Goal: Task Accomplishment & Management: Manage account settings

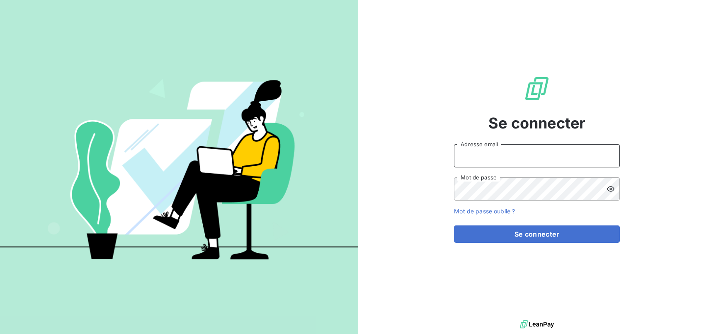
click at [482, 150] on input "Adresse email" at bounding box center [537, 155] width 166 height 23
type input "[EMAIL_ADDRESS][DOMAIN_NAME]"
click at [454, 226] on button "Se connecter" at bounding box center [537, 234] width 166 height 17
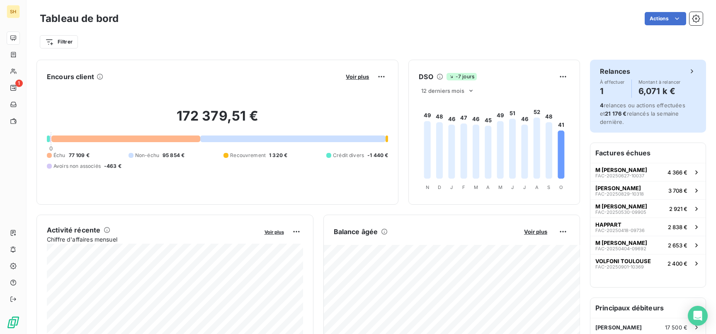
click at [648, 100] on div "Relances À effectuer 1 Montant à relancer 6,071 k € 4 relances ou actions effec…" at bounding box center [648, 96] width 116 height 73
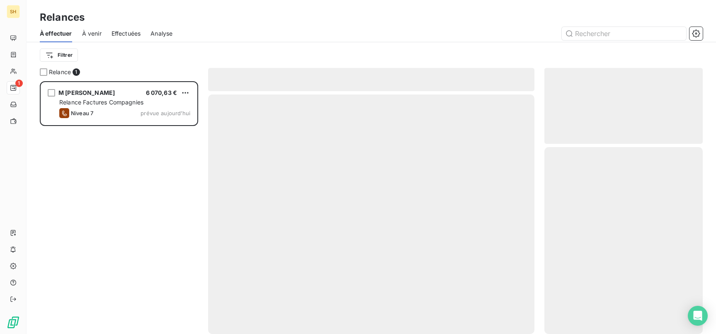
scroll to position [253, 158]
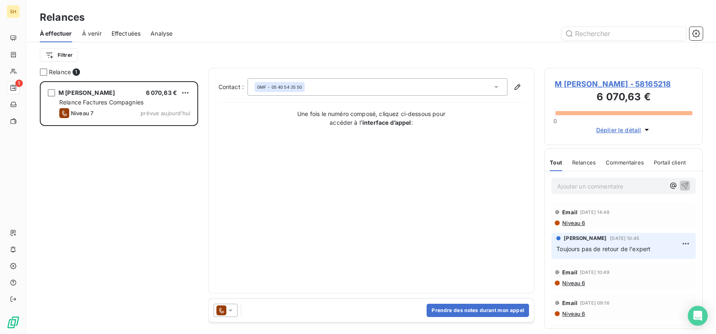
click at [577, 224] on span "Niveau 6" at bounding box center [574, 223] width 24 height 7
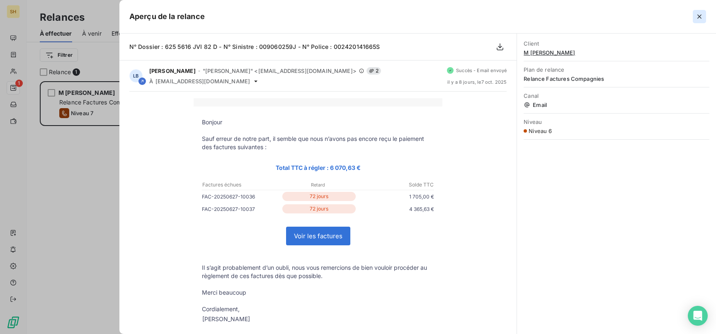
click at [698, 17] on icon "button" at bounding box center [700, 16] width 8 height 8
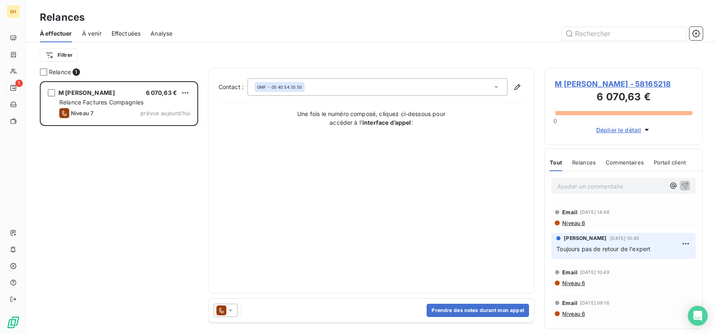
click at [577, 222] on span "Niveau 6" at bounding box center [574, 223] width 24 height 7
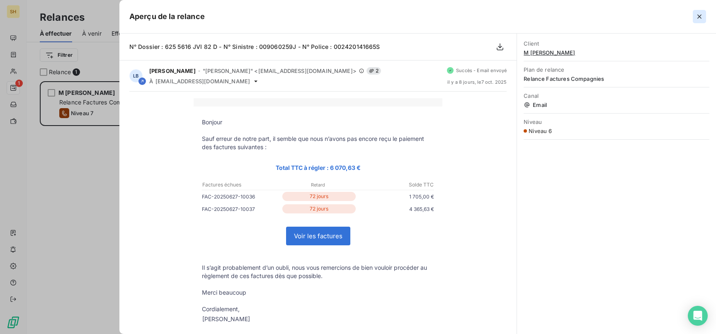
click at [700, 12] on icon "button" at bounding box center [700, 16] width 8 height 8
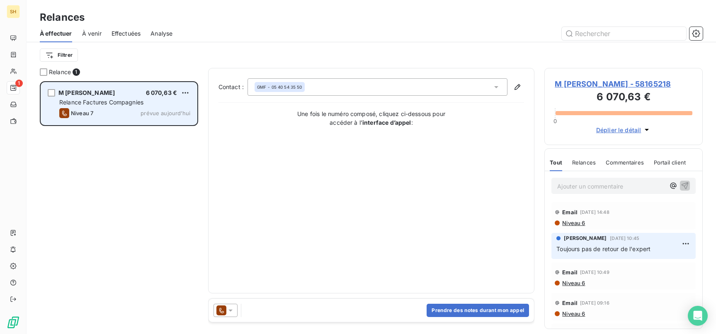
click at [110, 99] on span "Relance Factures Compagnies" at bounding box center [101, 102] width 84 height 7
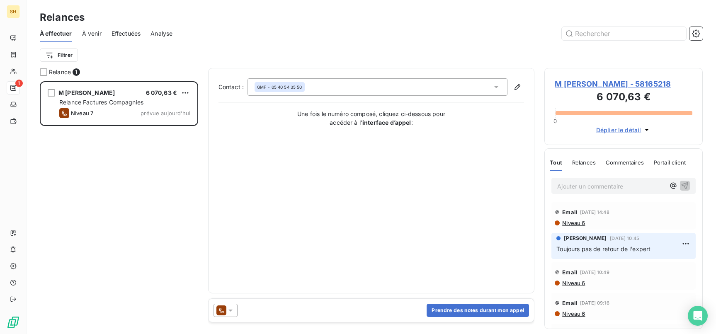
click at [582, 226] on span "Niveau 6" at bounding box center [574, 223] width 24 height 7
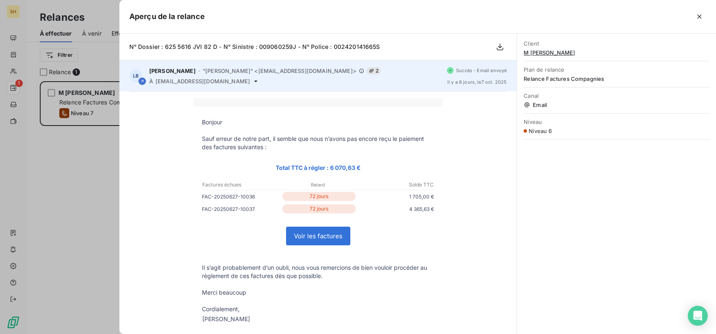
click at [253, 83] on icon at bounding box center [256, 81] width 7 height 7
click at [254, 81] on icon at bounding box center [255, 81] width 3 height 2
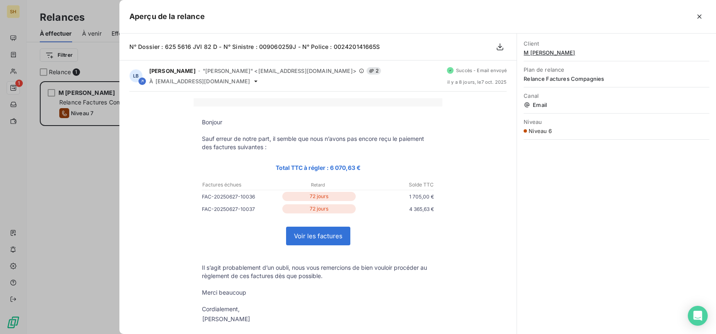
click at [153, 142] on div "Bonjour Sauf erreur de notre part, il semble que nous n’avons pas [MEDICAL_DATA…" at bounding box center [317, 231] width 377 height 266
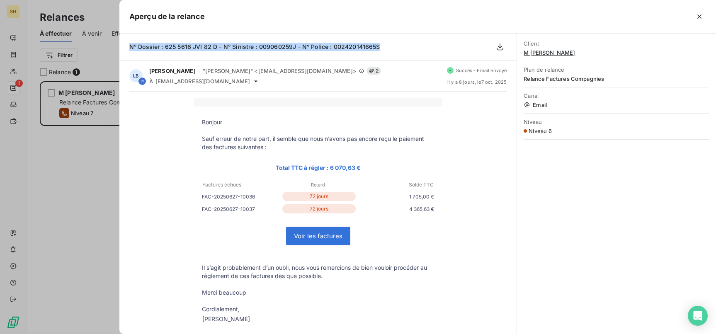
drag, startPoint x: 382, startPoint y: 49, endPoint x: 137, endPoint y: 44, distance: 244.8
click at [128, 45] on div "N° Dossier : 625 5616 JVI 82 D - N° Sinistre : 009060259J - N° Police : 0024201…" at bounding box center [317, 47] width 397 height 27
copy span "N° Dossier : 625 5616 JVI 82 D - N° Sinistre : 009060259J - N° Police : 0024201…"
click at [700, 17] on icon "button" at bounding box center [700, 17] width 4 height 4
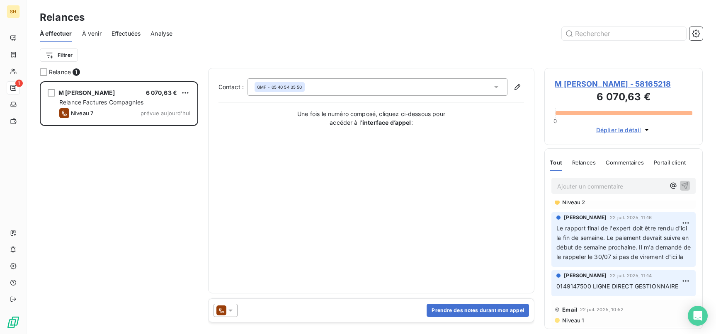
scroll to position [0, 0]
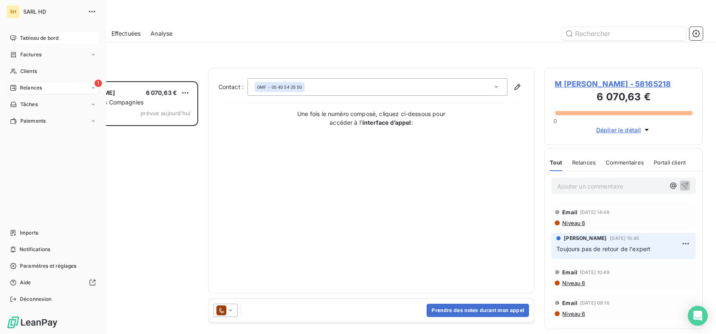
click at [20, 37] on span "Tableau de bord" at bounding box center [39, 37] width 39 height 7
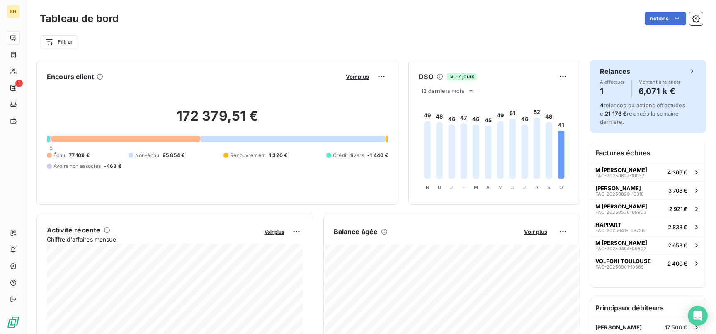
click at [660, 100] on div "Relances À effectuer 1 Montant à relancer 6,071 k € 4 relances ou actions effec…" at bounding box center [648, 96] width 116 height 73
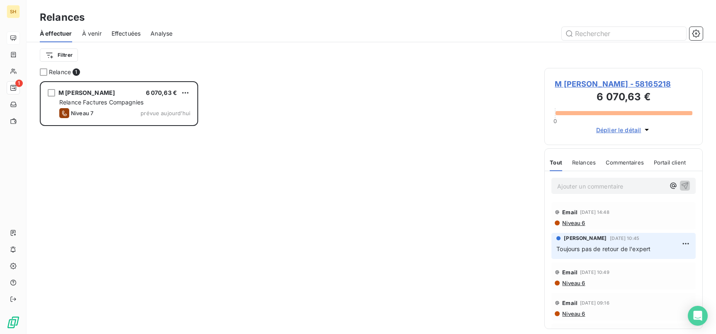
scroll to position [253, 158]
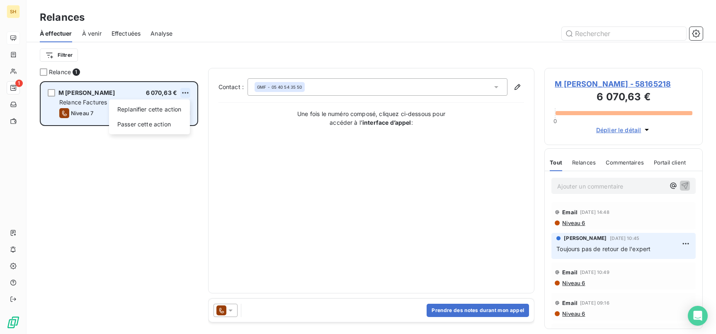
click at [185, 95] on html "SH 1 Relances À effectuer À venir Effectuées Analyse Filtrer Relance 1 M [PERSO…" at bounding box center [358, 167] width 716 height 334
click at [141, 123] on div "Passer cette action" at bounding box center [149, 124] width 74 height 13
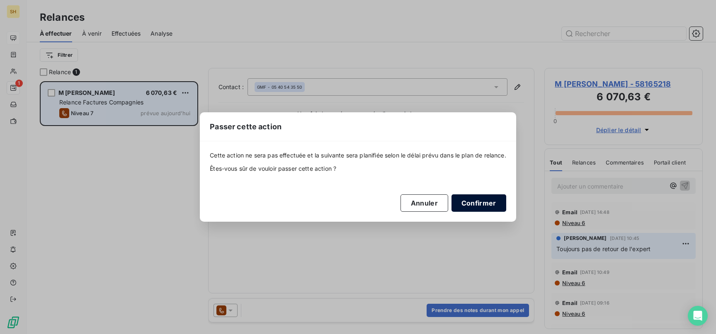
click at [487, 198] on button "Confirmer" at bounding box center [479, 203] width 55 height 17
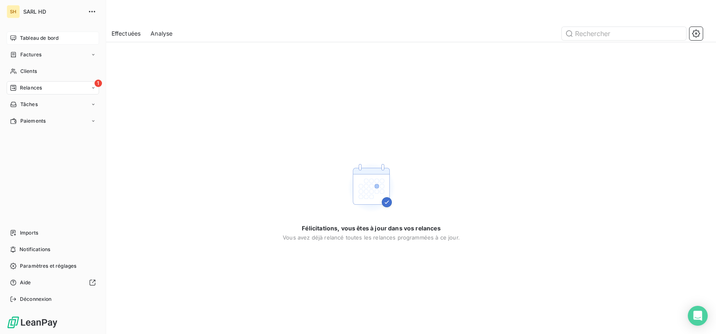
click at [16, 35] on icon at bounding box center [13, 38] width 7 height 7
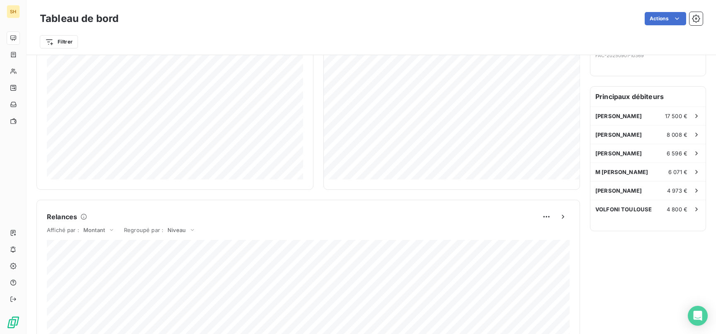
scroll to position [214, 0]
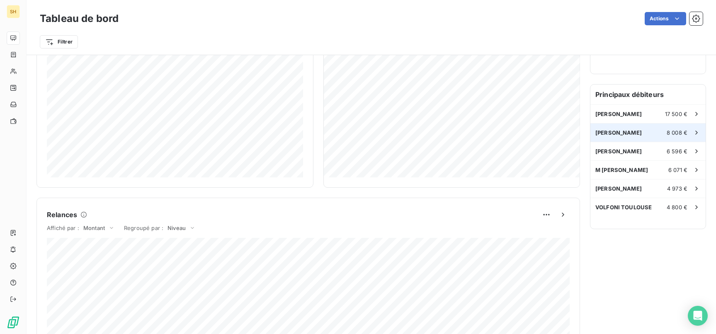
click at [638, 131] on span "[PERSON_NAME]" at bounding box center [619, 132] width 46 height 7
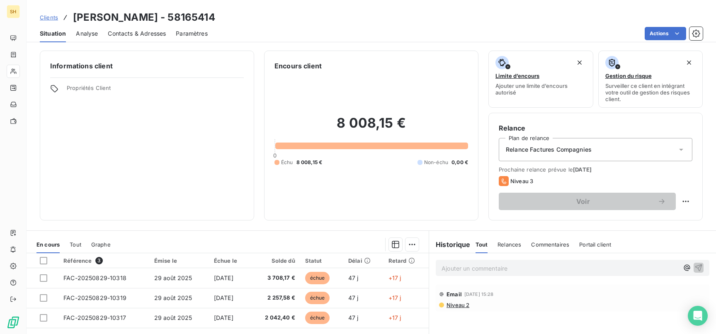
click at [457, 306] on span "Niveau 2" at bounding box center [458, 305] width 24 height 7
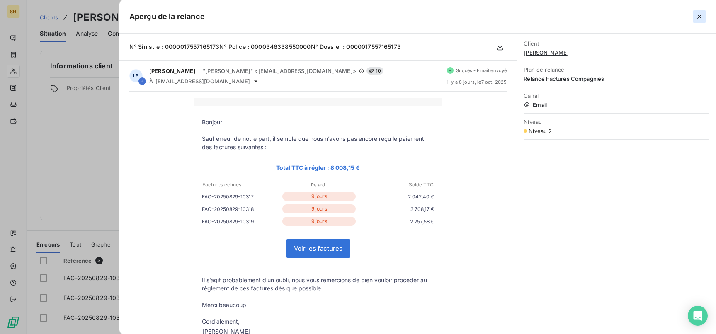
click at [700, 15] on icon "button" at bounding box center [700, 16] width 8 height 8
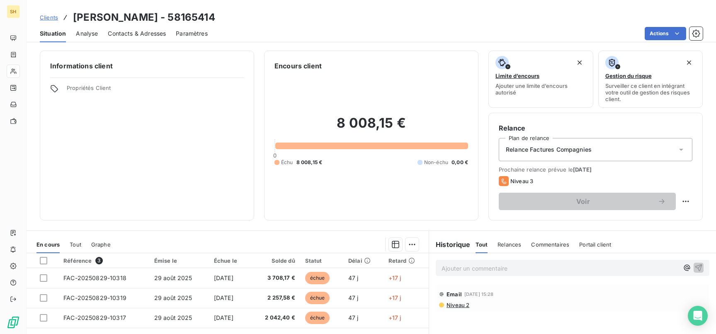
click at [465, 307] on span "Niveau 2" at bounding box center [458, 305] width 24 height 7
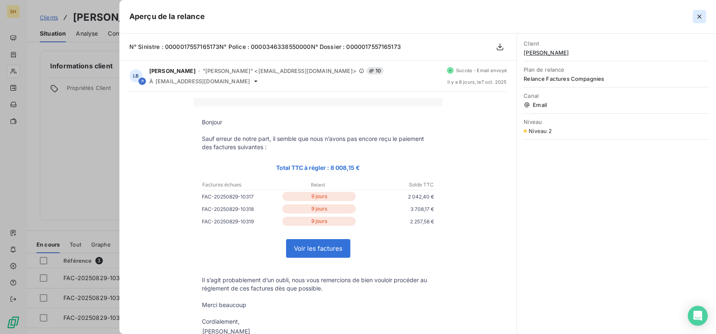
click at [696, 15] on icon "button" at bounding box center [700, 16] width 8 height 8
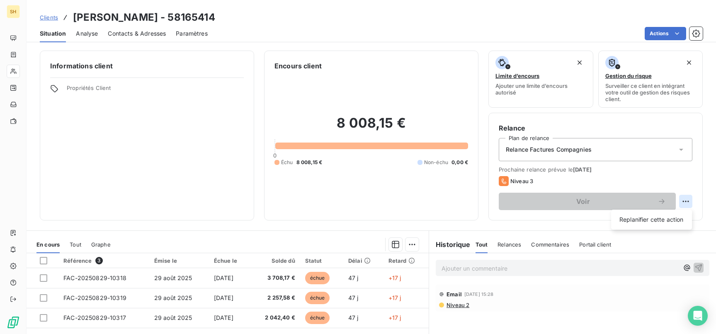
click at [691, 204] on html "SH Clients [PERSON_NAME] - 58165414 Situation Analyse Contacts & Adresses Param…" at bounding box center [358, 167] width 716 height 334
click at [672, 214] on div "Replanifier cette action" at bounding box center [652, 219] width 74 height 13
select select "9"
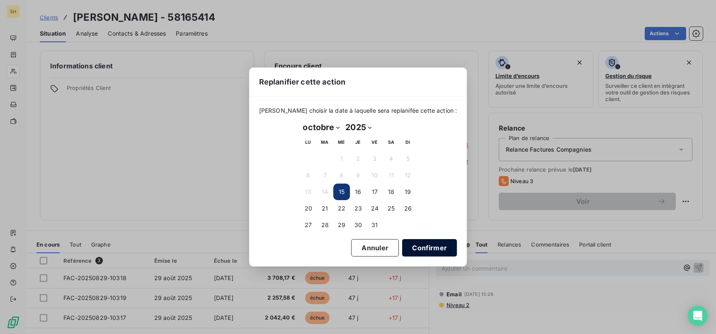
click at [409, 251] on button "Confirmer" at bounding box center [429, 247] width 55 height 17
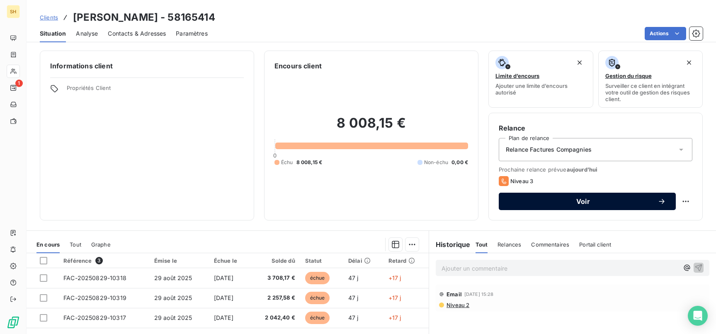
click at [639, 201] on span "Voir" at bounding box center [583, 201] width 149 height 7
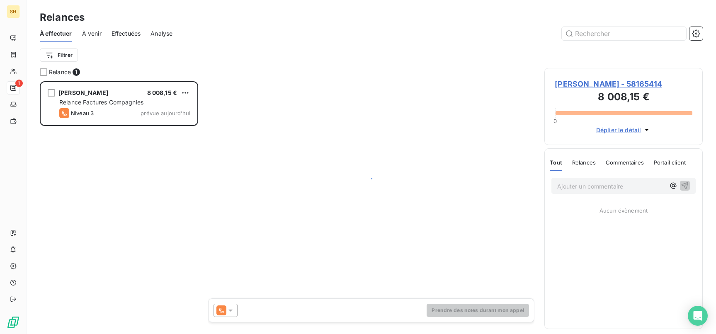
scroll to position [253, 158]
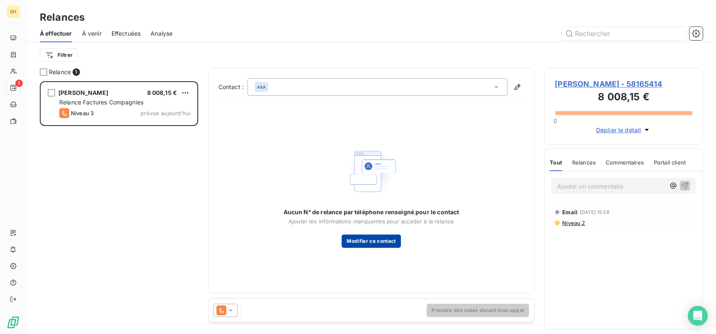
click at [375, 245] on button "Modifier ce contact" at bounding box center [371, 241] width 59 height 13
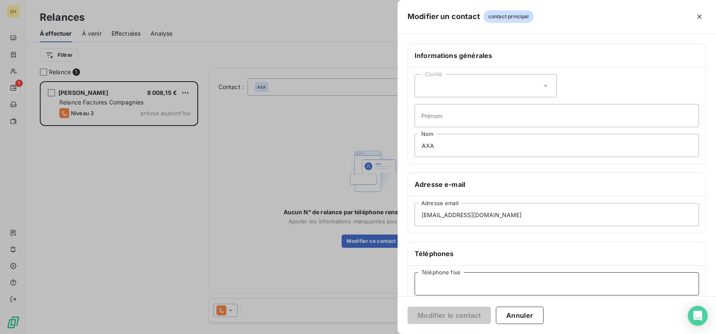
click at [468, 287] on input "Téléphone fixe" at bounding box center [557, 284] width 285 height 23
type input "0970821822"
click at [460, 316] on button "Modifier le contact" at bounding box center [449, 315] width 83 height 17
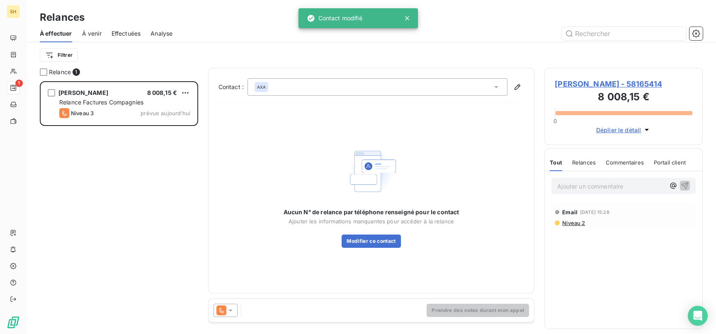
click at [227, 311] on icon at bounding box center [230, 311] width 8 height 8
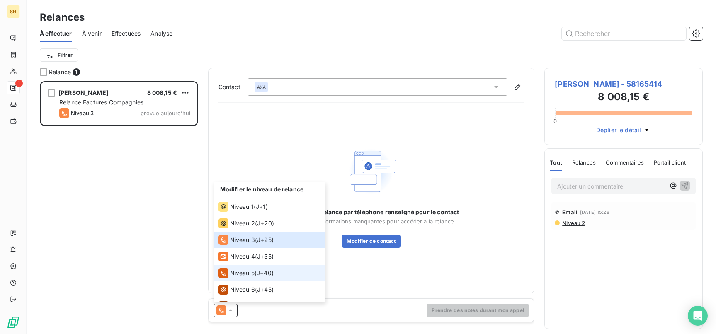
click at [239, 274] on span "Niveau 5" at bounding box center [242, 273] width 24 height 8
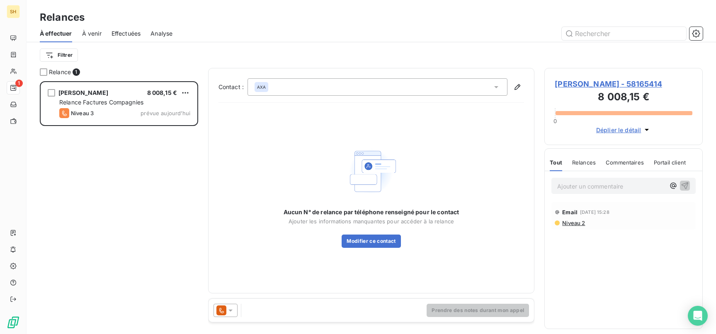
click at [232, 307] on icon at bounding box center [230, 311] width 8 height 8
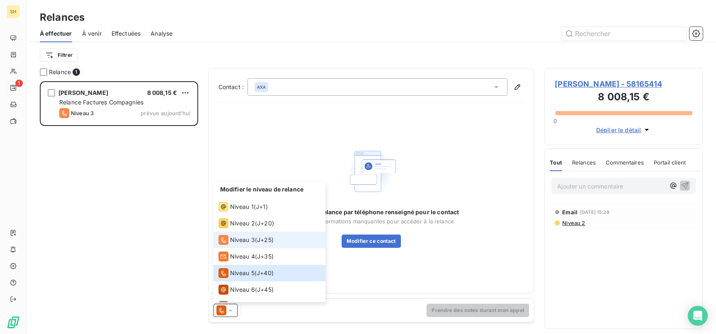
click at [243, 237] on span "Niveau 3" at bounding box center [242, 240] width 25 height 8
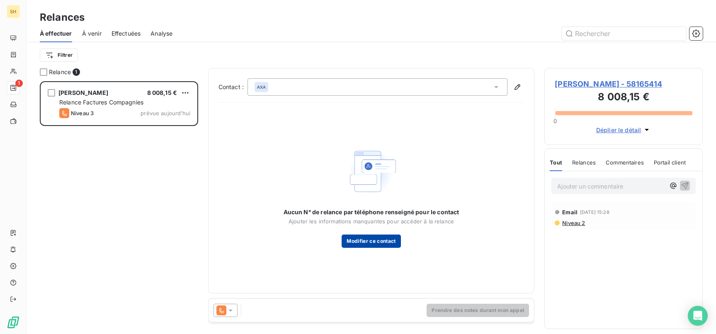
click at [365, 241] on button "Modifier ce contact" at bounding box center [371, 241] width 59 height 13
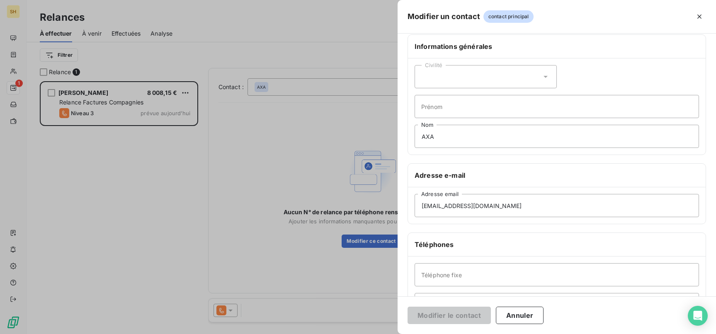
scroll to position [0, 0]
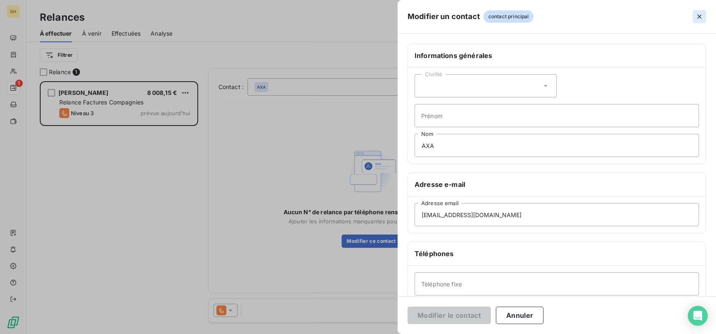
click at [698, 15] on icon "button" at bounding box center [700, 17] width 4 height 4
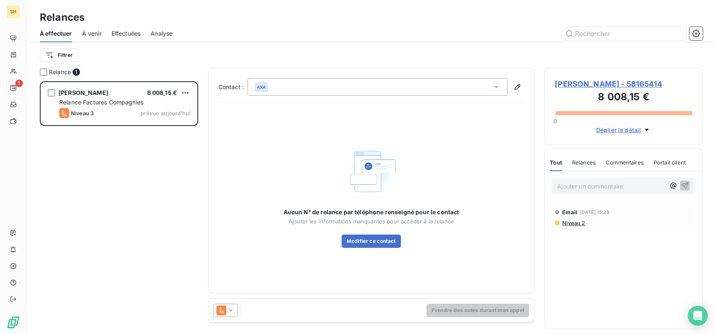
click at [621, 83] on span "[PERSON_NAME] - 58165414" at bounding box center [624, 83] width 138 height 11
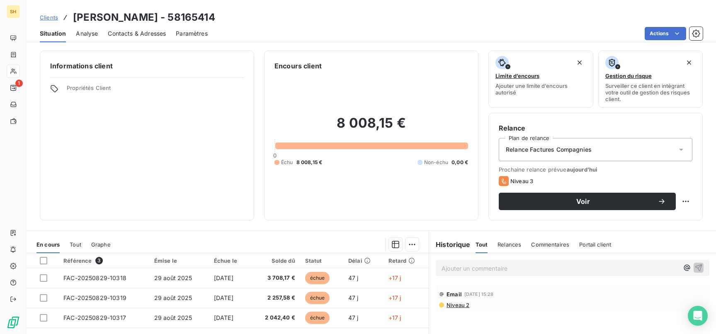
click at [153, 34] on span "Contacts & Adresses" at bounding box center [137, 33] width 58 height 8
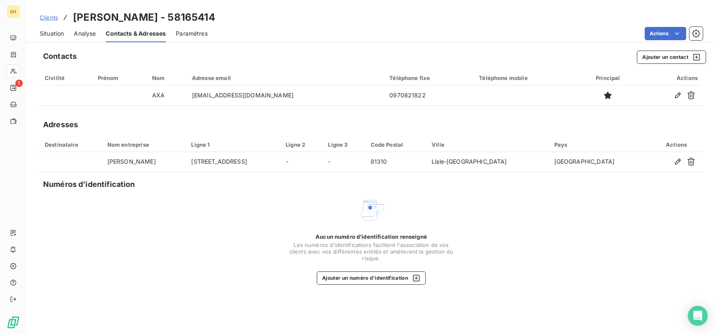
click at [44, 34] on span "Situation" at bounding box center [52, 33] width 24 height 8
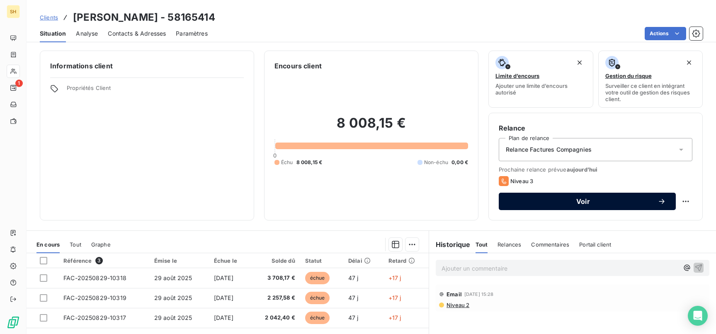
click at [610, 208] on button "Voir" at bounding box center [587, 201] width 177 height 17
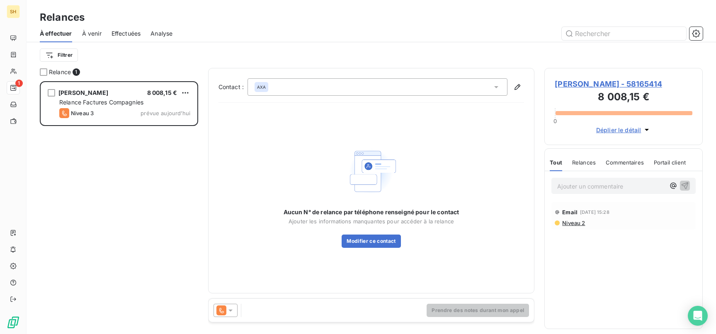
scroll to position [253, 158]
click at [233, 314] on icon at bounding box center [230, 311] width 8 height 8
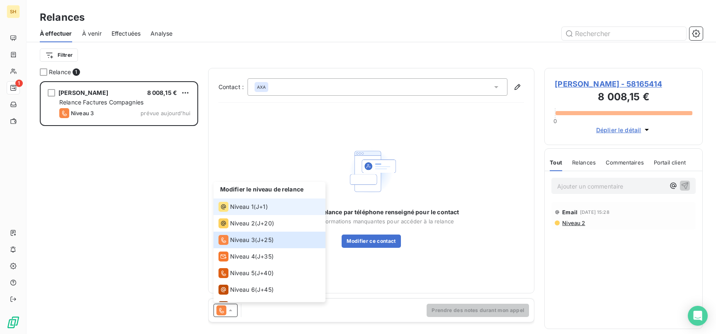
click at [248, 214] on li "Niveau 1 ( J+1 )" at bounding box center [270, 207] width 112 height 17
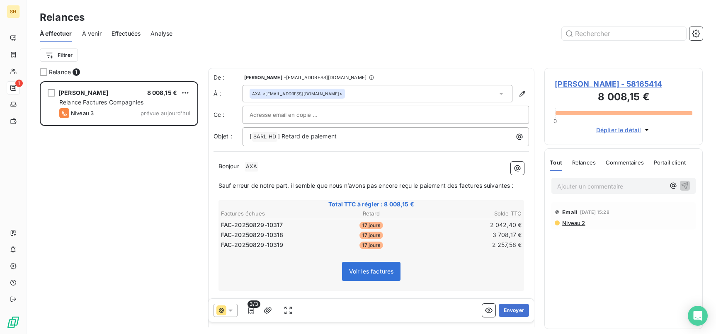
click at [227, 308] on icon at bounding box center [230, 311] width 8 height 8
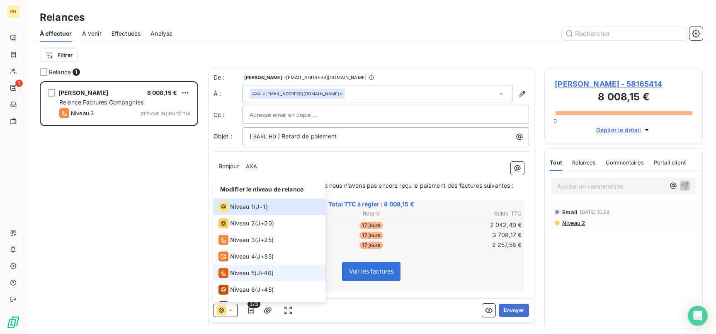
click at [239, 272] on span "Niveau 5" at bounding box center [242, 273] width 24 height 8
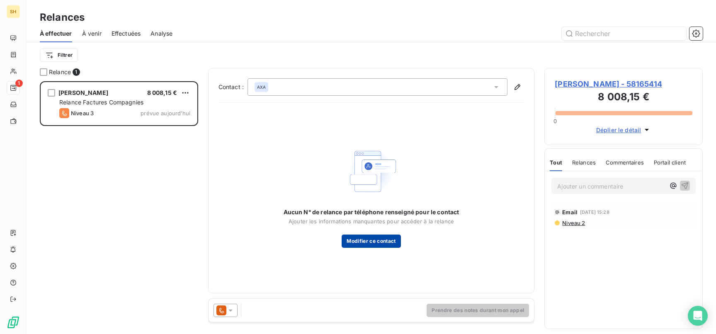
click at [363, 239] on button "Modifier ce contact" at bounding box center [371, 241] width 59 height 13
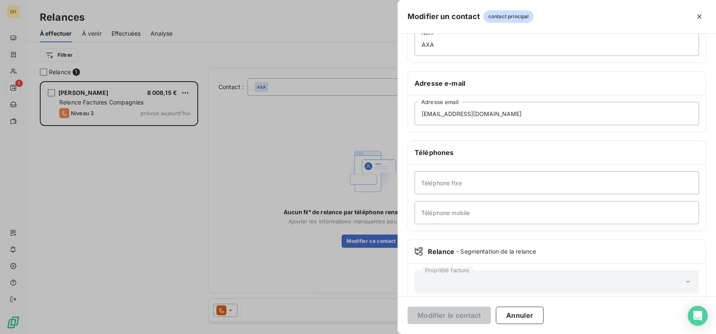
scroll to position [115, 0]
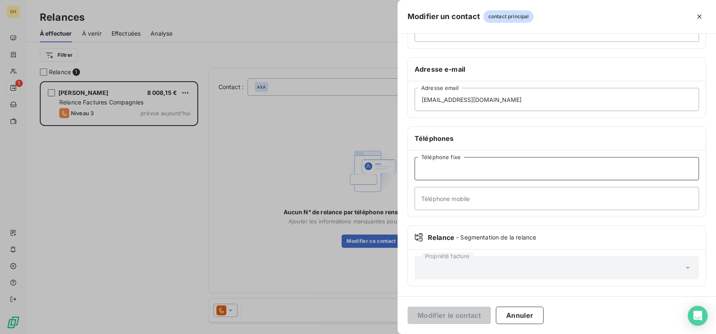
click at [475, 160] on input "Téléphone fixe" at bounding box center [557, 168] width 285 height 23
type input "0970821822"
click at [482, 181] on div "[PHONE_NUMBER] Téléphone fixe Téléphone mobile" at bounding box center [557, 184] width 298 height 66
click at [454, 314] on button "Modifier le contact" at bounding box center [449, 315] width 83 height 17
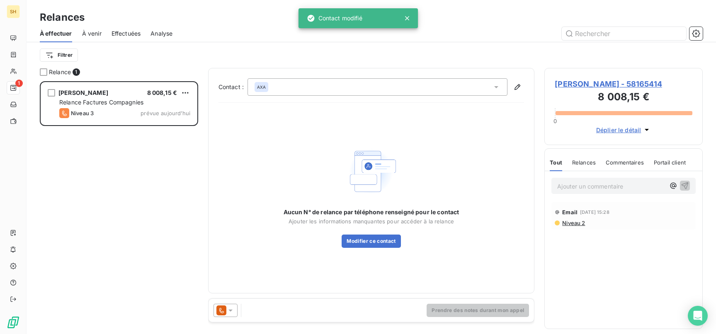
click at [592, 85] on span "[PERSON_NAME] - 58165414" at bounding box center [624, 83] width 138 height 11
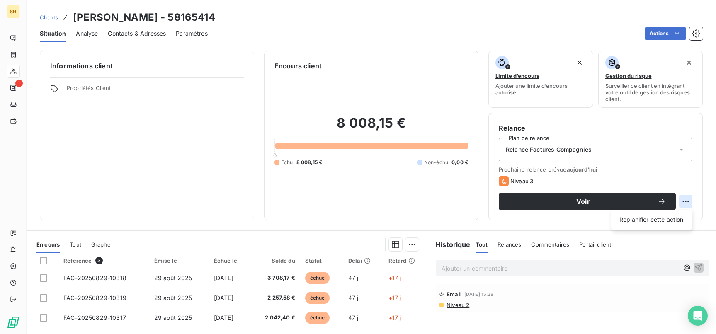
click at [690, 200] on html "SH 1 Clients [PERSON_NAME] - 58165414 Situation Analyse Contacts & Adresses Par…" at bounding box center [358, 167] width 716 height 334
click at [658, 222] on div "Replanifier cette action" at bounding box center [652, 219] width 74 height 13
select select "9"
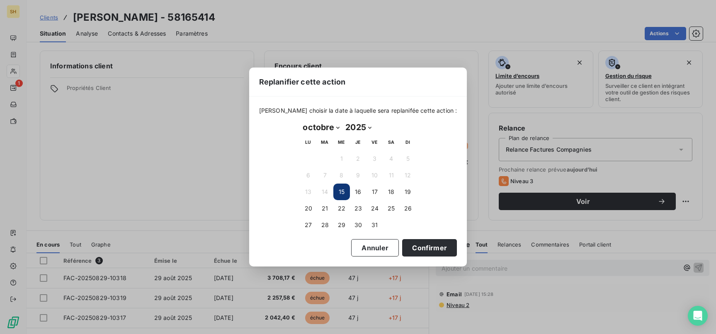
click at [346, 193] on button "15" at bounding box center [341, 192] width 17 height 17
click at [423, 252] on button "Confirmer" at bounding box center [429, 247] width 55 height 17
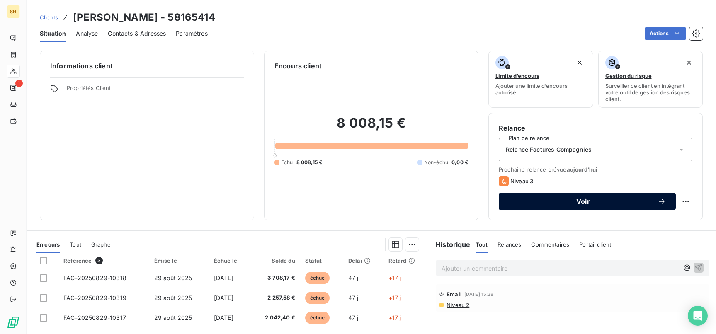
click at [551, 207] on button "Voir" at bounding box center [587, 201] width 177 height 17
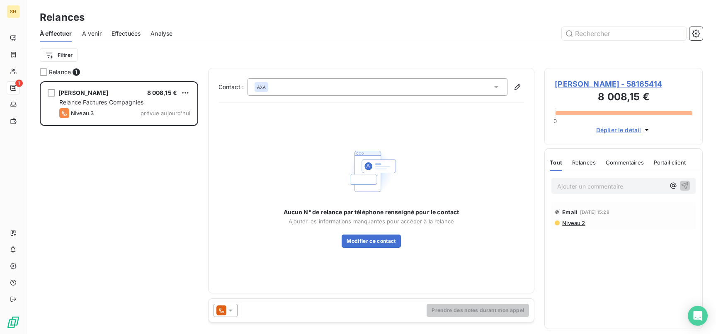
scroll to position [253, 158]
click at [586, 85] on span "[PERSON_NAME] - 58165414" at bounding box center [624, 83] width 138 height 11
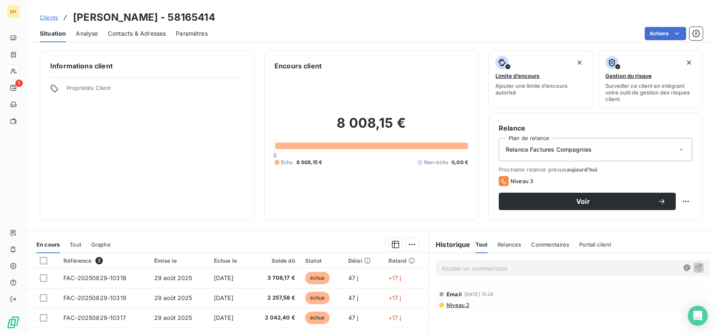
click at [139, 32] on span "Contacts & Adresses" at bounding box center [137, 33] width 58 height 8
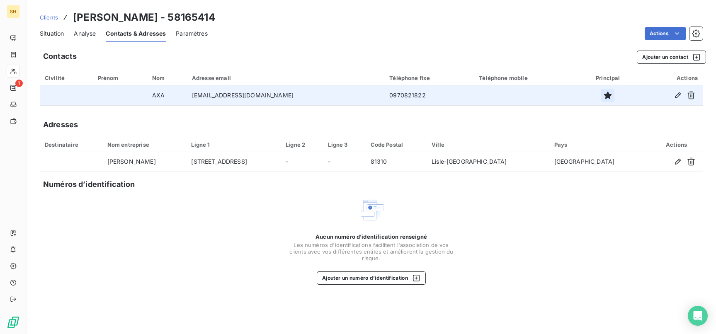
click at [604, 97] on icon "button" at bounding box center [607, 95] width 7 height 7
click at [45, 34] on span "Situation" at bounding box center [52, 33] width 24 height 8
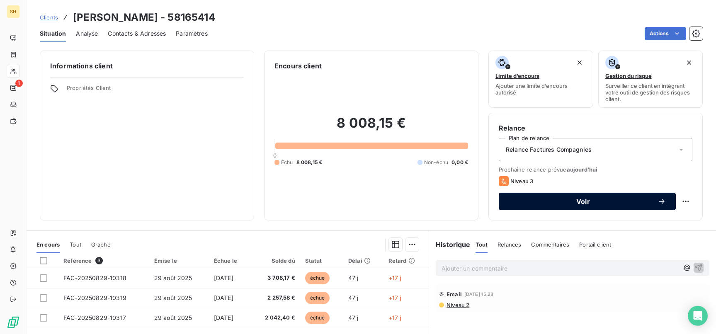
click at [546, 197] on div "Voir" at bounding box center [587, 201] width 157 height 8
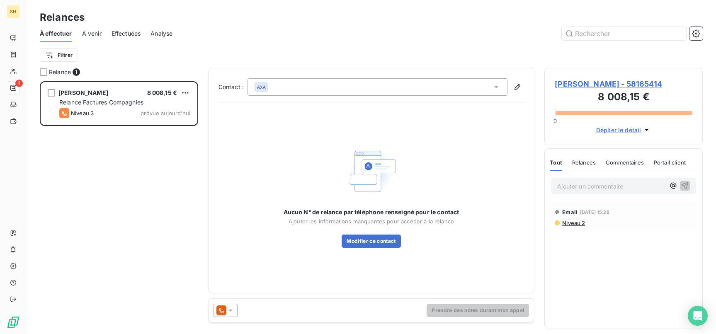
scroll to position [253, 158]
click at [227, 311] on icon at bounding box center [230, 311] width 8 height 8
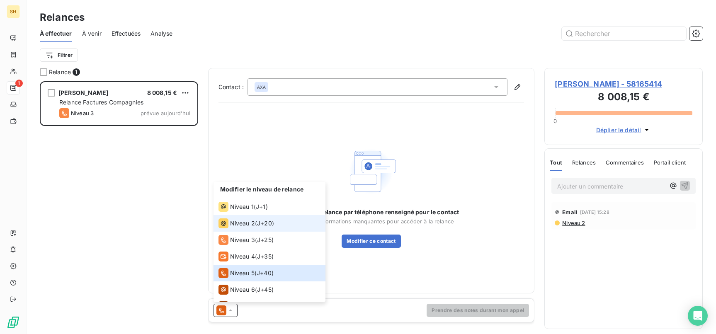
click at [239, 223] on span "Niveau 2" at bounding box center [242, 223] width 25 height 8
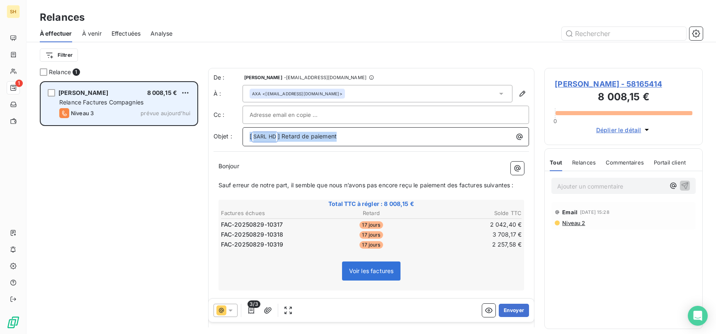
drag, startPoint x: 346, startPoint y: 136, endPoint x: 185, endPoint y: 125, distance: 160.9
click at [185, 125] on div "Relance 1 [PERSON_NAME] 8 008,15 € Relance Factures Compagnies Niveau 3 prévue …" at bounding box center [372, 201] width 690 height 266
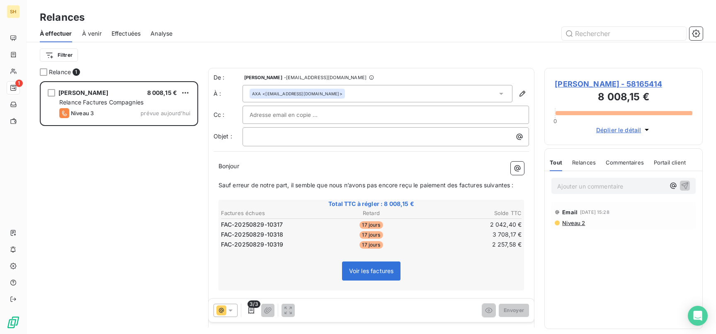
click at [579, 223] on span "Niveau 2" at bounding box center [574, 223] width 24 height 7
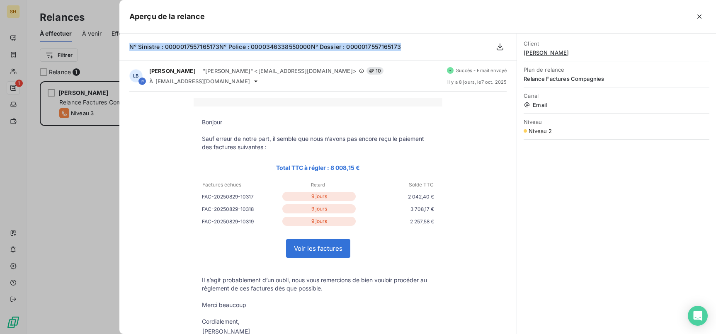
drag, startPoint x: 402, startPoint y: 46, endPoint x: 129, endPoint y: 49, distance: 272.9
click at [129, 49] on div "N° Sinistre : 0000017557165173N° Police : 0000346338550000N° Dossier : 00000175…" at bounding box center [317, 47] width 397 height 27
copy span "N° Sinistre : 0000017557165173N° Police : 0000346338550000N° Dossier : 00000175…"
click at [706, 15] on button "button" at bounding box center [699, 16] width 13 height 13
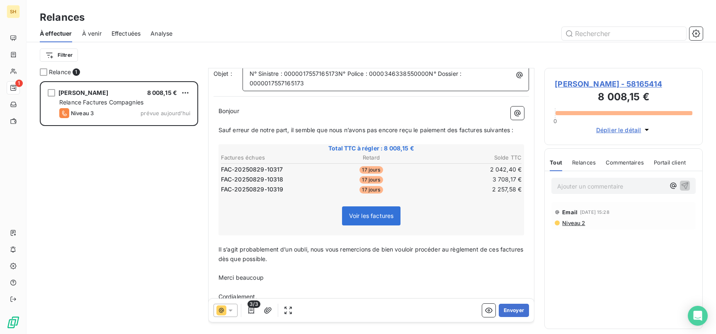
scroll to position [90, 0]
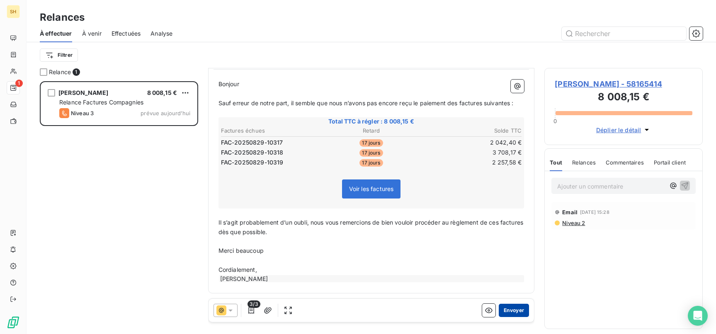
click at [512, 313] on button "Envoyer" at bounding box center [514, 310] width 30 height 13
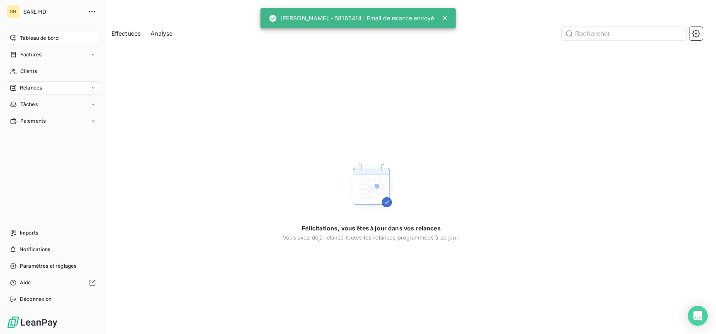
click at [12, 36] on icon at bounding box center [13, 38] width 7 height 7
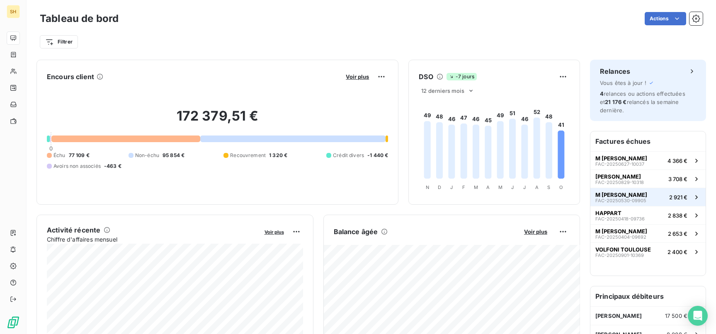
click at [641, 200] on span "FAC-20250530-09905" at bounding box center [621, 200] width 51 height 5
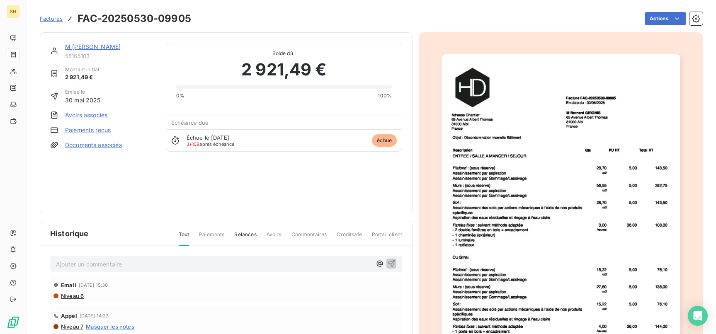
click at [92, 44] on link "M [PERSON_NAME]" at bounding box center [93, 46] width 56 height 7
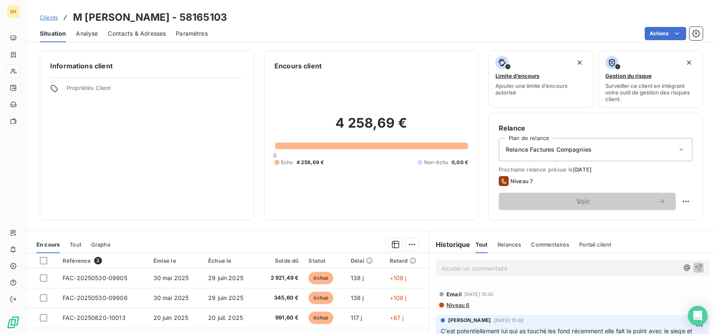
click at [141, 42] on div "Contacts & Adresses" at bounding box center [137, 33] width 58 height 17
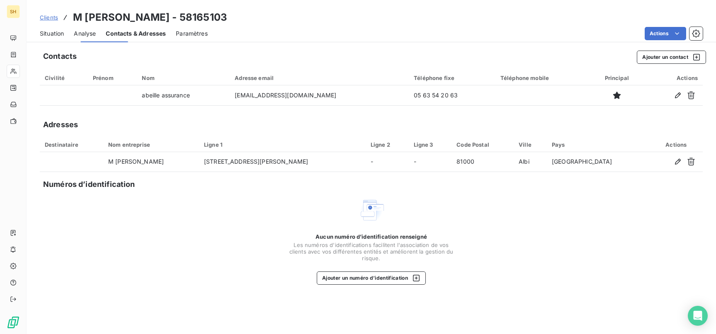
click at [135, 33] on span "Contacts & Adresses" at bounding box center [136, 33] width 60 height 8
click at [46, 36] on span "Situation" at bounding box center [52, 33] width 24 height 8
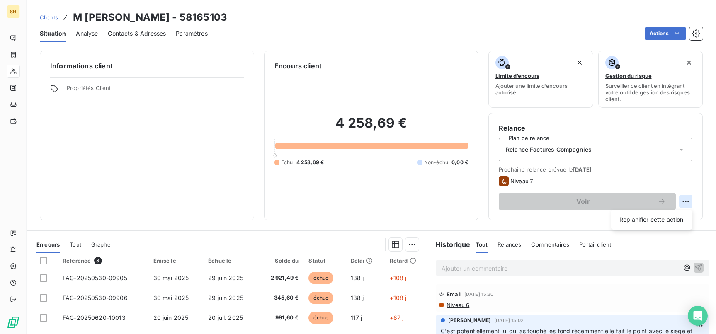
click at [687, 200] on html "SH Clients M [PERSON_NAME] - 58165103 Situation Analyse Contacts & Adresses Par…" at bounding box center [358, 167] width 716 height 334
click at [671, 215] on div "Replanifier cette action" at bounding box center [652, 219] width 74 height 13
select select "9"
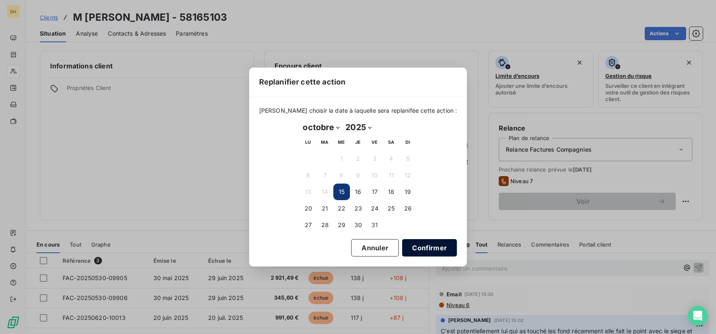
click at [432, 253] on button "Confirmer" at bounding box center [429, 247] width 55 height 17
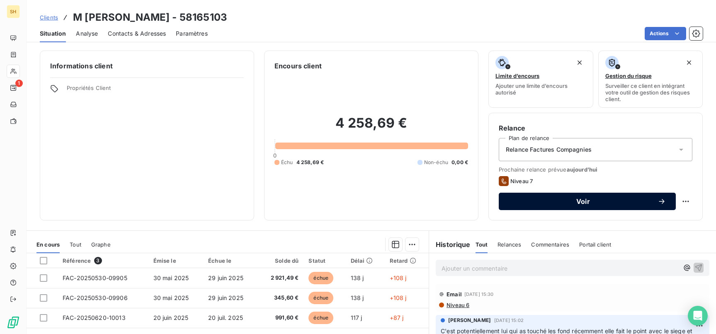
click at [567, 201] on span "Voir" at bounding box center [583, 201] width 149 height 7
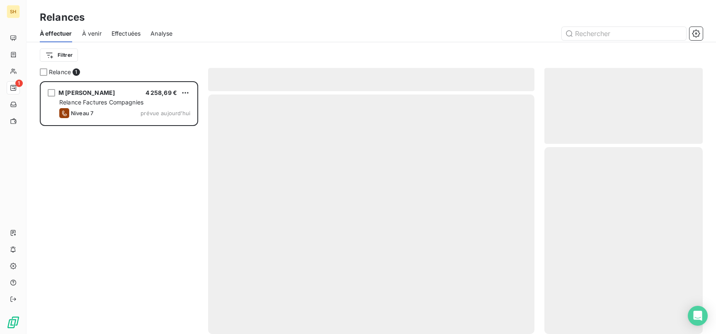
scroll to position [253, 158]
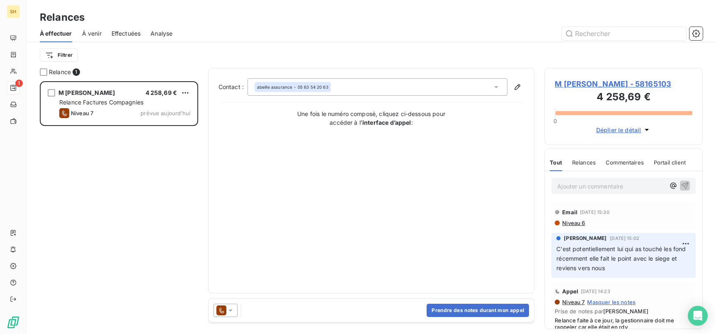
click at [231, 311] on icon at bounding box center [231, 311] width 4 height 2
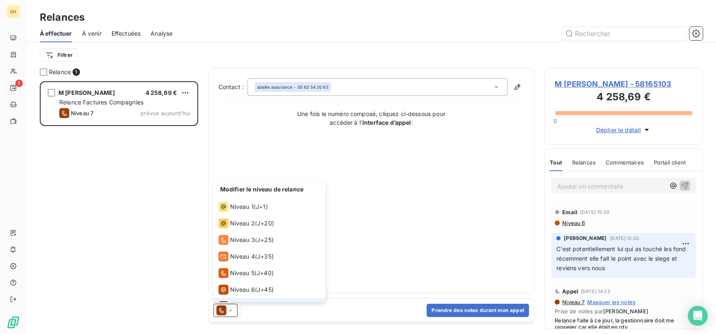
scroll to position [12, 0]
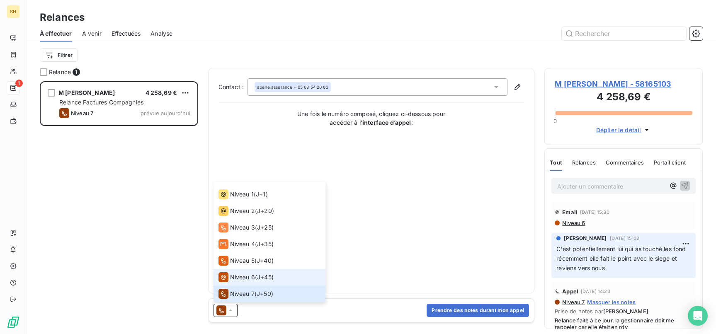
click at [248, 277] on span "Niveau 6" at bounding box center [242, 277] width 25 height 8
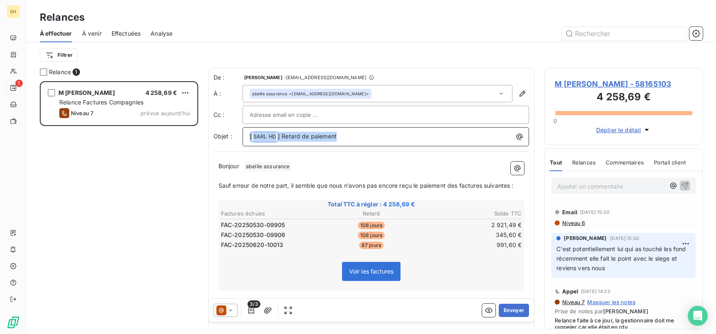
drag, startPoint x: 350, startPoint y: 134, endPoint x: 200, endPoint y: 133, distance: 150.6
click at [200, 133] on div "Relance 1 M [PERSON_NAME] 4 258,69 € Relance Factures Compagnies Niveau 7 prévu…" at bounding box center [372, 201] width 690 height 266
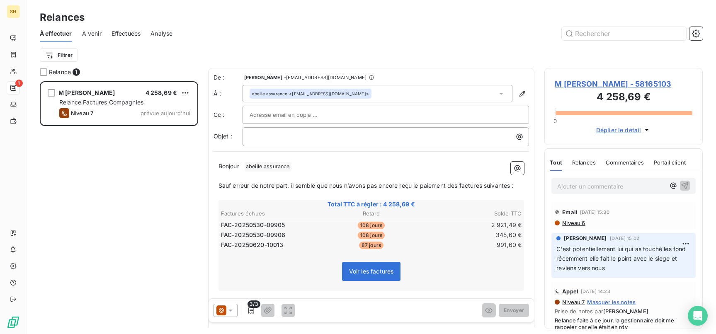
click at [572, 220] on span "Niveau 6" at bounding box center [574, 223] width 24 height 7
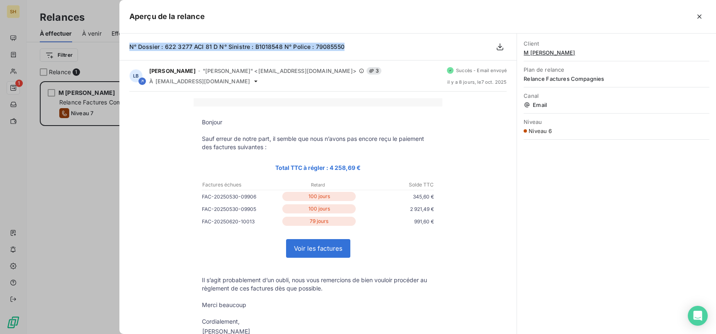
drag, startPoint x: 350, startPoint y: 46, endPoint x: 126, endPoint y: 48, distance: 224.0
click at [126, 48] on div "N° Dossier : 622 3277 ACI 81 D N° Sinistre : B1018548 N° Police : 79085550" at bounding box center [317, 47] width 397 height 27
copy span "N° Dossier : 622 3277 ACI 81 D N° Sinistre : B1018548 N° Police : 79085550"
click at [701, 15] on icon "button" at bounding box center [700, 17] width 4 height 4
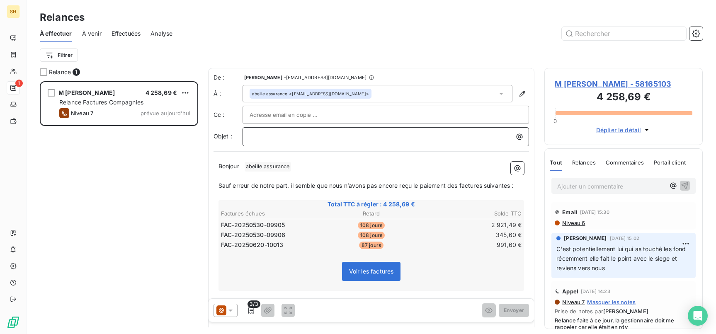
click at [325, 132] on p "﻿" at bounding box center [388, 137] width 277 height 10
click at [311, 172] on p "﻿" at bounding box center [372, 177] width 306 height 10
click at [308, 166] on p "Bonjour ﻿ abeille assurance ﻿ ﻿" at bounding box center [372, 167] width 306 height 10
click at [523, 315] on button "Envoyer" at bounding box center [514, 310] width 30 height 13
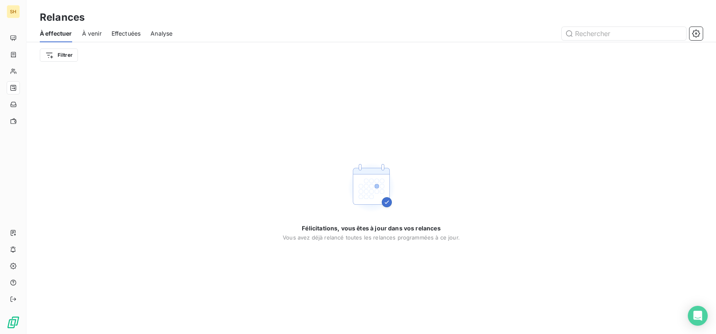
click at [82, 34] on span "À venir" at bounding box center [91, 33] width 19 height 8
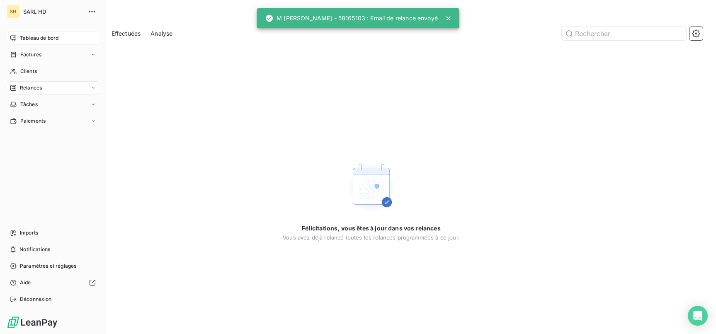
click at [12, 36] on icon at bounding box center [13, 38] width 7 height 7
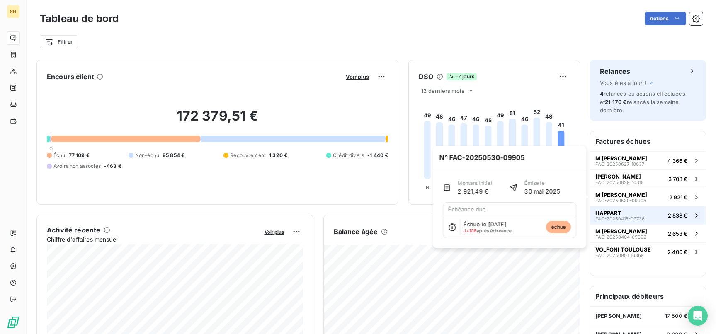
click at [656, 209] on button "HAPPART FAC-20250418-09736 2 838 €" at bounding box center [648, 215] width 115 height 18
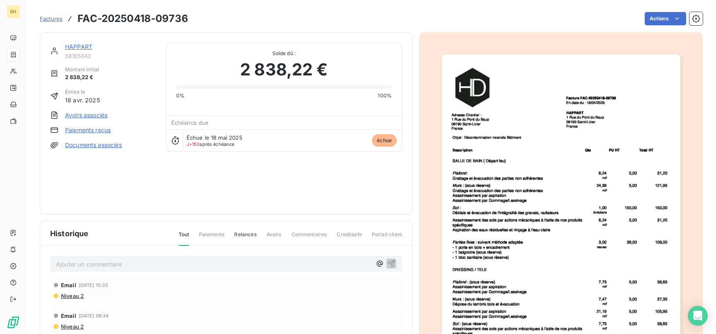
click at [87, 46] on link "HAPPART" at bounding box center [78, 46] width 27 height 7
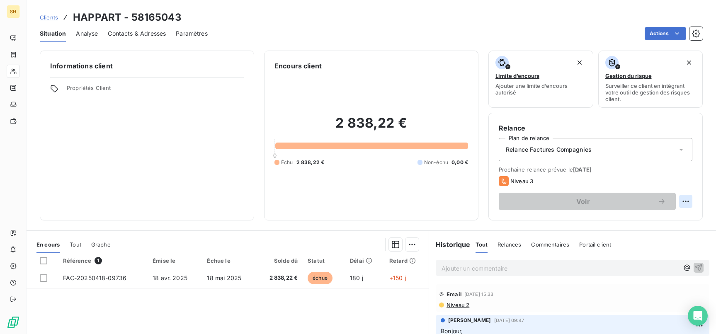
click at [690, 200] on html "SH Clients HAPPART - 58165043 Situation Analyse Contacts & Adresses Paramètres …" at bounding box center [358, 167] width 716 height 334
click at [356, 221] on html "SH Clients HAPPART - 58165043 Situation Analyse Contacts & Adresses Paramètres …" at bounding box center [358, 167] width 716 height 334
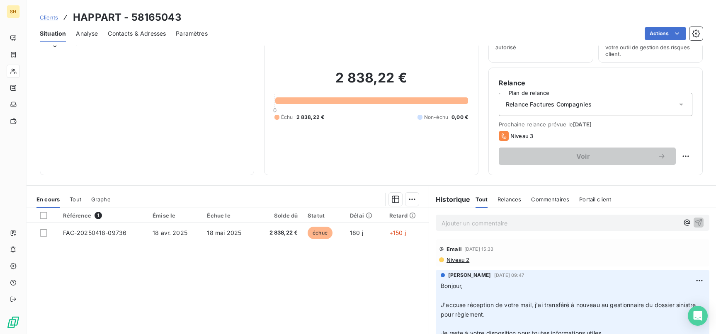
scroll to position [51, 0]
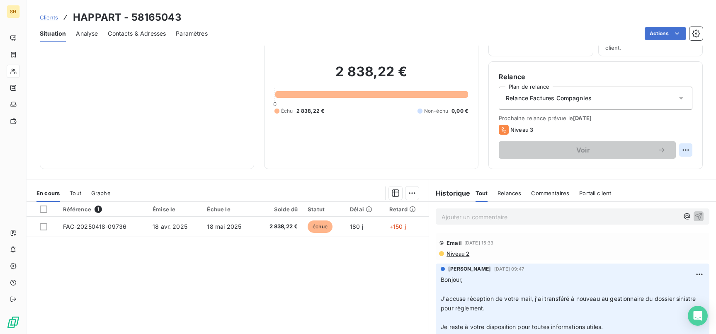
click at [686, 153] on html "SH Clients HAPPART - 58165043 Situation Analyse Contacts & Adresses Paramètres …" at bounding box center [358, 167] width 716 height 334
click at [672, 169] on div "Replanifier cette action" at bounding box center [652, 168] width 74 height 13
select select "9"
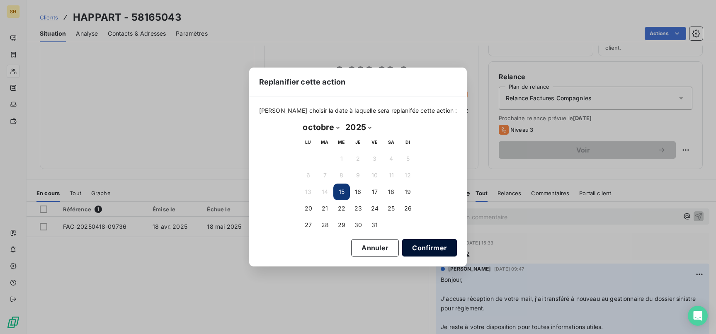
click at [421, 244] on button "Confirmer" at bounding box center [429, 247] width 55 height 17
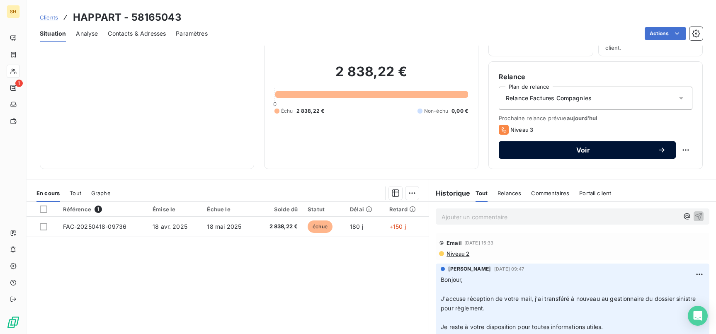
click at [652, 153] on div "Voir" at bounding box center [587, 150] width 157 height 8
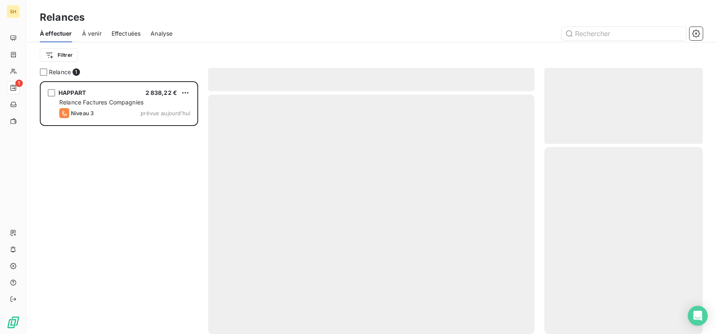
scroll to position [253, 158]
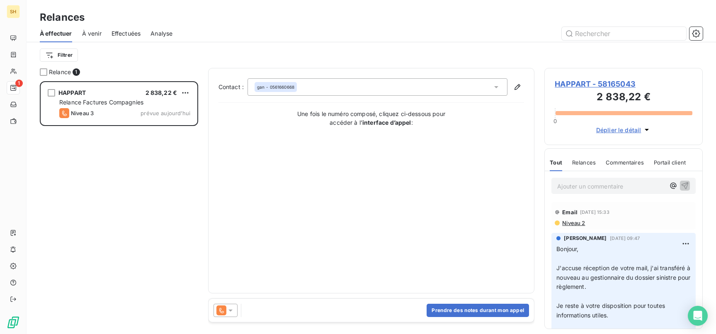
click at [227, 312] on icon at bounding box center [230, 311] width 8 height 8
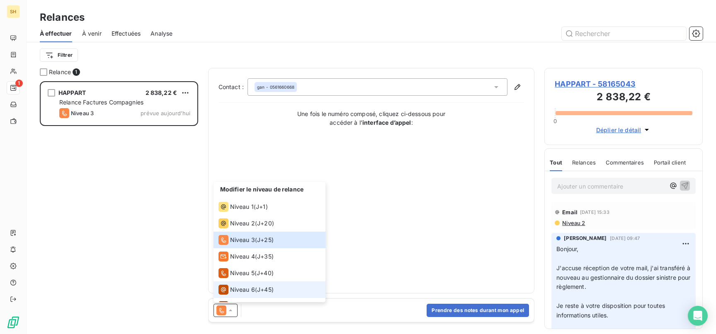
click at [263, 287] on span "J+45 )" at bounding box center [265, 290] width 17 height 8
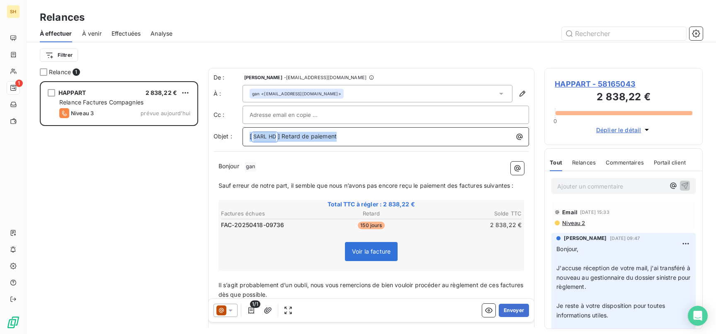
drag, startPoint x: 348, startPoint y: 134, endPoint x: 217, endPoint y: 132, distance: 131.1
click at [217, 132] on div "Objet : [ SARL HD ﻿ ] Retard de paiement" at bounding box center [372, 136] width 316 height 19
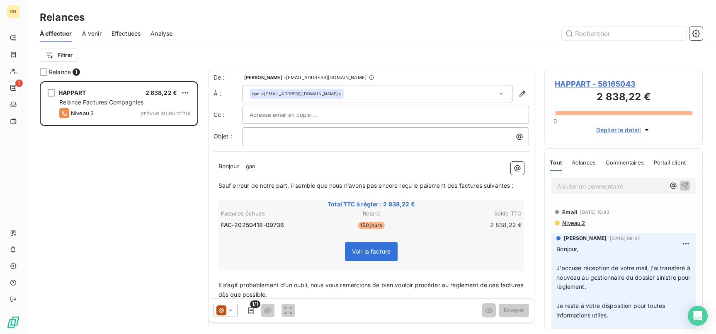
click at [578, 223] on span "Niveau 2" at bounding box center [574, 223] width 24 height 7
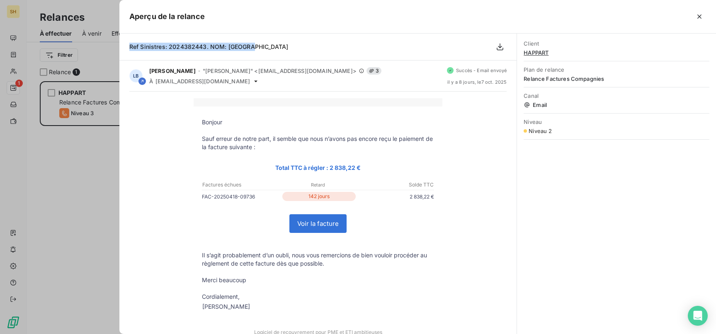
drag, startPoint x: 258, startPoint y: 49, endPoint x: 128, endPoint y: 47, distance: 130.7
click at [128, 47] on div "Ref Sinistres: 2024382443. NOM: [GEOGRAPHIC_DATA]" at bounding box center [317, 47] width 397 height 27
copy span "Ref Sinistres: 2024382443. NOM: [GEOGRAPHIC_DATA]"
click at [706, 18] on button "button" at bounding box center [699, 16] width 13 height 13
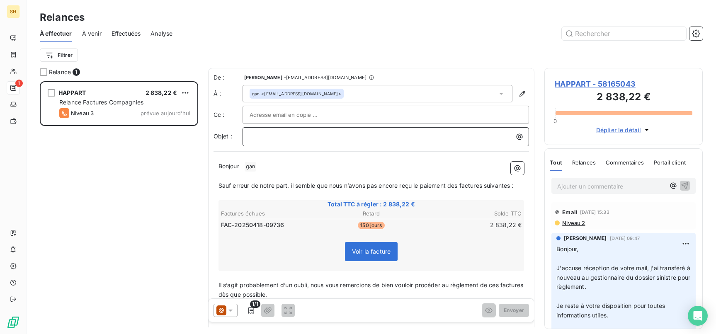
click at [352, 138] on p "﻿" at bounding box center [388, 137] width 277 height 10
click at [300, 172] on p "﻿" at bounding box center [372, 177] width 306 height 10
click at [281, 168] on p "Bonjour ﻿ gan ﻿ ﻿" at bounding box center [372, 167] width 306 height 10
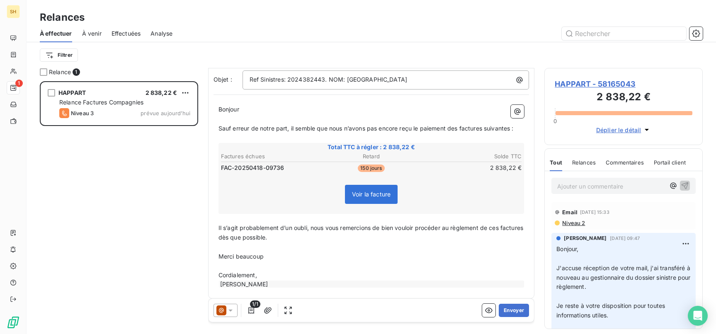
scroll to position [63, 0]
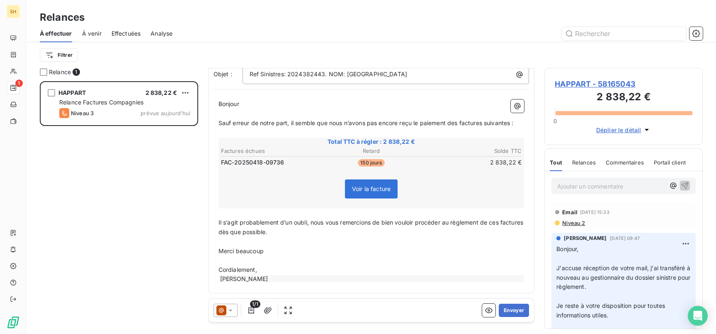
click at [457, 122] on span "Sauf erreur de notre part, il semble que nous n’avons pas encore reçu le paieme…" at bounding box center [366, 122] width 295 height 7
click at [488, 124] on span "Sauf erreur de notre part, il semble que nous n’avons pas encore reçu le paieme…" at bounding box center [368, 122] width 299 height 7
click at [513, 123] on span "Sauf erreur de notre part, il semble que nous n’avons pas encore reçu le paieme…" at bounding box center [367, 122] width 296 height 7
click at [501, 223] on span "Il s’agit probablement d’un oubli, nous vous remercions de bien vouloir procéde…" at bounding box center [372, 227] width 307 height 17
click at [241, 231] on span "Il s’agit probablement d’un oubli, nous vous remercions de bien vouloir procéde…" at bounding box center [362, 227] width 287 height 17
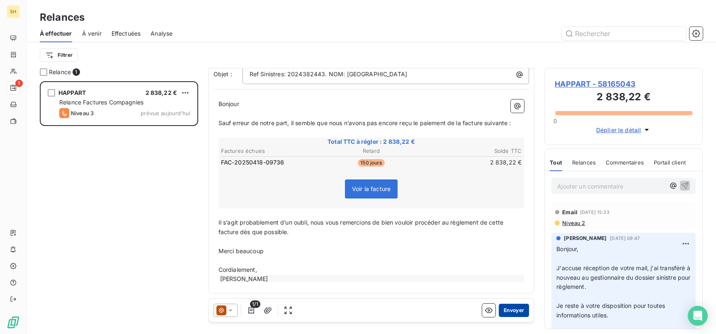
click at [521, 317] on button "Envoyer" at bounding box center [514, 310] width 30 height 13
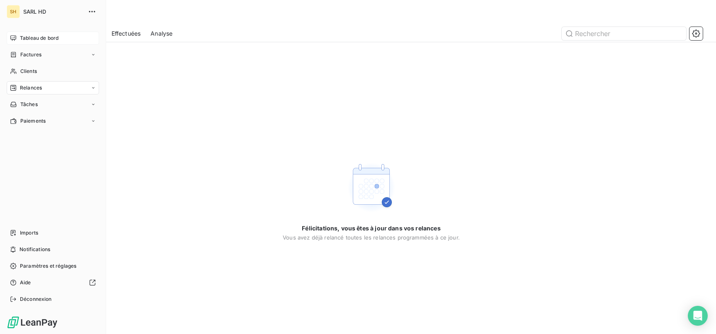
click at [22, 36] on span "Tableau de bord" at bounding box center [39, 37] width 39 height 7
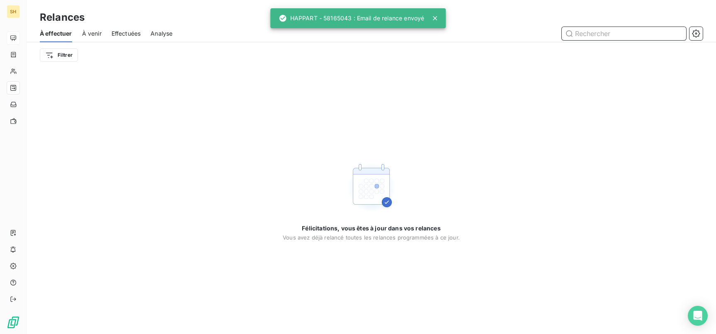
click at [97, 30] on span "À venir" at bounding box center [91, 33] width 19 height 8
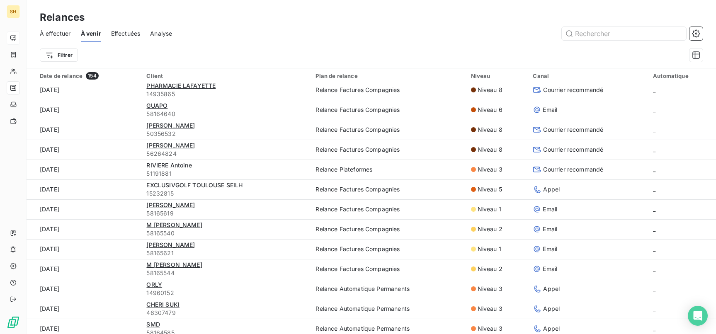
scroll to position [330, 0]
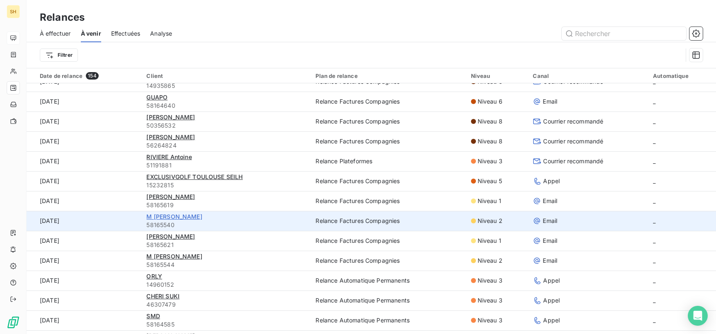
click at [195, 218] on span "M [PERSON_NAME]" at bounding box center [174, 216] width 56 height 7
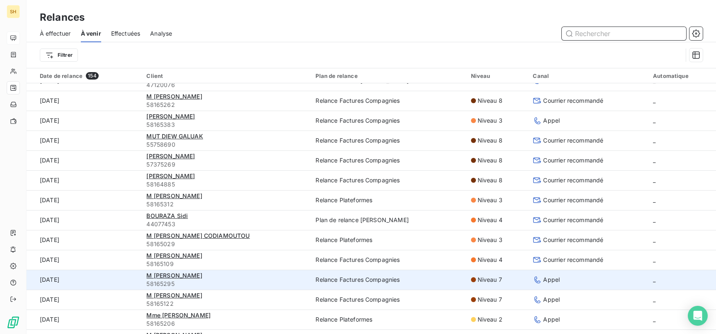
scroll to position [831, 0]
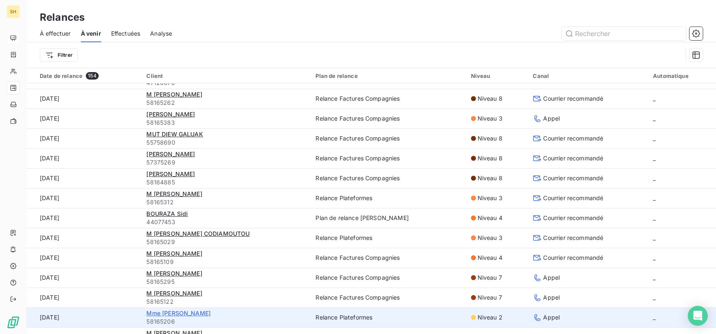
click at [181, 313] on span "Mme [PERSON_NAME]" at bounding box center [178, 313] width 64 height 7
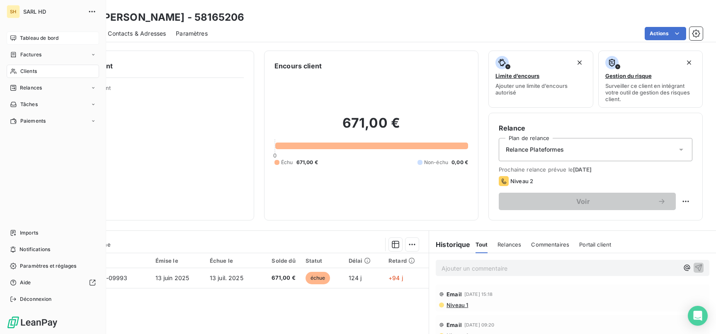
click at [14, 38] on icon at bounding box center [13, 37] width 6 height 5
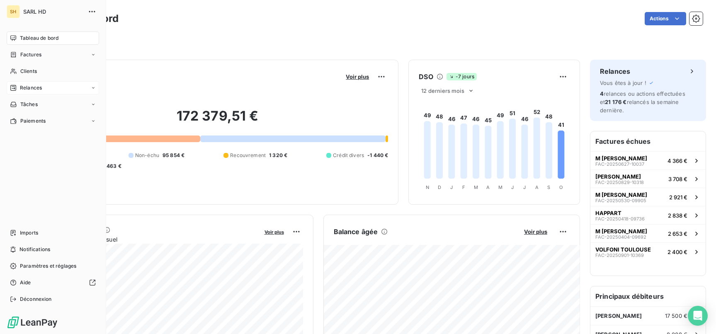
click at [21, 90] on span "Relances" at bounding box center [31, 87] width 22 height 7
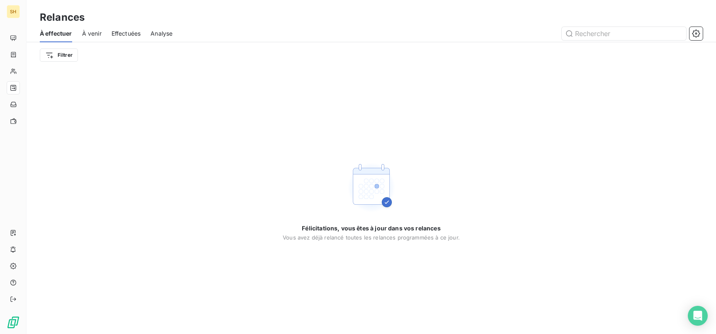
click at [101, 34] on span "À venir" at bounding box center [91, 33] width 19 height 8
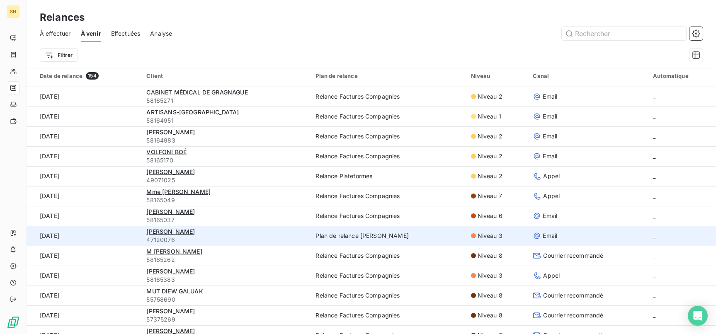
scroll to position [683, 0]
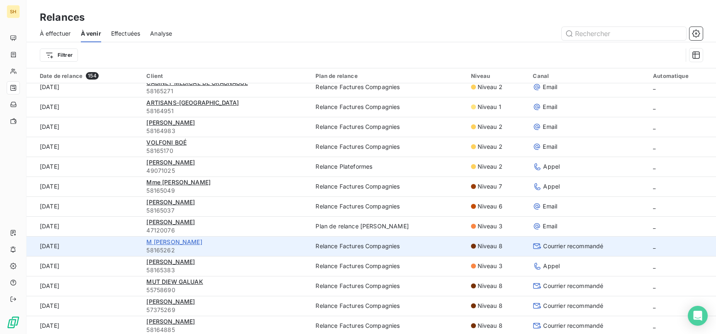
click at [186, 242] on span "M [PERSON_NAME]" at bounding box center [174, 241] width 56 height 7
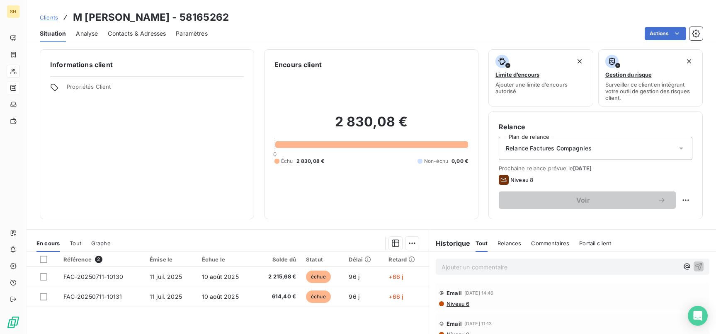
click at [458, 307] on div "Email [DATE] 14:46 Niveau 6" at bounding box center [573, 296] width 274 height 27
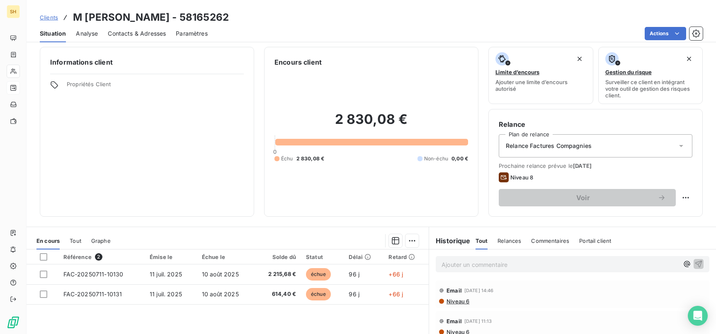
click at [459, 302] on span "Niveau 6" at bounding box center [458, 301] width 24 height 7
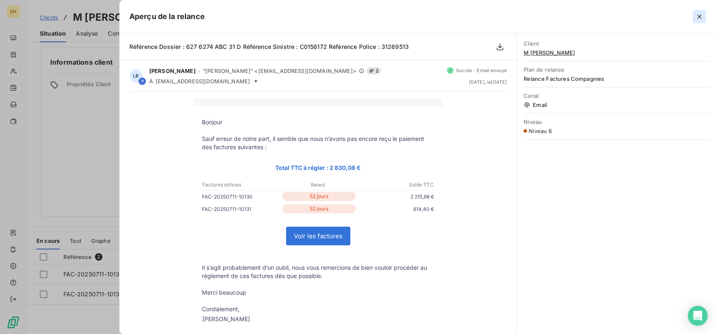
click at [697, 15] on icon "button" at bounding box center [700, 16] width 8 height 8
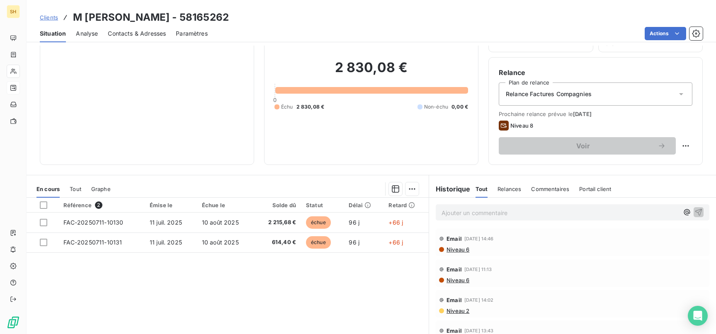
scroll to position [0, 0]
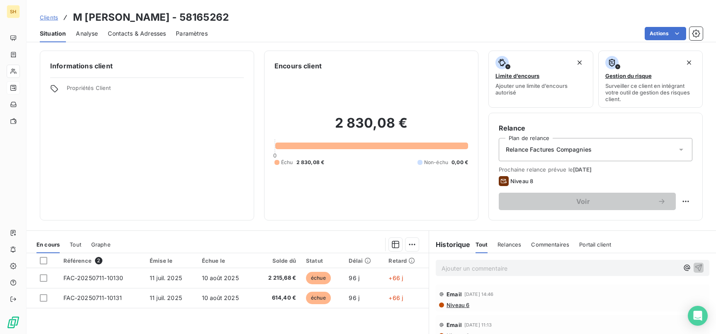
click at [470, 307] on span "Niveau 6" at bounding box center [458, 305] width 24 height 7
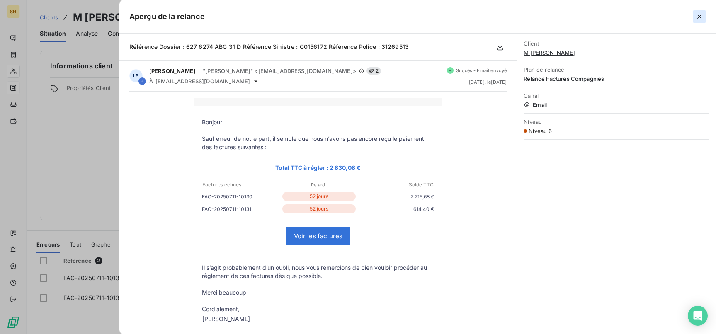
click at [704, 14] on button "button" at bounding box center [699, 16] width 13 height 13
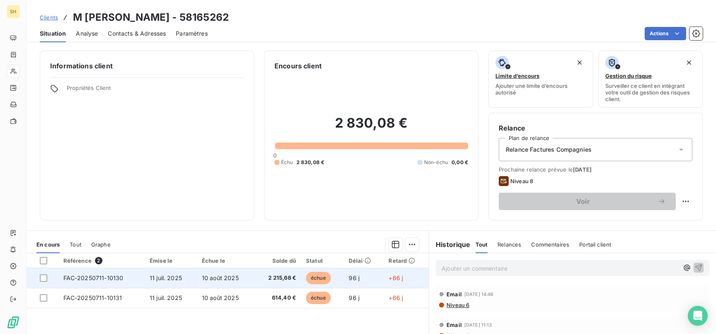
click at [153, 284] on td "11 juil. 2025" at bounding box center [171, 278] width 52 height 20
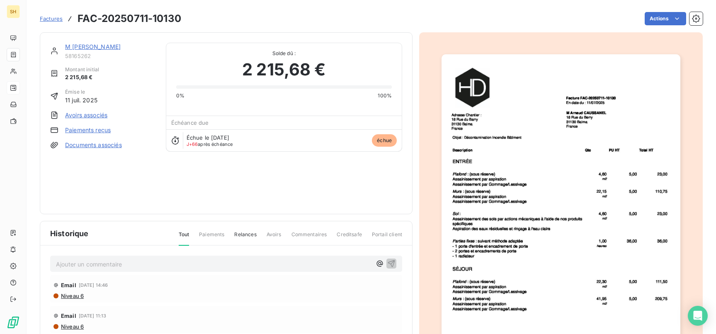
click at [97, 47] on link "M [PERSON_NAME]" at bounding box center [93, 46] width 56 height 7
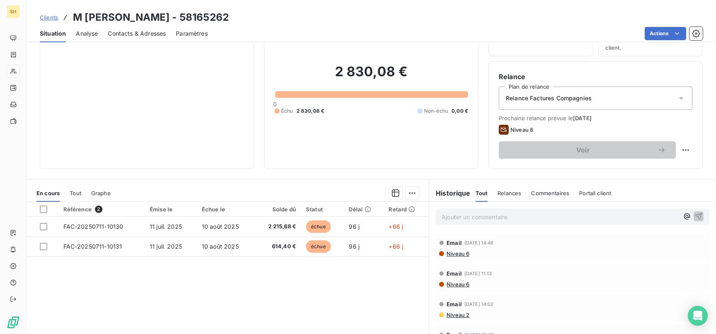
scroll to position [53, 0]
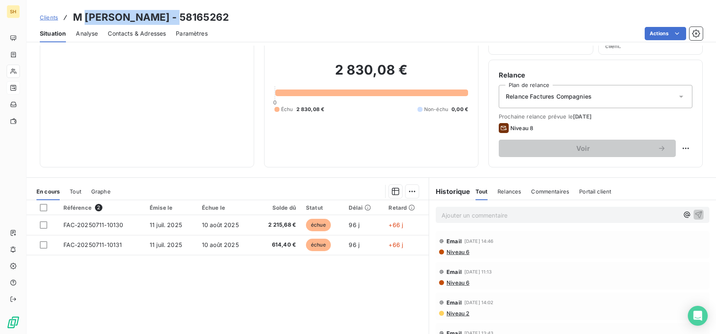
drag, startPoint x: 184, startPoint y: 15, endPoint x: 87, endPoint y: 15, distance: 96.6
click at [85, 14] on h3 "M [PERSON_NAME] - 58165262" at bounding box center [151, 17] width 156 height 15
copy h3 "[PERSON_NAME]"
click at [216, 56] on div "Informations client Propriétés Client" at bounding box center [147, 83] width 214 height 170
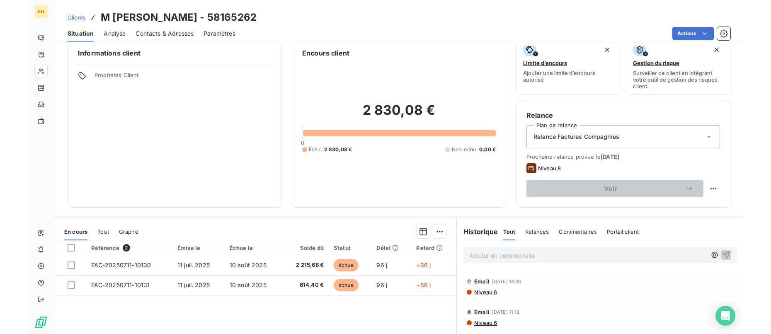
scroll to position [19, 0]
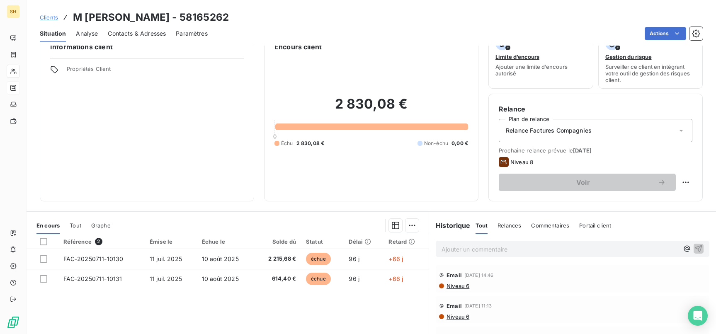
click at [157, 132] on div "Informations client Propriétés Client" at bounding box center [147, 117] width 214 height 170
click at [539, 249] on p "Ajouter un commentaire ﻿" at bounding box center [560, 249] width 237 height 10
click at [409, 17] on div "Clients M [PERSON_NAME] - 58165262" at bounding box center [372, 17] width 690 height 15
click at [304, 77] on div "2 830,08 € 0 Échu 2 830,08 € Non-échu 0,00 €" at bounding box center [372, 121] width 194 height 139
click at [316, 19] on div "Clients M [PERSON_NAME] - 58165262" at bounding box center [372, 17] width 690 height 15
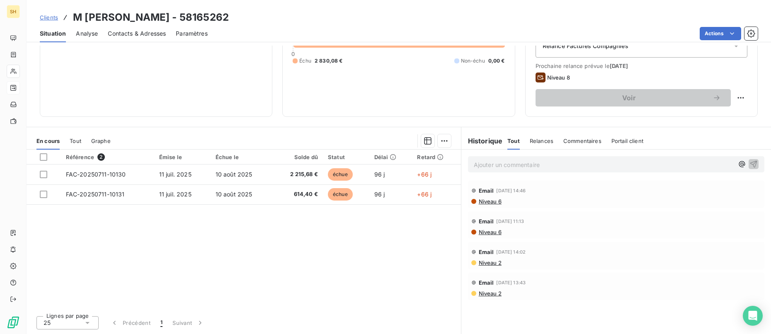
scroll to position [0, 0]
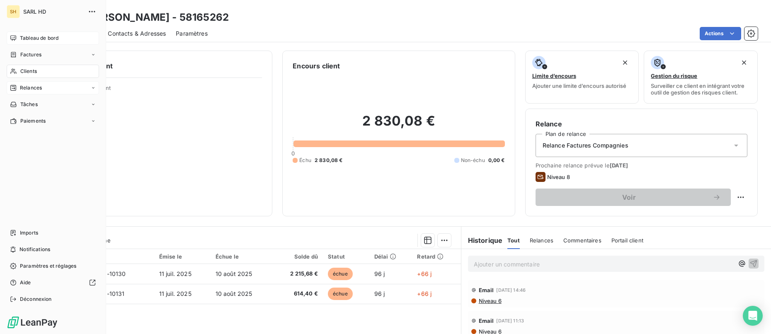
click at [15, 37] on icon at bounding box center [13, 38] width 7 height 7
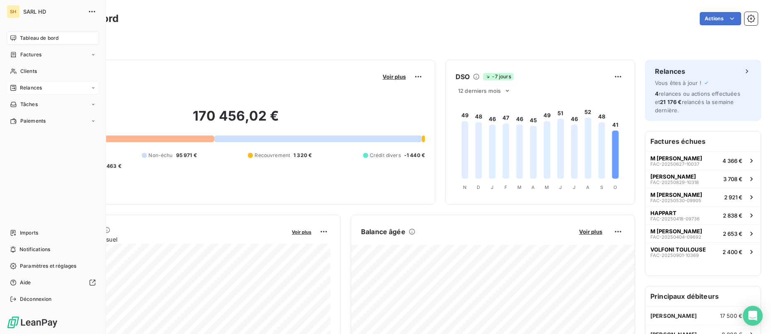
click at [42, 87] on div "Relances" at bounding box center [53, 87] width 92 height 13
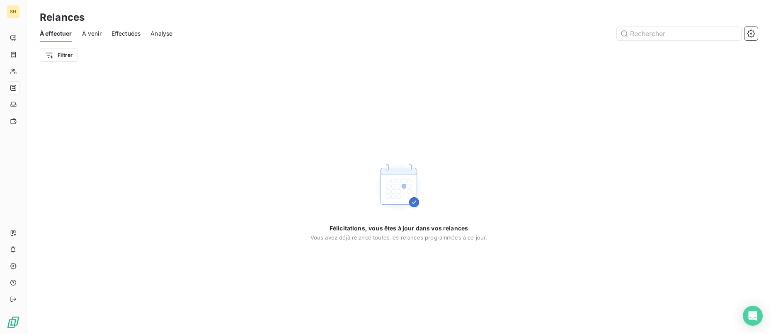
click at [88, 30] on span "À venir" at bounding box center [91, 33] width 19 height 8
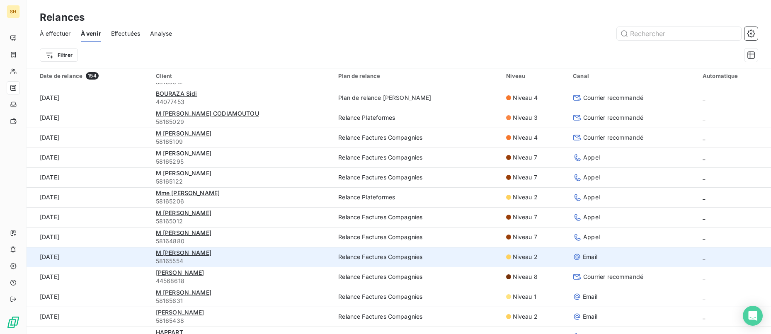
scroll to position [951, 0]
click at [201, 253] on span "M [PERSON_NAME]" at bounding box center [184, 252] width 56 height 7
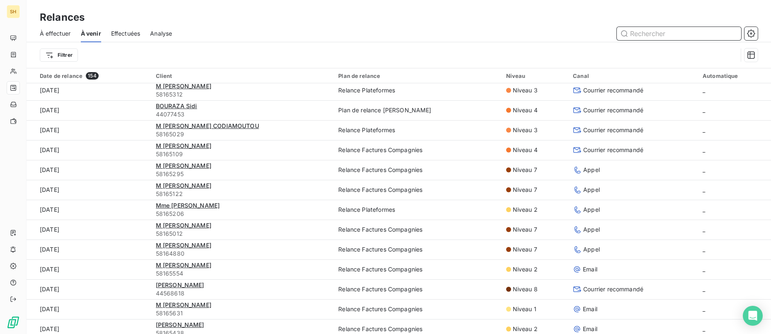
scroll to position [941, 0]
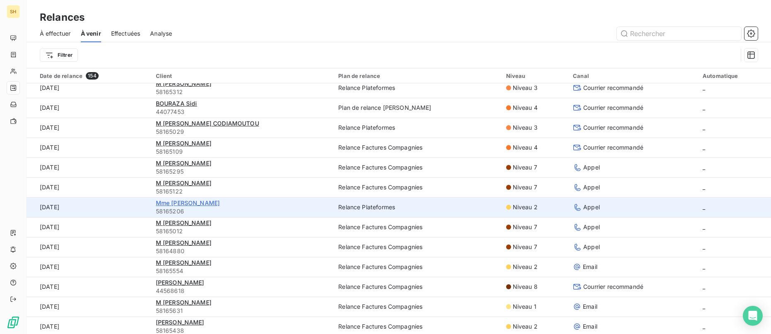
click at [211, 204] on span "Mme [PERSON_NAME]" at bounding box center [188, 203] width 64 height 7
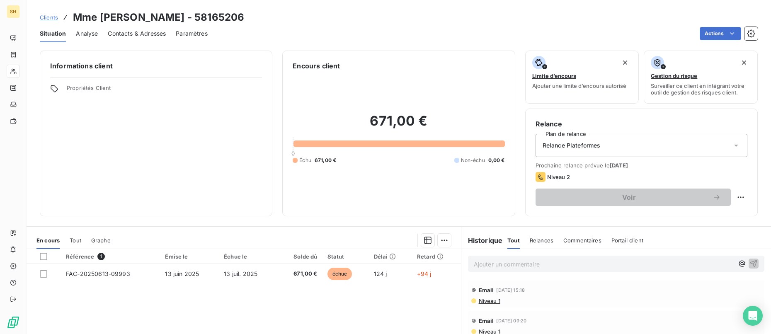
scroll to position [100, 0]
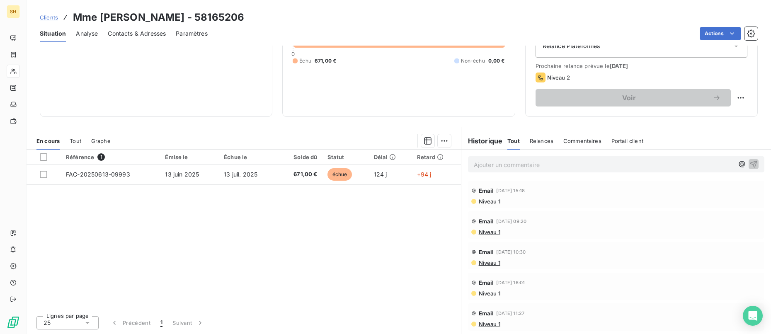
click at [499, 205] on div "Email [DATE] 15:18 Niveau 1" at bounding box center [616, 194] width 297 height 27
click at [493, 201] on span "Niveau 1" at bounding box center [489, 201] width 22 height 7
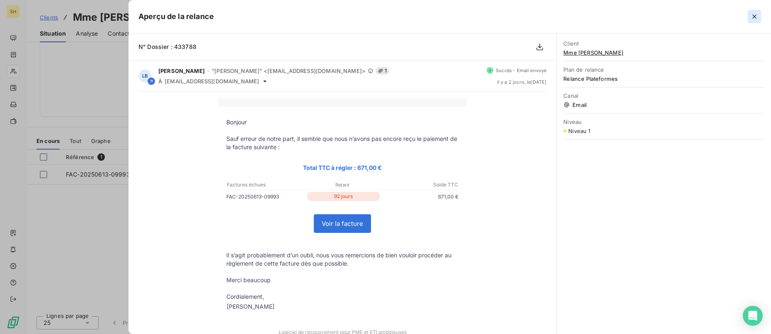
click at [716, 17] on button "button" at bounding box center [754, 16] width 13 height 13
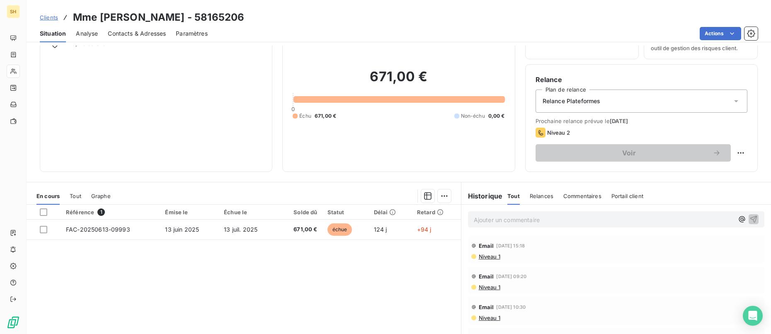
scroll to position [0, 0]
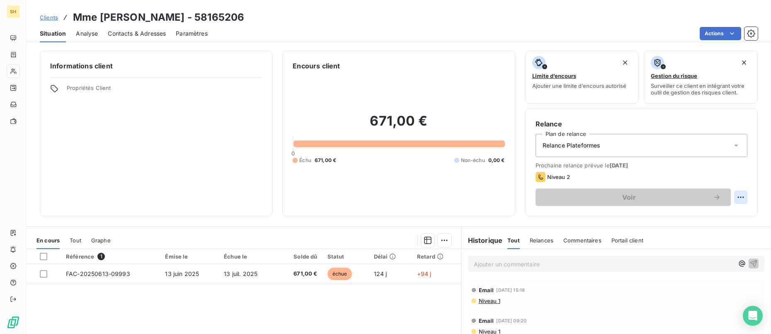
click at [716, 194] on html "SH Clients Mme [PERSON_NAME] - 58165206 Situation Analyse Contacts & Adresses P…" at bounding box center [385, 167] width 771 height 334
click at [696, 216] on div "Replanifier cette action" at bounding box center [707, 215] width 74 height 13
select select "9"
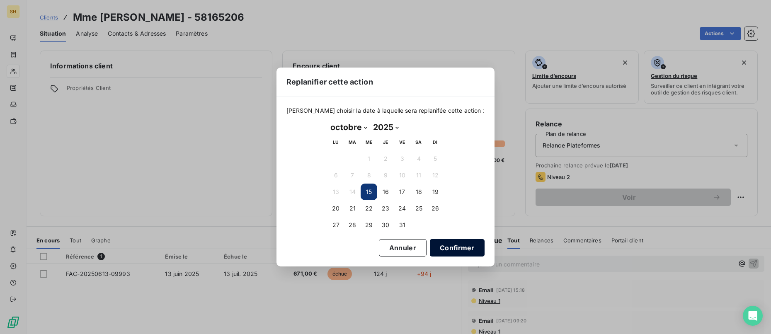
click at [456, 250] on button "Confirmer" at bounding box center [457, 247] width 55 height 17
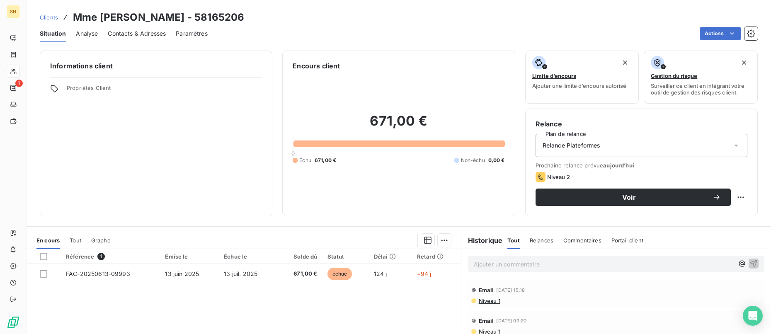
click at [608, 207] on div "Relance Plan de relance Relance Plateformes Prochaine relance prévue [DATE] Niv…" at bounding box center [642, 163] width 233 height 108
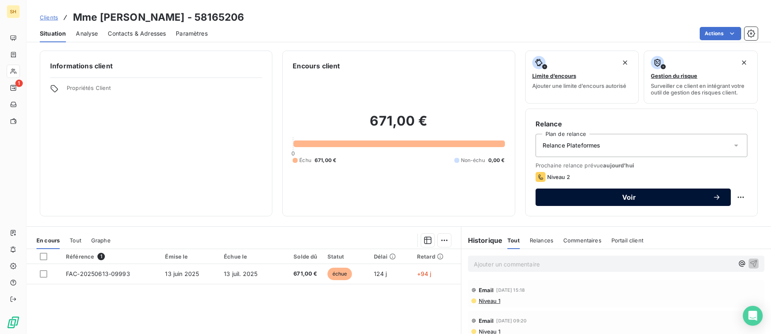
click at [600, 198] on span "Voir" at bounding box center [629, 197] width 167 height 7
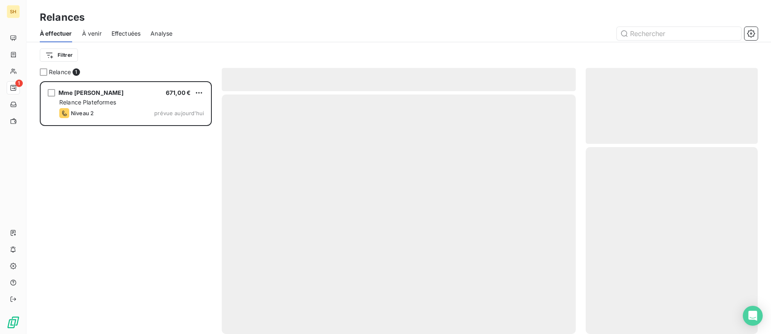
scroll to position [253, 172]
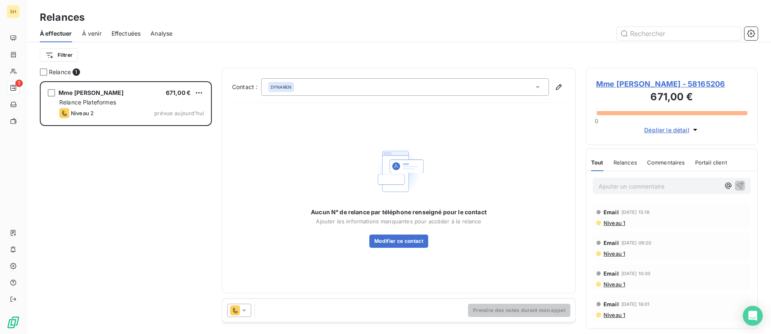
click at [235, 310] on icon at bounding box center [235, 311] width 10 height 10
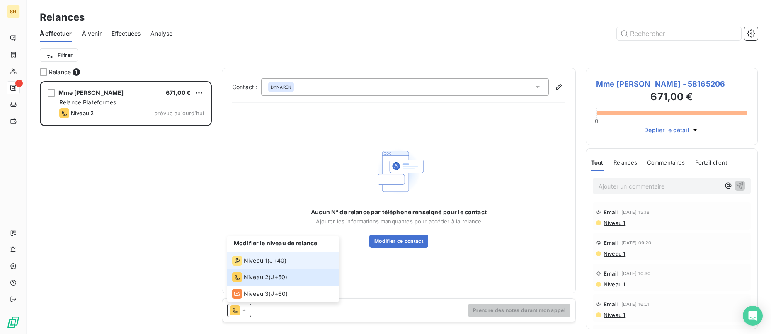
click at [243, 261] on div "Niveau 1" at bounding box center [249, 261] width 35 height 10
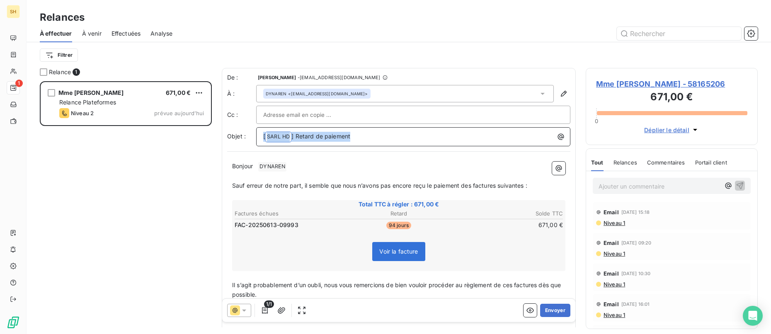
drag, startPoint x: 367, startPoint y: 138, endPoint x: 201, endPoint y: 141, distance: 166.8
click at [201, 141] on div "Relance 1 Mme [PERSON_NAME] 671,00 € Relance Plateformes Niveau 2 prévue [DATE]…" at bounding box center [399, 201] width 745 height 266
click at [616, 222] on span "Niveau 1" at bounding box center [614, 223] width 22 height 7
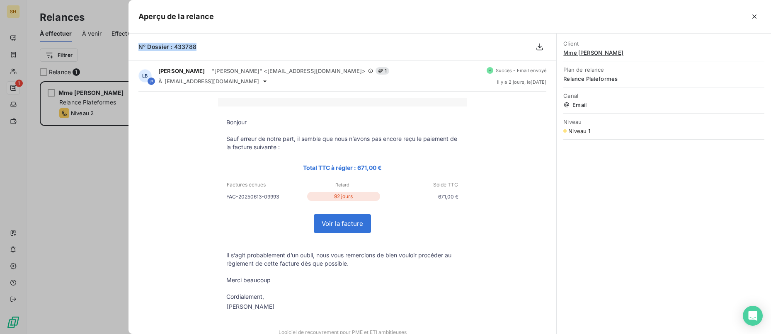
drag, startPoint x: 195, startPoint y: 48, endPoint x: 136, endPoint y: 44, distance: 59.9
click at [136, 44] on div "N° Dossier : 433788" at bounding box center [343, 47] width 428 height 27
copy span "N° Dossier : 433788"
click at [716, 17] on icon "button" at bounding box center [755, 16] width 8 height 8
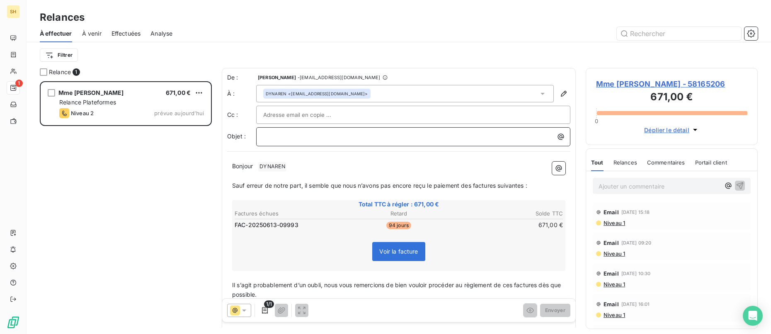
click at [388, 138] on p "﻿" at bounding box center [415, 137] width 304 height 10
click at [294, 165] on p "Bonjour ﻿ DYNAREN ﻿ ﻿" at bounding box center [398, 167] width 333 height 10
click at [472, 185] on span "Sauf erreur de notre part, il semble que nous n’avons pas encore reçu le paieme…" at bounding box center [379, 184] width 295 height 7
click at [501, 184] on span "Sauf erreur de notre part, il semble que nous n’avons pas encore reçu le paieme…" at bounding box center [381, 184] width 299 height 7
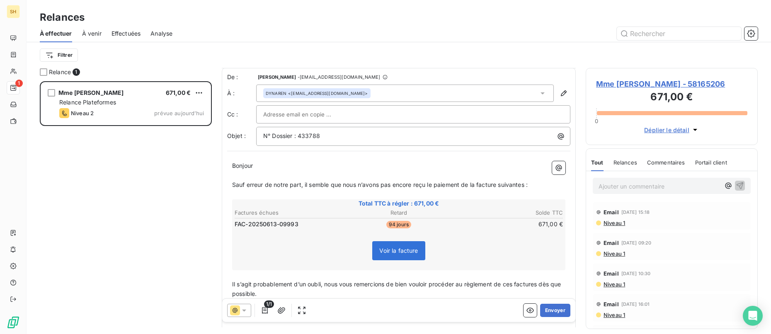
click at [526, 184] on span "Sauf erreur de notre part, il semble que nous n’avons pas encore reçu le paieme…" at bounding box center [380, 184] width 296 height 7
click at [514, 283] on span "Il s’agit probablement d’un oubli, nous vous remercions de bien vouloir procéde…" at bounding box center [397, 289] width 331 height 17
click at [543, 285] on span "Il s’agit probablement d’un oubli, nous vous remercions de bien vouloir procéde…" at bounding box center [393, 289] width 323 height 17
click at [560, 313] on button "Envoyer" at bounding box center [555, 310] width 30 height 13
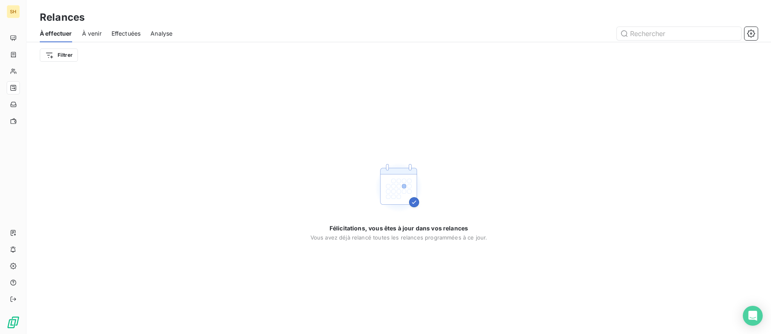
click at [91, 36] on span "À venir" at bounding box center [91, 33] width 19 height 8
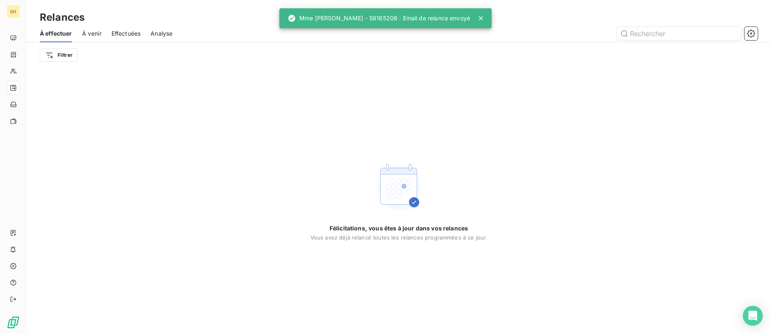
click at [96, 33] on span "À venir" at bounding box center [91, 33] width 19 height 8
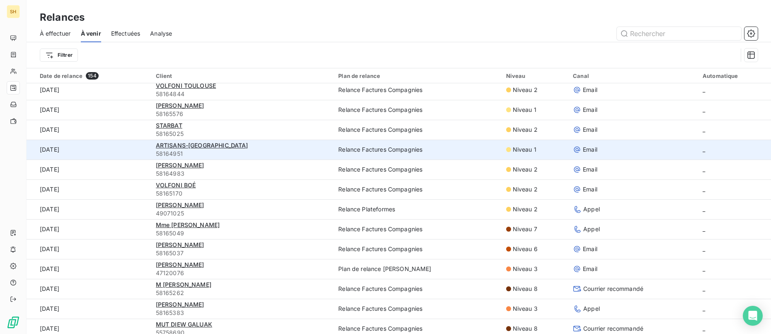
scroll to position [643, 0]
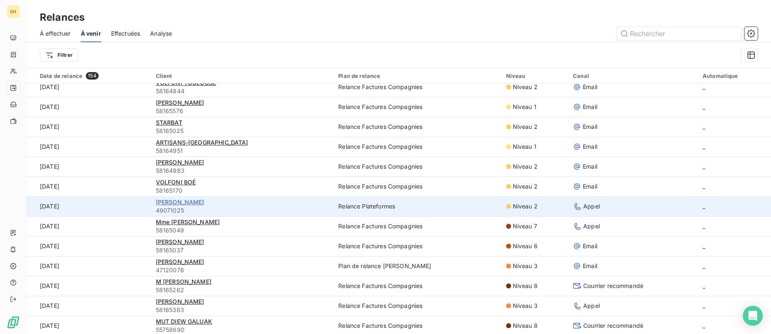
click at [178, 204] on span "[PERSON_NAME]" at bounding box center [180, 202] width 49 height 7
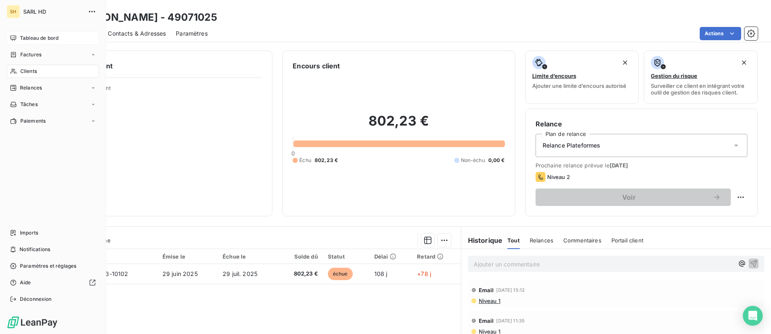
click at [17, 36] on div "Tableau de bord" at bounding box center [53, 38] width 92 height 13
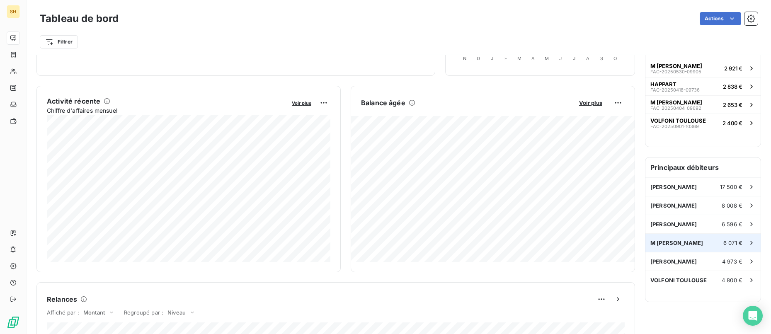
scroll to position [130, 0]
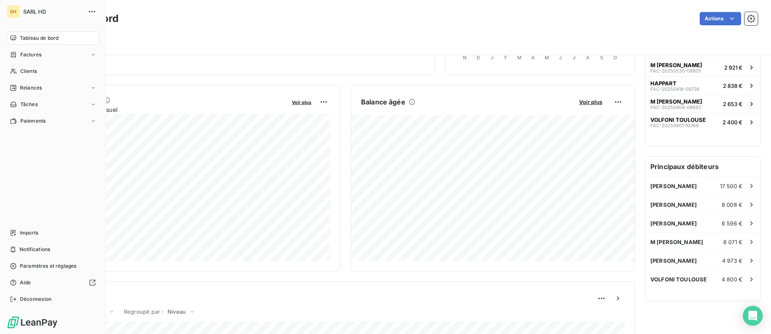
click at [14, 86] on icon at bounding box center [13, 88] width 7 height 7
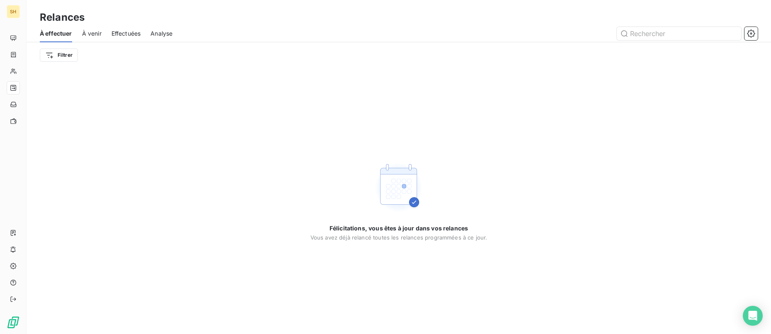
click at [98, 35] on span "À venir" at bounding box center [91, 33] width 19 height 8
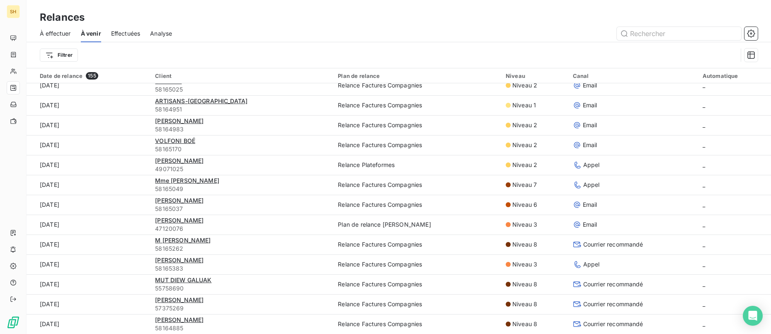
scroll to position [685, 0]
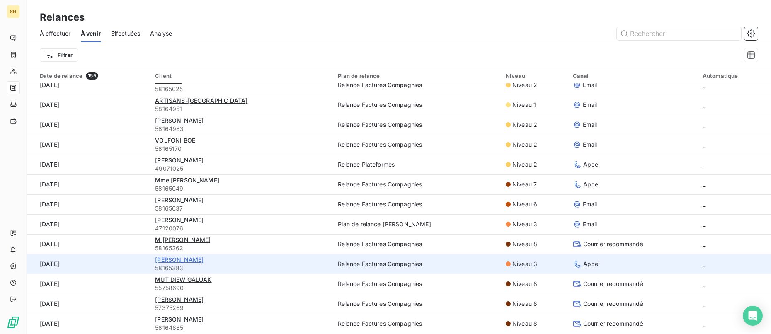
click at [204, 262] on span "[PERSON_NAME]" at bounding box center [179, 259] width 49 height 7
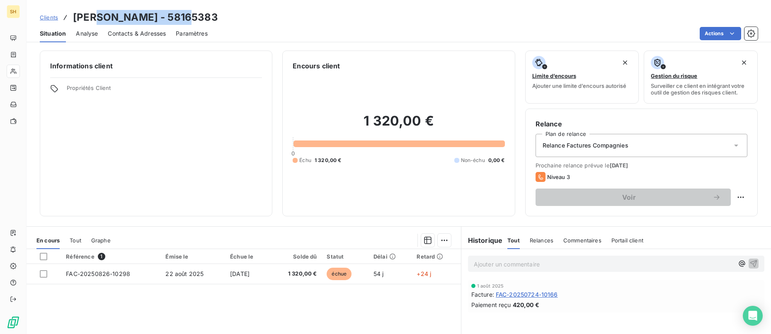
drag, startPoint x: 100, startPoint y: 15, endPoint x: 191, endPoint y: 14, distance: 90.8
click at [191, 14] on h3 "[PERSON_NAME] - 58165383" at bounding box center [145, 17] width 145 height 15
click at [112, 58] on div "Informations client Propriétés Client" at bounding box center [156, 134] width 233 height 166
click at [134, 36] on span "Contacts & Adresses" at bounding box center [137, 33] width 58 height 8
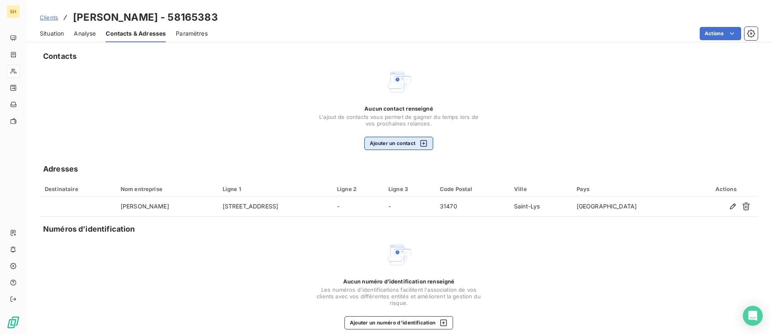
click at [384, 147] on button "Ajouter un contact" at bounding box center [399, 143] width 69 height 13
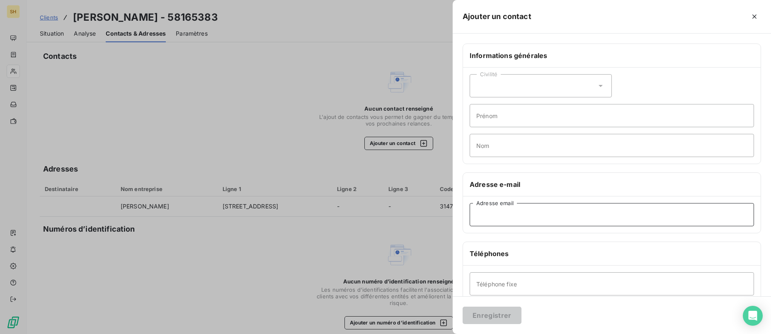
click at [567, 214] on input "Adresse email" at bounding box center [612, 214] width 285 height 23
type input "[EMAIL_ADDRESS][DOMAIN_NAME]"
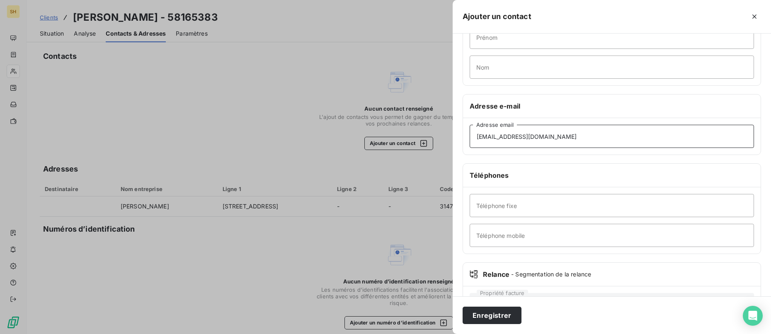
scroll to position [103, 0]
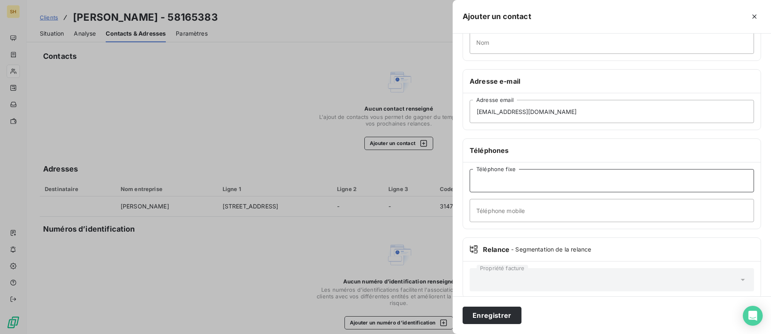
click at [547, 180] on input "Téléphone fixe" at bounding box center [612, 180] width 285 height 23
click at [521, 221] on input "Téléphone mobile" at bounding box center [612, 210] width 285 height 23
paste input "06 43 39 16 60"
type input "06 43 39 16 60"
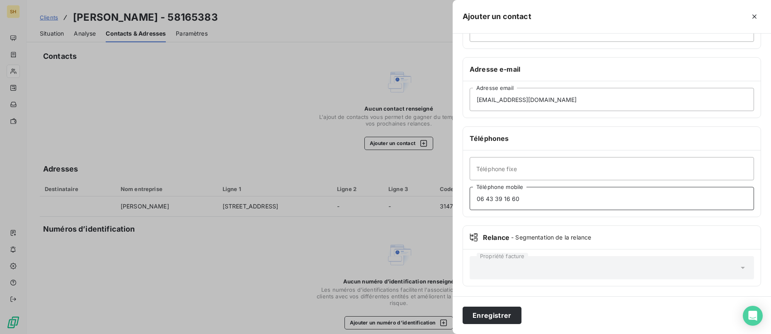
drag, startPoint x: 535, startPoint y: 199, endPoint x: 410, endPoint y: 195, distance: 125.7
click at [410, 334] on div "Ajouter un contact Informations générales Civilité Prénom Nom Adresse e-mail [E…" at bounding box center [385, 334] width 771 height 0
click at [505, 313] on button "Enregistrer" at bounding box center [492, 315] width 59 height 17
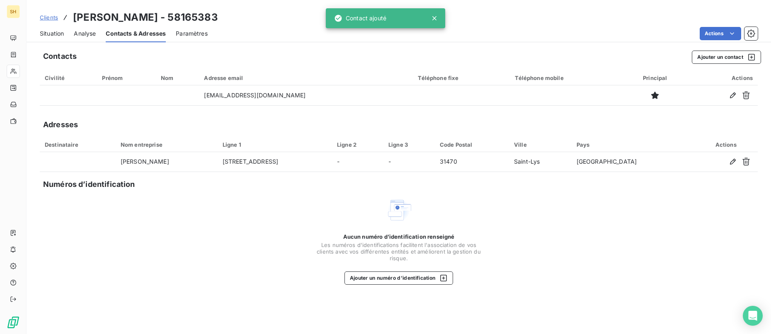
click at [56, 34] on span "Situation" at bounding box center [52, 33] width 24 height 8
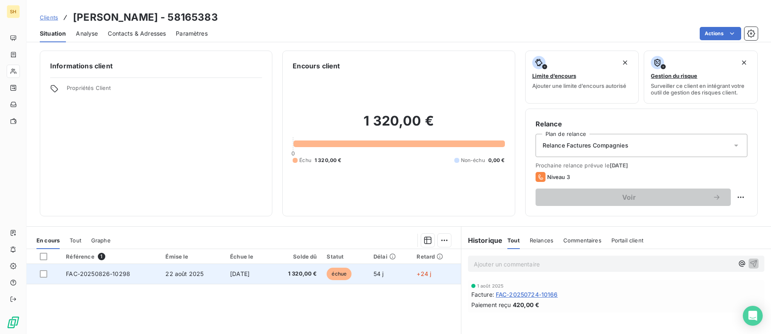
click at [137, 273] on td "FAC-20250826-10298" at bounding box center [111, 274] width 100 height 20
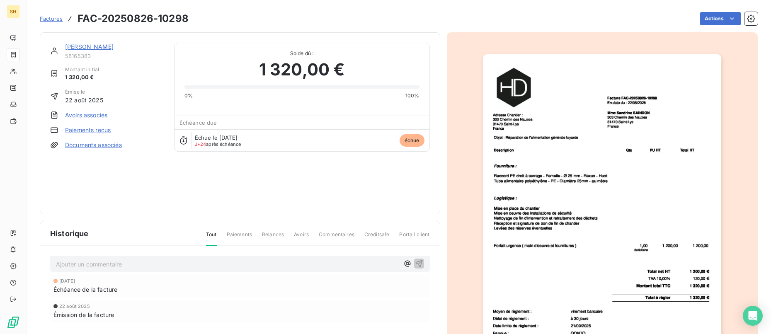
click at [74, 143] on link "Documents associés" at bounding box center [93, 145] width 57 height 8
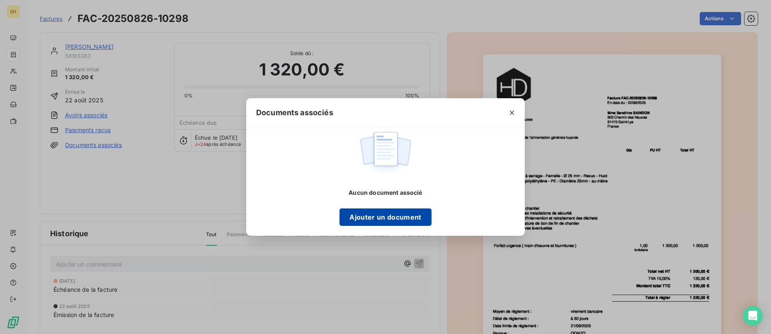
click at [389, 220] on button "Ajouter un document" at bounding box center [386, 217] width 92 height 17
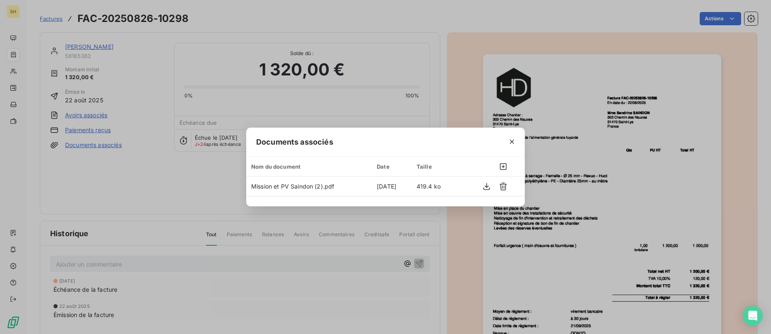
click at [506, 141] on button "button" at bounding box center [512, 141] width 13 height 13
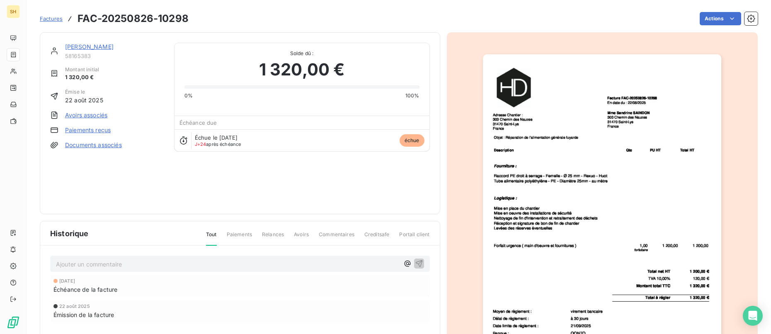
click at [148, 103] on div "Émise le [DATE]" at bounding box center [107, 96] width 114 height 16
click at [114, 46] on link "[PERSON_NAME]" at bounding box center [89, 46] width 49 height 7
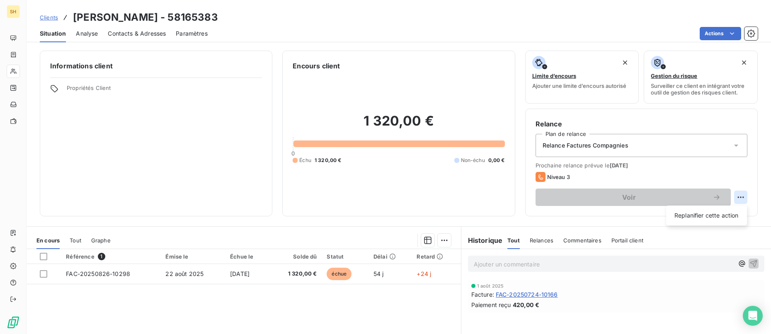
click at [716, 196] on html "SH Clients [PERSON_NAME] - 58165383 Situation Analyse Contacts & Adresses Param…" at bounding box center [385, 167] width 771 height 334
click at [715, 158] on html "SH Clients [PERSON_NAME] - 58165383 Situation Analyse Contacts & Adresses Param…" at bounding box center [385, 167] width 771 height 334
click at [689, 143] on div "Relance Factures Compagnies" at bounding box center [642, 145] width 212 height 23
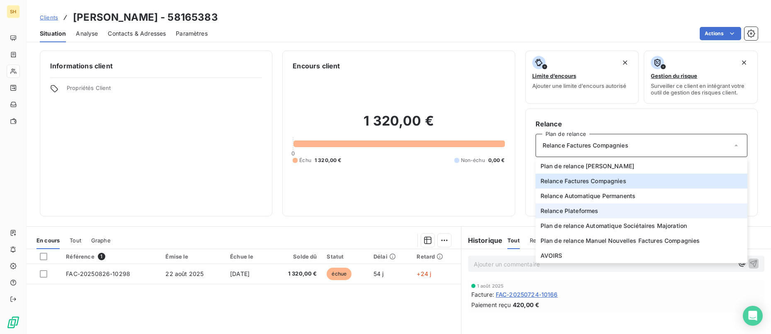
click at [596, 207] on span "Relance Plateformes" at bounding box center [570, 211] width 58 height 8
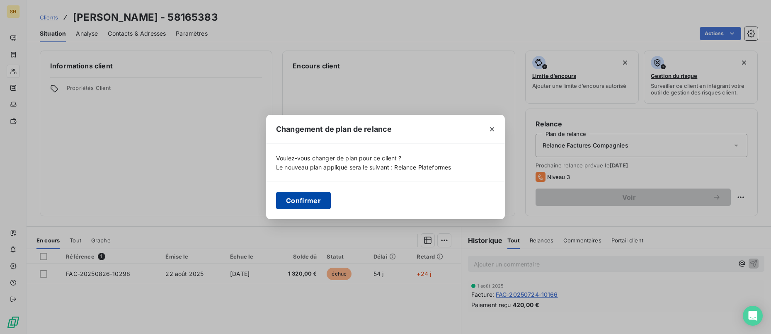
click at [296, 197] on button "Confirmer" at bounding box center [303, 200] width 55 height 17
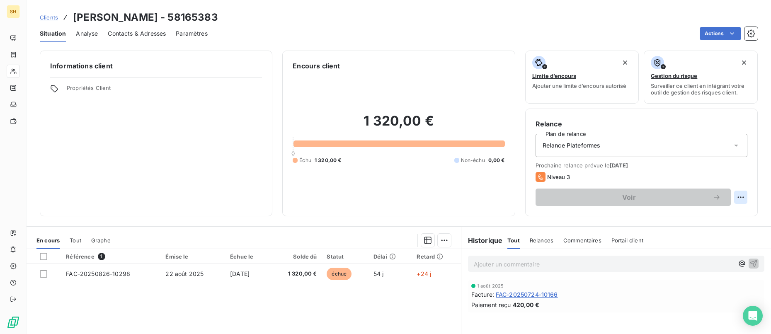
click at [716, 197] on html "SH Clients [PERSON_NAME] - 58165383 Situation Analyse Contacts & Adresses Param…" at bounding box center [385, 167] width 771 height 334
click at [691, 224] on div "Replanifier cette action" at bounding box center [707, 216] width 81 height 20
click at [692, 219] on div "Replanifier cette action" at bounding box center [707, 215] width 74 height 13
select select "9"
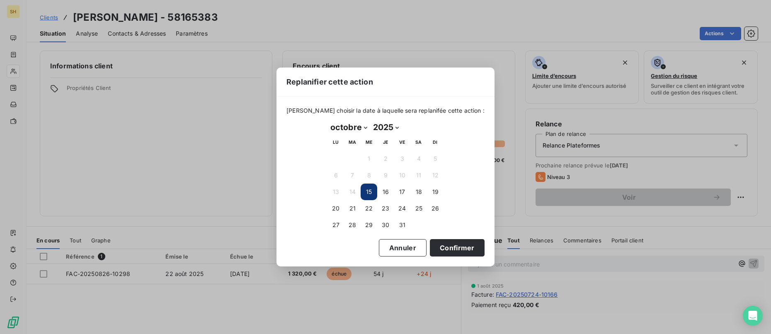
click at [374, 190] on button "15" at bounding box center [369, 192] width 17 height 17
click at [449, 239] on button "Confirmer" at bounding box center [457, 247] width 55 height 17
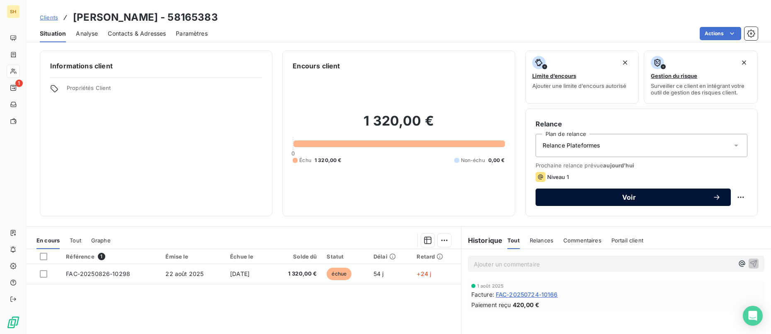
click at [611, 200] on span "Voir" at bounding box center [629, 197] width 167 height 7
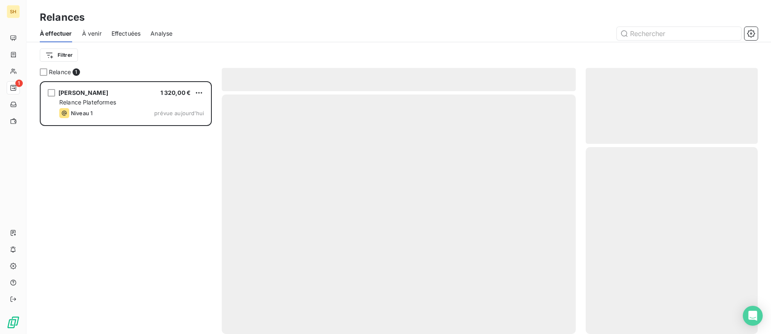
scroll to position [253, 172]
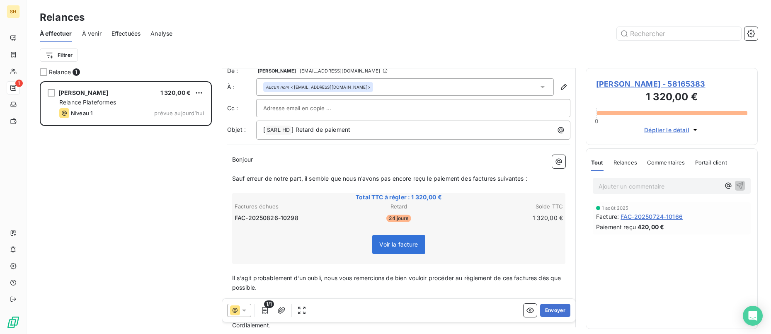
drag, startPoint x: 365, startPoint y: 137, endPoint x: 348, endPoint y: 127, distance: 19.3
click at [348, 127] on div "[ SARL HD ﻿ ] Retard de paiement" at bounding box center [413, 130] width 314 height 19
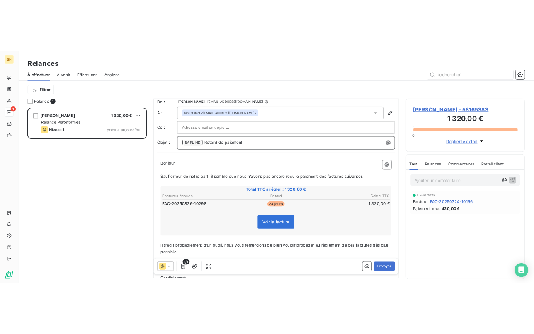
scroll to position [7, 0]
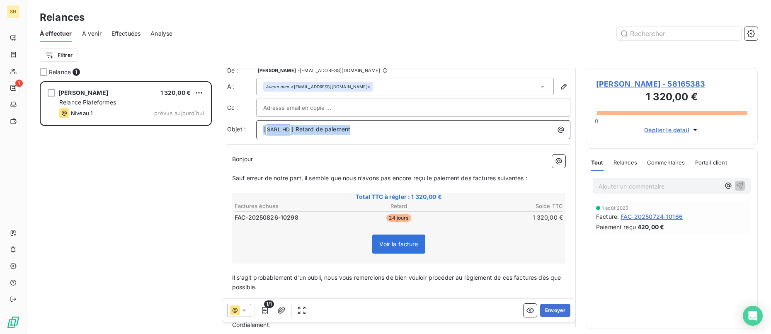
drag, startPoint x: 382, startPoint y: 127, endPoint x: 229, endPoint y: 129, distance: 152.6
click at [229, 129] on div "Objet : [ SARL HD ﻿ ] Retard de paiement" at bounding box center [398, 129] width 343 height 19
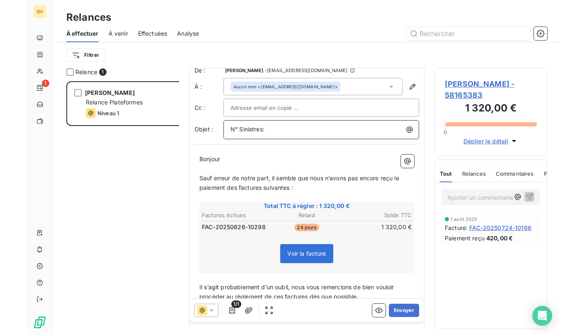
scroll to position [253, 113]
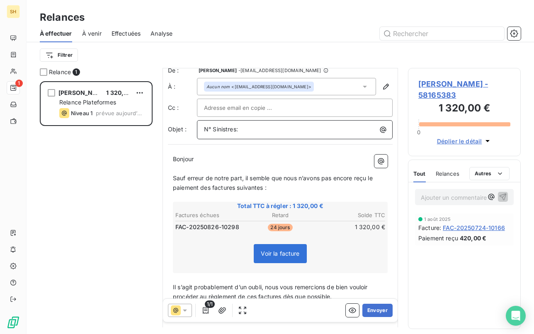
click at [251, 128] on p "N° Sinistres:" at bounding box center [297, 130] width 186 height 10
click at [237, 128] on span "N° Sinistres: 250382009" at bounding box center [238, 129] width 69 height 7
click at [307, 128] on p "N° Sinistre : 250382009" at bounding box center [297, 130] width 186 height 10
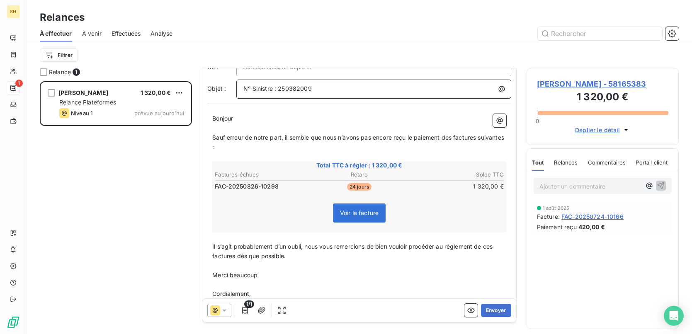
scroll to position [49, 0]
click at [454, 135] on span "Sauf erreur de notre part, il semble que nous n’avons pas encore reçu le paieme…" at bounding box center [359, 141] width 294 height 17
click at [482, 137] on span "Sauf erreur de notre part, il semble que nous n’avons pas encore reçu le paieme…" at bounding box center [346, 141] width 269 height 17
click at [238, 145] on span "Sauf erreur de notre part, il semble que nous n’avons pas encore reçu le paieme…" at bounding box center [359, 141] width 294 height 17
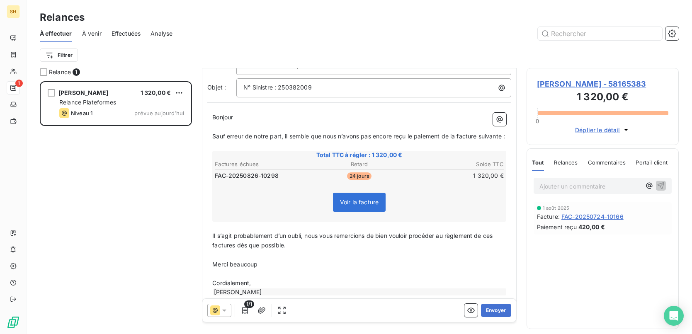
click at [494, 247] on span "Il s’agit probablement d’un oubli, nous vous remercions de bien vouloir procéde…" at bounding box center [353, 240] width 282 height 17
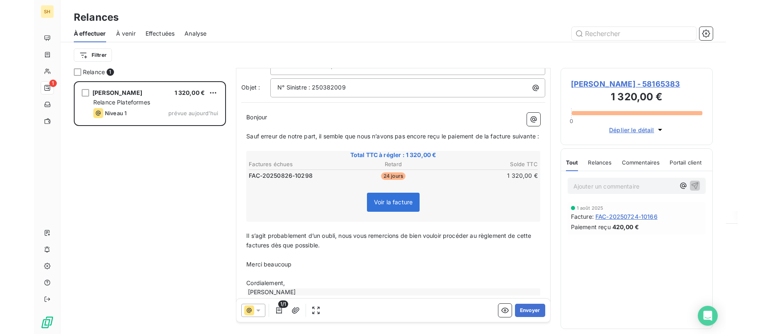
scroll to position [53, 0]
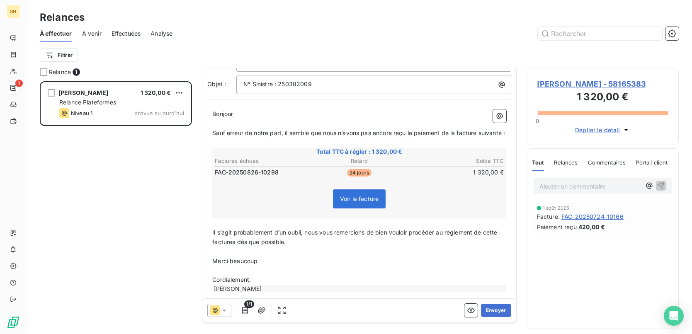
click at [235, 246] on span "Il s’agit probablement d’un oubli, nous vous remercions de bien vouloir procéde…" at bounding box center [355, 237] width 287 height 17
click at [496, 309] on button "Envoyer" at bounding box center [496, 310] width 30 height 13
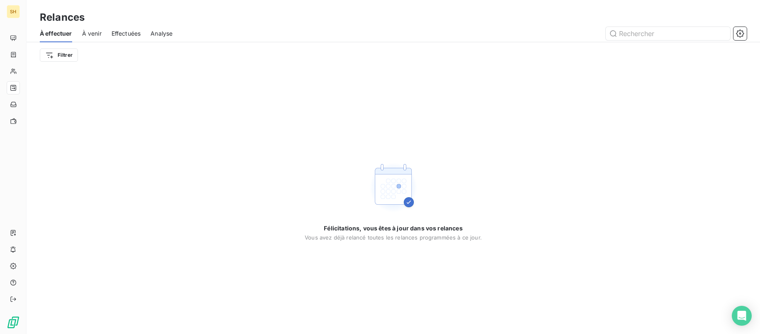
click at [369, 45] on div "Filtrer" at bounding box center [393, 55] width 707 height 26
click at [88, 34] on span "À venir" at bounding box center [91, 33] width 19 height 8
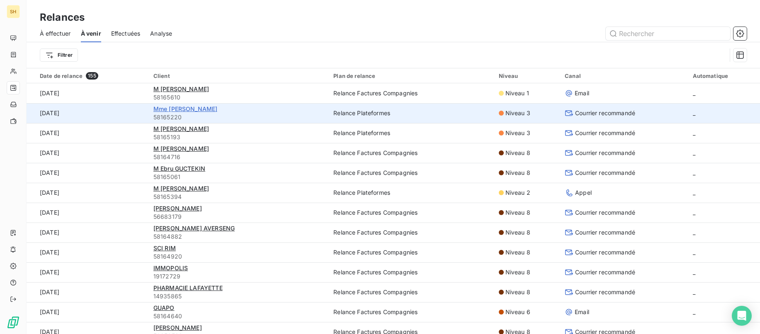
click at [168, 108] on span "Mme [PERSON_NAME]" at bounding box center [185, 108] width 64 height 7
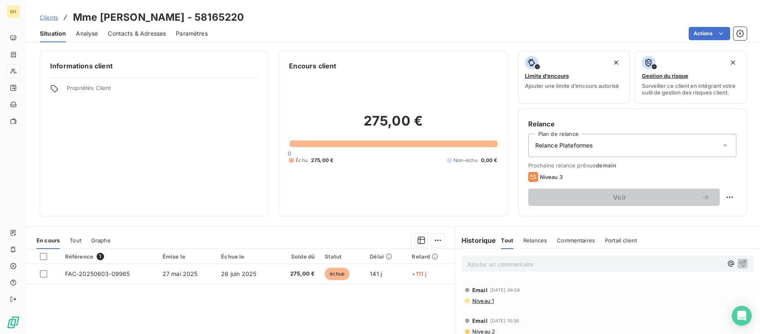
click at [123, 33] on span "Contacts & Adresses" at bounding box center [137, 33] width 58 height 8
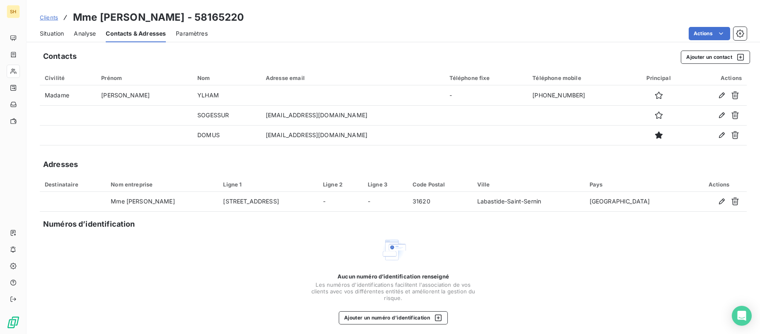
click at [48, 36] on span "Situation" at bounding box center [52, 33] width 24 height 8
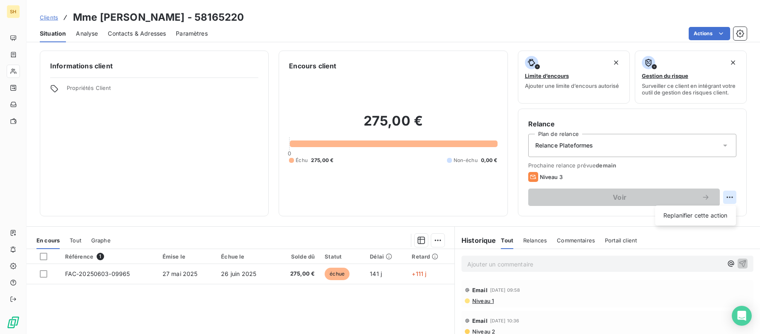
click at [716, 194] on html "SH Clients Mme [PERSON_NAME] - 58165220 Situation Analyse Contacts & Adresses P…" at bounding box center [380, 167] width 760 height 334
click at [691, 221] on div "Replanifier cette action" at bounding box center [696, 215] width 74 height 13
select select "9"
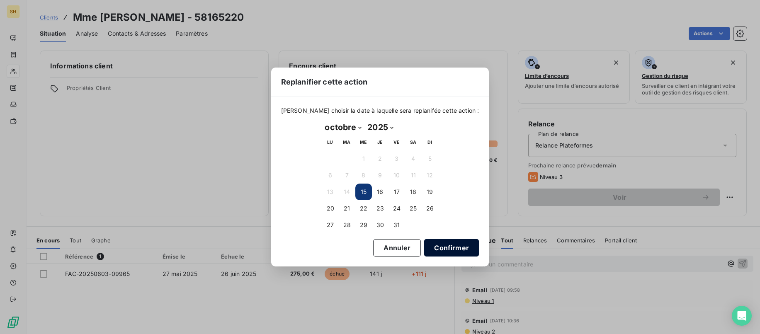
click at [436, 248] on button "Confirmer" at bounding box center [451, 247] width 55 height 17
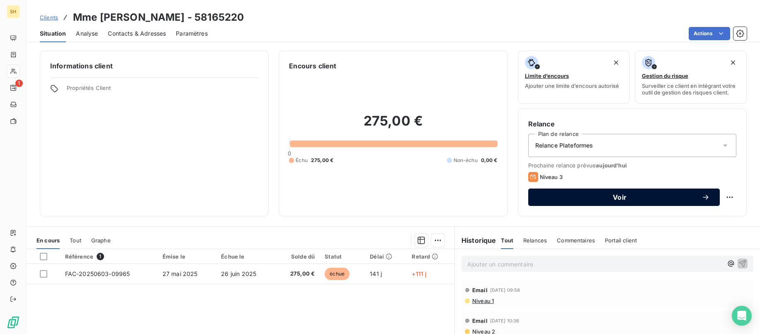
click at [647, 198] on span "Voir" at bounding box center [619, 197] width 163 height 7
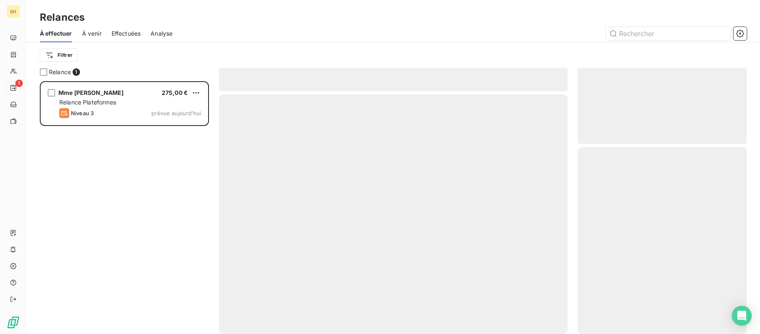
scroll to position [253, 170]
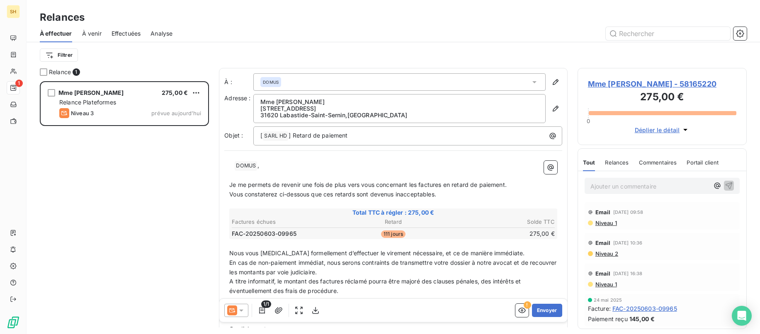
click at [233, 311] on icon at bounding box center [232, 311] width 10 height 10
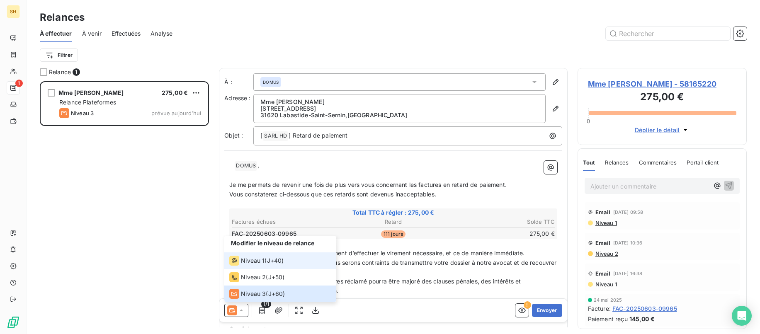
click at [257, 260] on span "Niveau 1" at bounding box center [253, 261] width 24 height 8
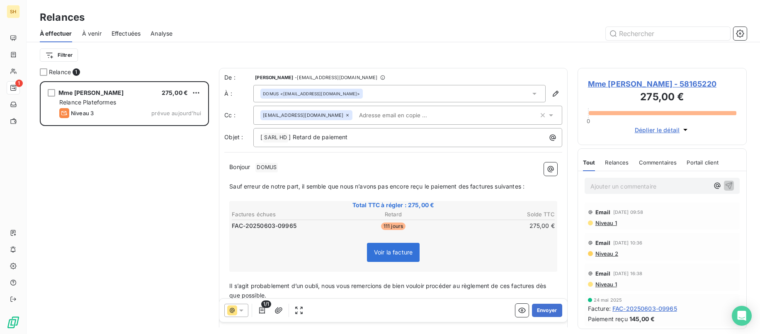
click at [347, 114] on icon at bounding box center [348, 115] width 2 height 2
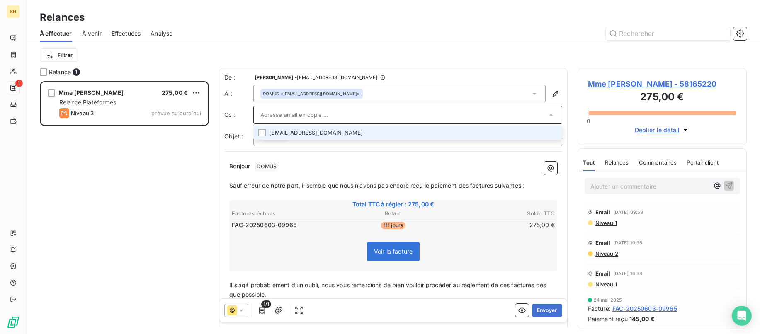
click at [438, 168] on p "Bonjour ﻿ DOMUS ﻿ ﻿" at bounding box center [393, 167] width 328 height 10
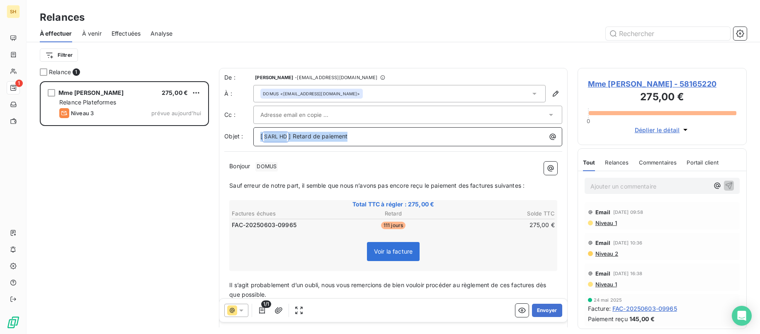
drag, startPoint x: 333, startPoint y: 133, endPoint x: 200, endPoint y: 133, distance: 133.1
click at [200, 133] on div "Relance 1 Mme [PERSON_NAME] 275,00 € Relance Plateformes Niveau 3 prévue [DATE]…" at bounding box center [394, 201] width 734 height 266
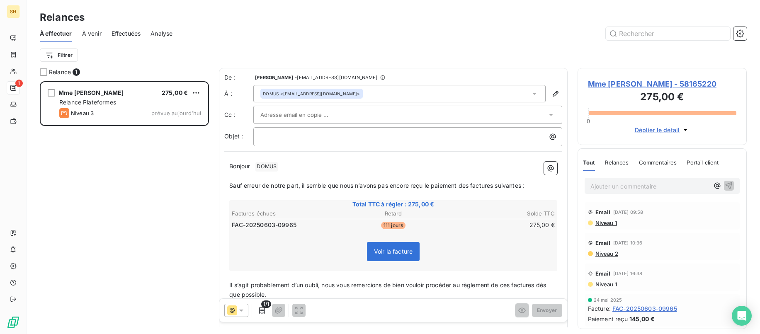
click at [601, 223] on span "Niveau 1" at bounding box center [606, 223] width 22 height 7
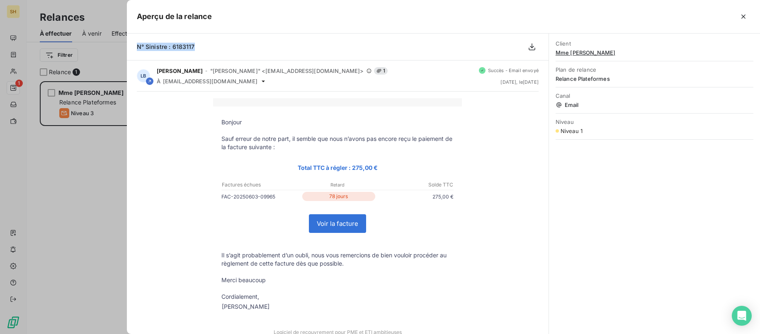
drag, startPoint x: 203, startPoint y: 48, endPoint x: 135, endPoint y: 47, distance: 67.6
click at [135, 47] on div "N° Sinistre : 6183117" at bounding box center [338, 47] width 422 height 27
copy span "N° Sinistre : 6183117"
click at [716, 13] on icon "button" at bounding box center [744, 16] width 8 height 8
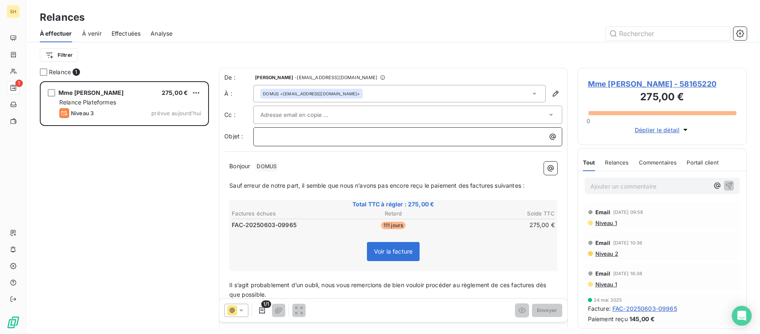
click at [315, 140] on p "﻿" at bounding box center [409, 137] width 299 height 10
click at [297, 163] on p "Bonjour ﻿ DOMUS ﻿ ﻿" at bounding box center [393, 167] width 328 height 10
click at [470, 185] on span "Sauf erreur de notre part, il semble que nous n’avons pas encore reçu le paieme…" at bounding box center [376, 185] width 295 height 7
drag, startPoint x: 499, startPoint y: 185, endPoint x: 507, endPoint y: 186, distance: 8.0
click at [499, 185] on span "Sauf erreur de notre part, il semble que nous n’avons pas encore reçu le paieme…" at bounding box center [378, 185] width 299 height 7
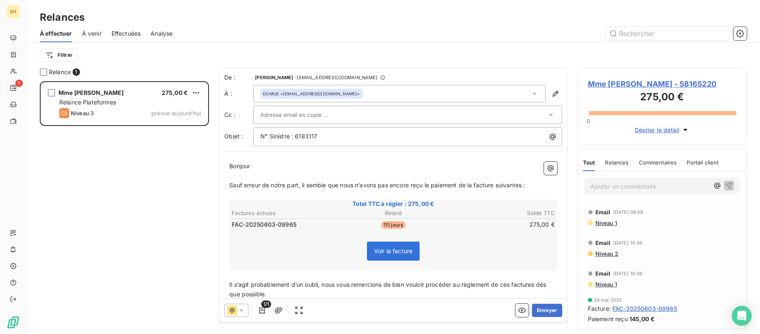
click at [524, 185] on span "Sauf erreur de notre part, il semble que nous n’avons pas encore reçu le paieme…" at bounding box center [377, 185] width 296 height 7
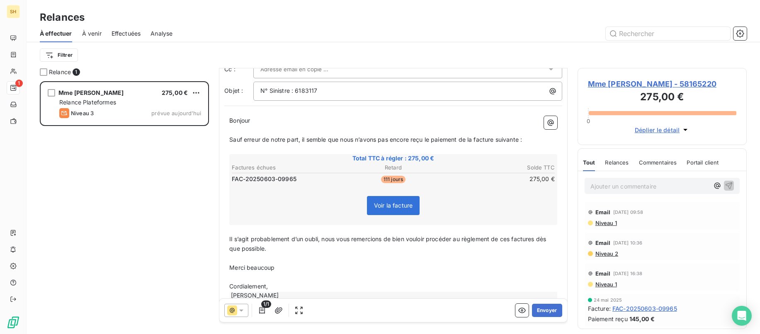
click at [512, 238] on span "Il s’agit probablement d’un oubli, nous vous remercions de bien vouloir procéde…" at bounding box center [388, 244] width 319 height 17
click at [540, 237] on span "Il s’agit probablement d’un oubli, nous vous remercions de bien vouloir procéde…" at bounding box center [390, 244] width 323 height 17
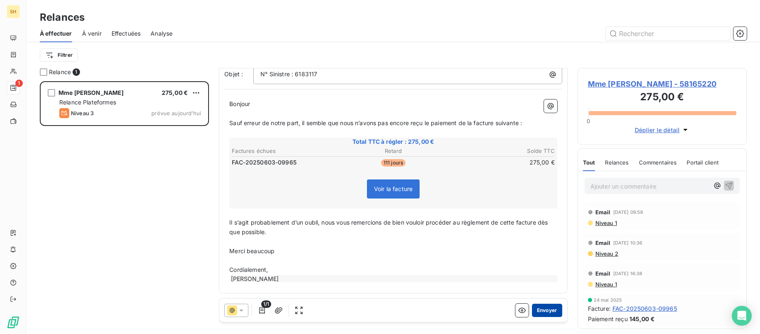
click at [555, 307] on button "Envoyer" at bounding box center [547, 310] width 30 height 13
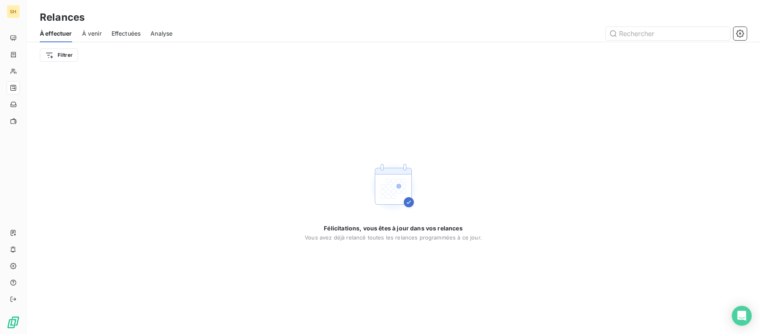
click at [92, 33] on span "À venir" at bounding box center [91, 33] width 19 height 8
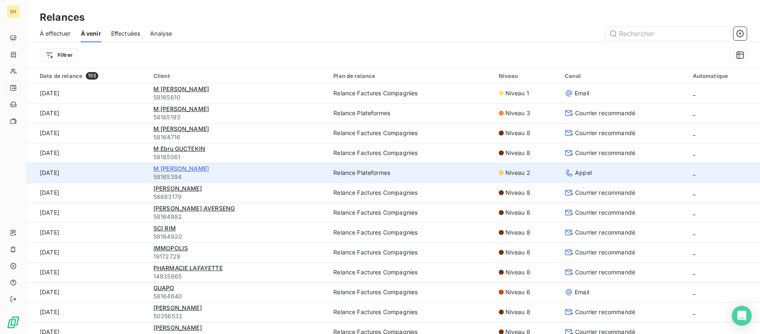
click at [163, 170] on span "M [PERSON_NAME]" at bounding box center [181, 168] width 56 height 7
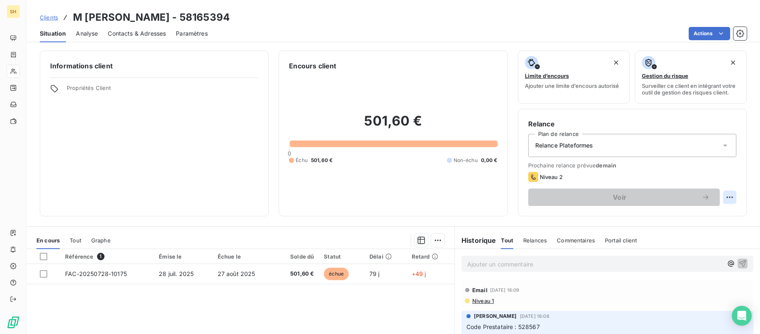
click at [716, 197] on html "SH Clients M [PERSON_NAME] - 58165394 Situation Analyse Contacts & Adresses Par…" at bounding box center [380, 167] width 760 height 334
click at [703, 215] on div "Replanifier cette action" at bounding box center [696, 215] width 74 height 13
select select "9"
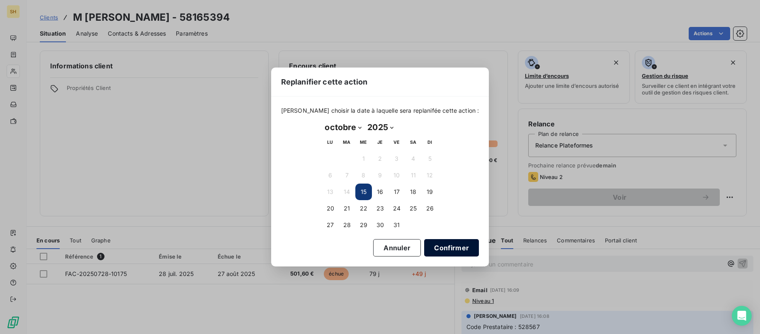
click at [443, 245] on button "Confirmer" at bounding box center [451, 247] width 55 height 17
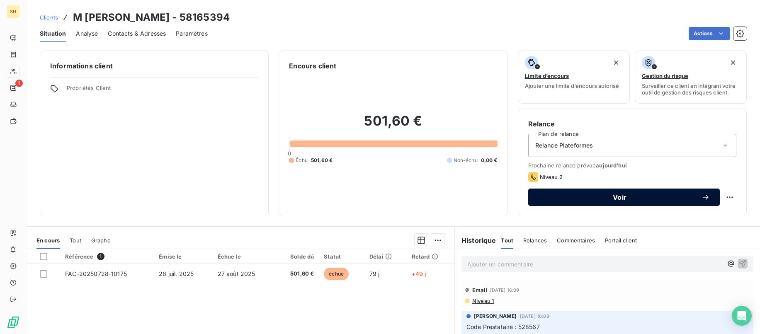
click at [580, 203] on button "Voir" at bounding box center [624, 197] width 192 height 17
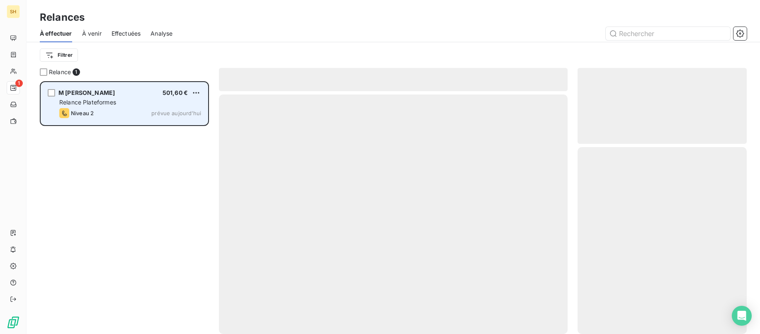
scroll to position [253, 170]
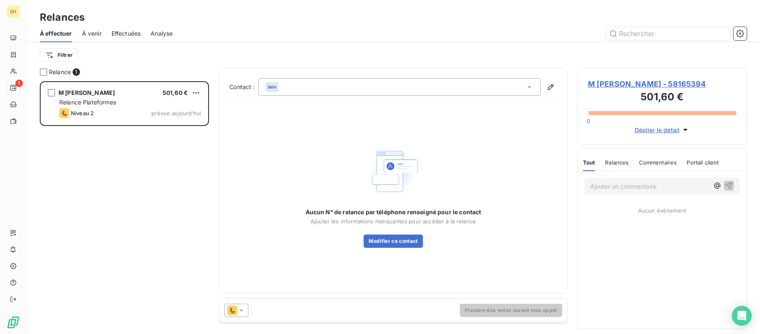
click at [241, 310] on icon at bounding box center [241, 311] width 4 height 2
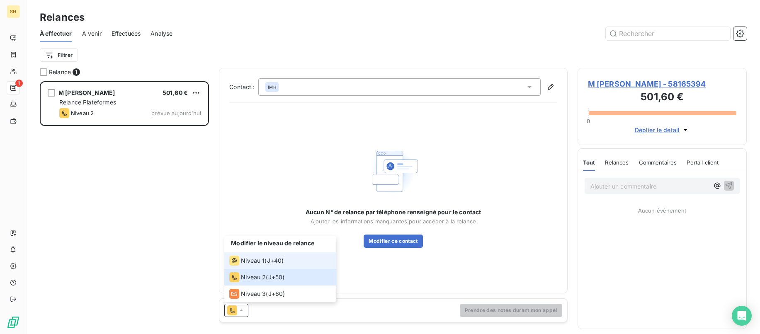
click at [252, 258] on span "Niveau 1" at bounding box center [253, 261] width 24 height 8
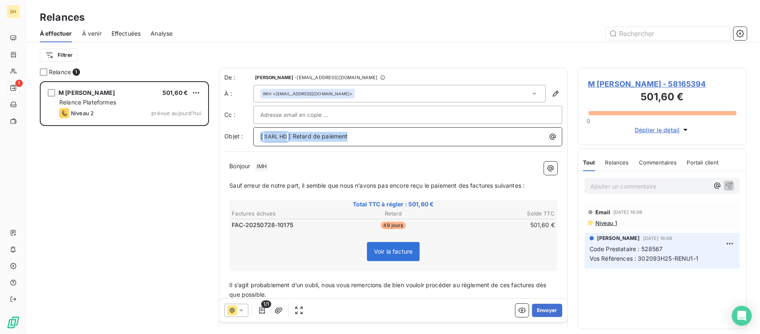
drag, startPoint x: 363, startPoint y: 133, endPoint x: 243, endPoint y: 133, distance: 120.3
click at [243, 133] on div "Objet : [ SARL HD ﻿ ] Retard de paiement" at bounding box center [393, 136] width 338 height 19
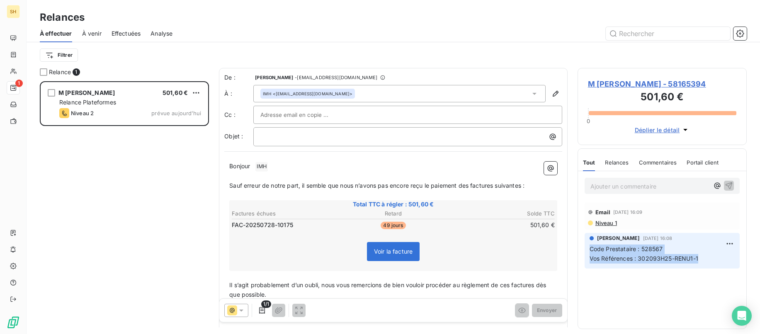
drag, startPoint x: 701, startPoint y: 258, endPoint x: 584, endPoint y: 249, distance: 118.1
click at [584, 249] on div "[PERSON_NAME] [DATE] 16:08 Code Prestataire : 528567 Vos Références : 302093H25…" at bounding box center [662, 250] width 168 height 39
copy p "Code Prestataire : 528567 Vos Références : 302093H25-RENU1-1"
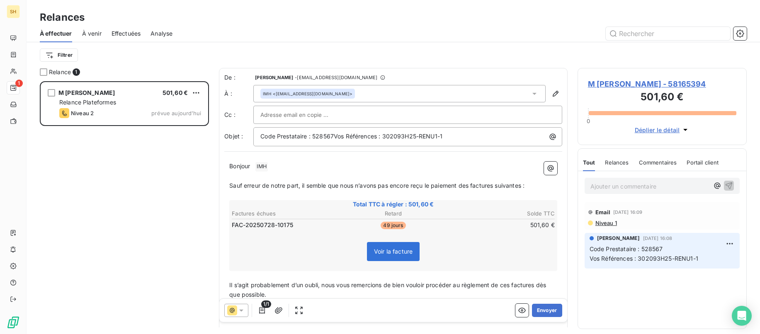
click at [305, 168] on p "Bonjour ﻿ IMH ﻿ ﻿" at bounding box center [393, 167] width 328 height 10
click at [335, 134] on span "Code Prestataire : 528567Vos Références : 302093H25-RENU1-1" at bounding box center [351, 136] width 182 height 7
click at [470, 185] on span "Sauf erreur de notre part, il semble que nous n’avons pas encore reçu le paieme…" at bounding box center [376, 185] width 295 height 7
click at [499, 185] on span "Sauf erreur de notre part, il semble que nous n’avons pas encore reçu le paieme…" at bounding box center [378, 185] width 299 height 7
click at [524, 185] on span "Sauf erreur de notre part, il semble que nous n’avons pas encore reçu le paieme…" at bounding box center [377, 185] width 296 height 7
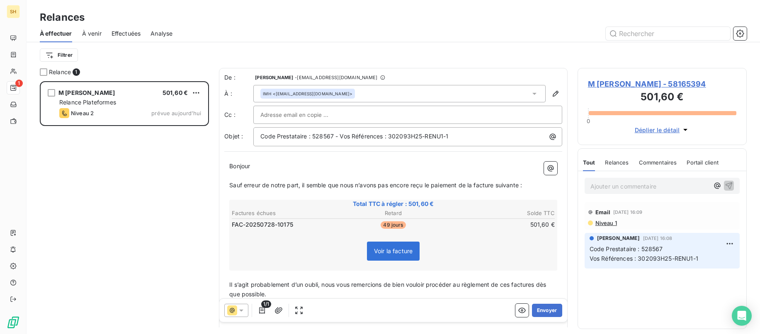
click at [512, 284] on span "Il s’agit probablement d’un oubli, nous vous remercions de bien vouloir procéde…" at bounding box center [388, 289] width 319 height 17
click at [542, 283] on span "Il s’agit probablement d’un oubli, nous vous remercions de bien vouloir procéde…" at bounding box center [390, 289] width 323 height 17
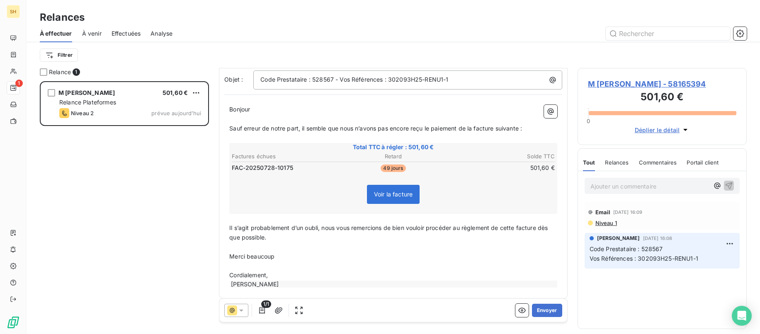
scroll to position [63, 0]
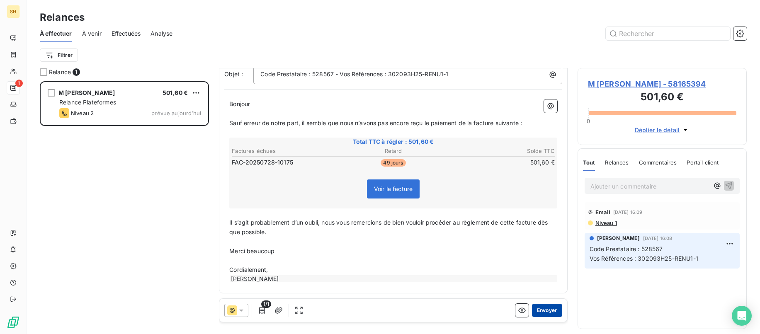
click at [549, 309] on button "Envoyer" at bounding box center [547, 310] width 30 height 13
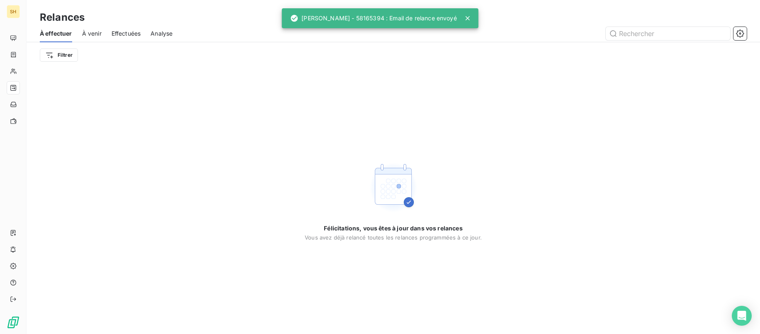
click at [85, 35] on span "À venir" at bounding box center [91, 33] width 19 height 8
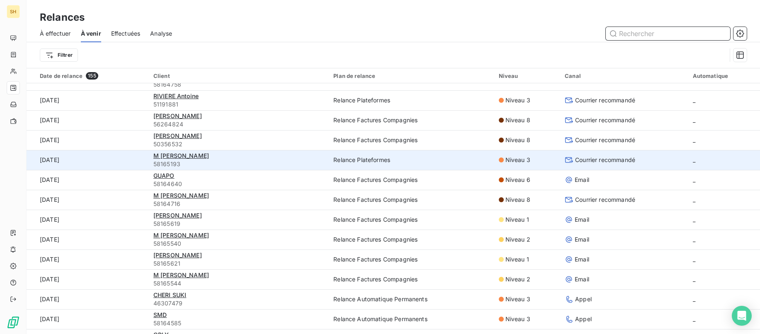
scroll to position [276, 0]
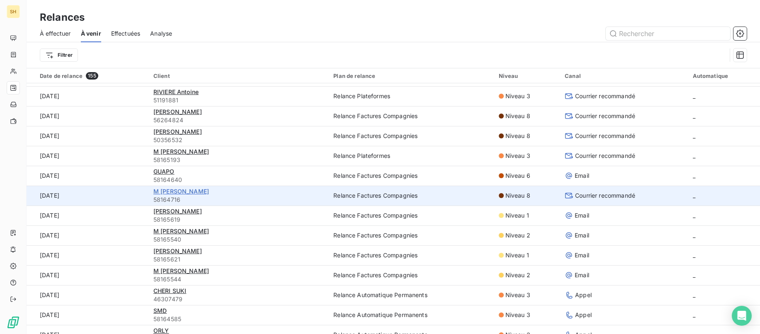
click at [185, 188] on span "M [PERSON_NAME]" at bounding box center [181, 191] width 56 height 7
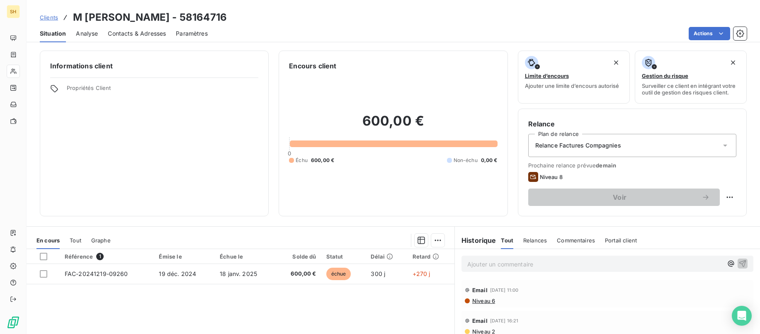
click at [479, 296] on div "Email [DATE] 11:00" at bounding box center [607, 290] width 285 height 13
click at [480, 299] on span "Niveau 6" at bounding box center [484, 301] width 24 height 7
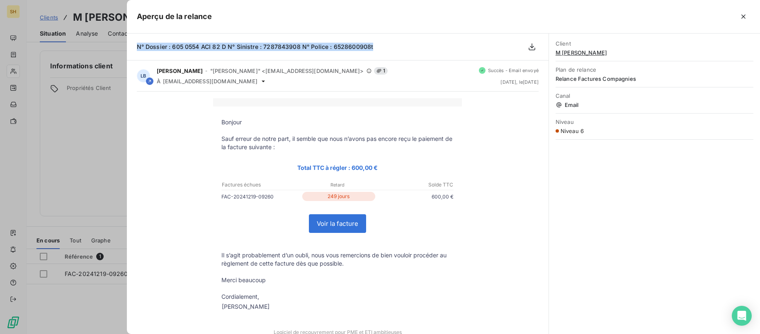
drag, startPoint x: 373, startPoint y: 47, endPoint x: 132, endPoint y: 45, distance: 241.0
click at [132, 45] on div "N° Dossier : 605 0554 ACI 82 D N° Sinistre : 7287843908 N° Police : 6528600908t" at bounding box center [338, 47] width 422 height 27
copy span "N° Dossier : 605 0554 ACI 82 D N° Sinistre : 7287843908 N° Police : 6528600908t"
click at [716, 17] on icon "button" at bounding box center [744, 17] width 4 height 4
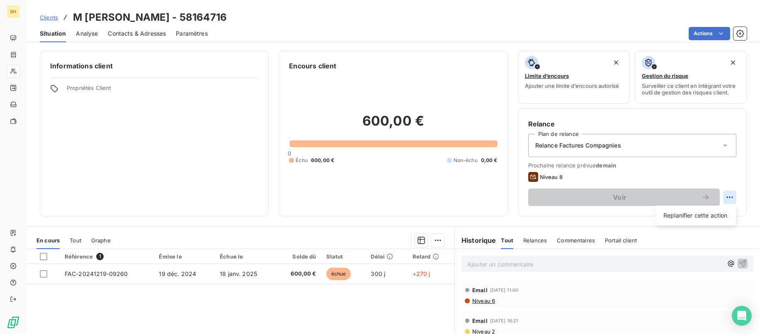
click at [716, 201] on html "SH Clients M [PERSON_NAME] - 58164716 Situation Analyse Contacts & Adresses Par…" at bounding box center [380, 167] width 760 height 334
click at [706, 214] on div "Replanifier cette action" at bounding box center [696, 215] width 74 height 13
select select "9"
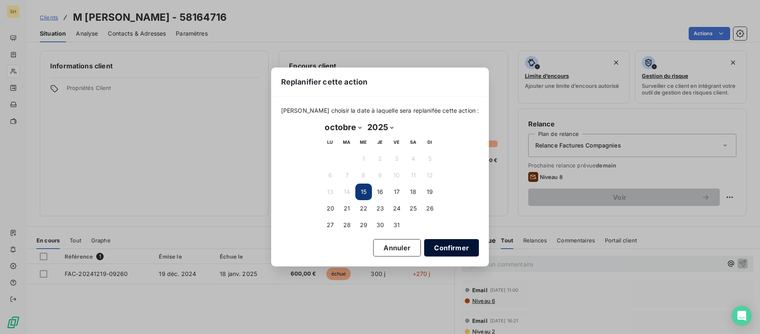
click at [441, 246] on button "Confirmer" at bounding box center [451, 247] width 55 height 17
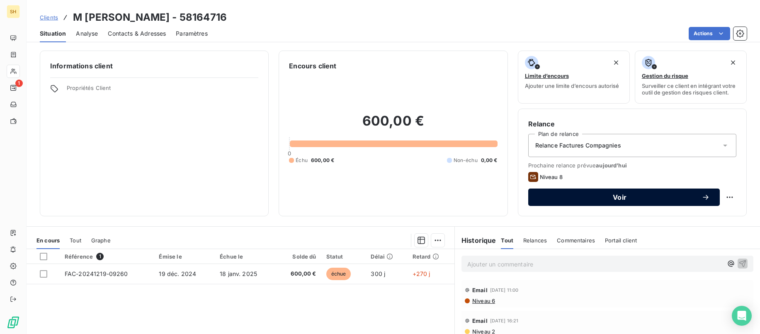
click at [630, 201] on div "Voir" at bounding box center [624, 197] width 172 height 8
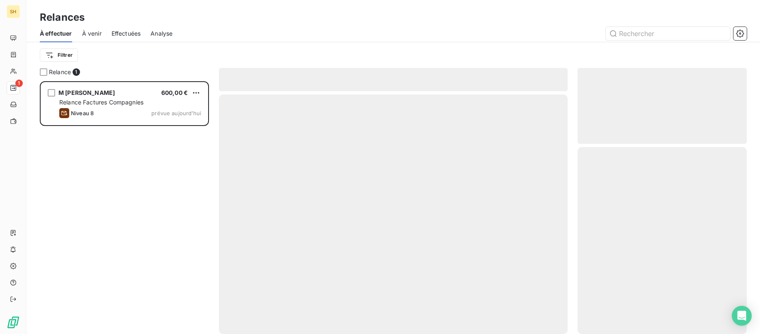
scroll to position [253, 170]
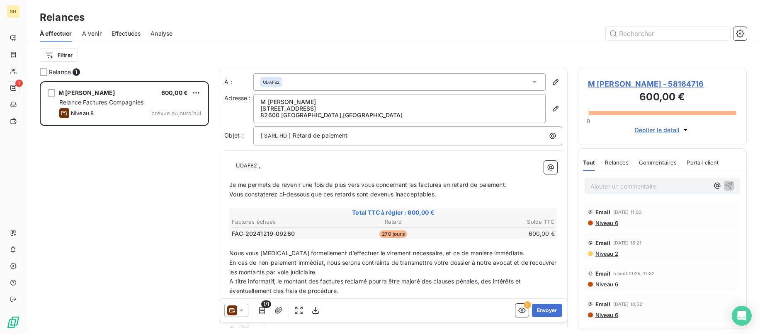
click at [226, 308] on div at bounding box center [236, 310] width 24 height 13
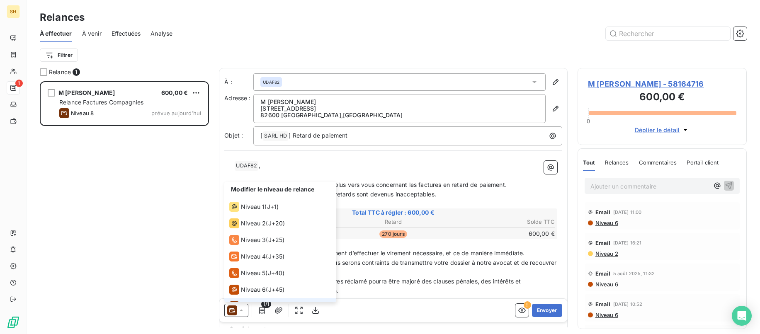
scroll to position [29, 0]
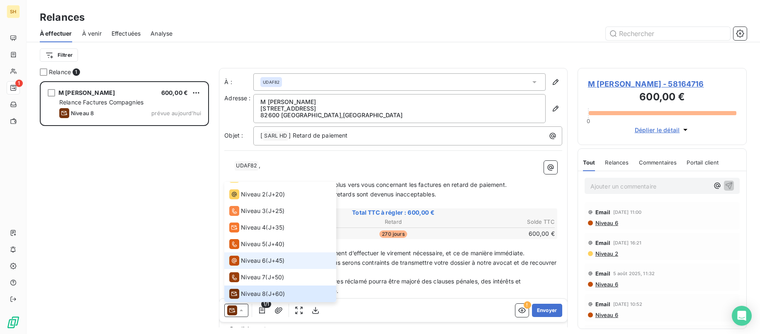
click at [244, 256] on div "Niveau 6" at bounding box center [247, 261] width 36 height 10
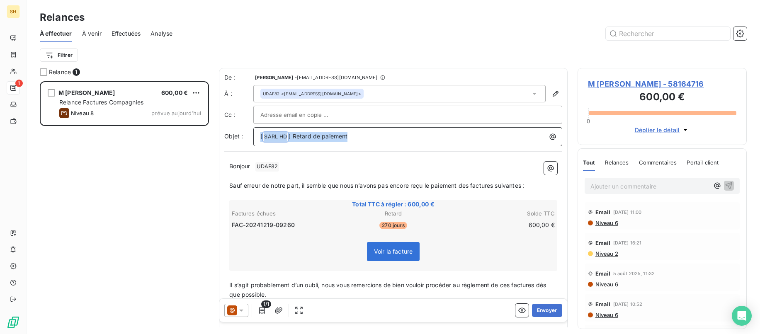
drag, startPoint x: 360, startPoint y: 134, endPoint x: 224, endPoint y: 133, distance: 136.1
click at [224, 133] on div "De : [PERSON_NAME] - [EMAIL_ADDRESS][DOMAIN_NAME] À : UDAF82 <[EMAIL_ADDRESS][D…" at bounding box center [393, 212] width 349 height 288
click at [299, 168] on p "Bonjour ﻿ UDAF82 ﻿ ﻿" at bounding box center [393, 167] width 328 height 10
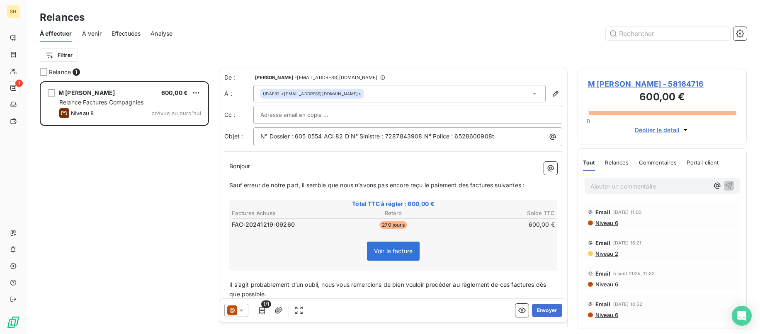
click at [470, 185] on span "Sauf erreur de notre part, il semble que nous n’avons pas encore reçu le paieme…" at bounding box center [376, 185] width 295 height 7
click at [499, 185] on span "Sauf erreur de notre part, il semble que nous n’avons pas encore reçu le paieme…" at bounding box center [378, 184] width 299 height 7
click at [525, 184] on span "Sauf erreur de notre part, il semble que nous n’avons pas encore reçu le paieme…" at bounding box center [377, 184] width 296 height 7
click at [511, 282] on span "Il s’agit probablement d’un oubli, nous vous remercions de bien vouloir procéde…" at bounding box center [388, 288] width 319 height 17
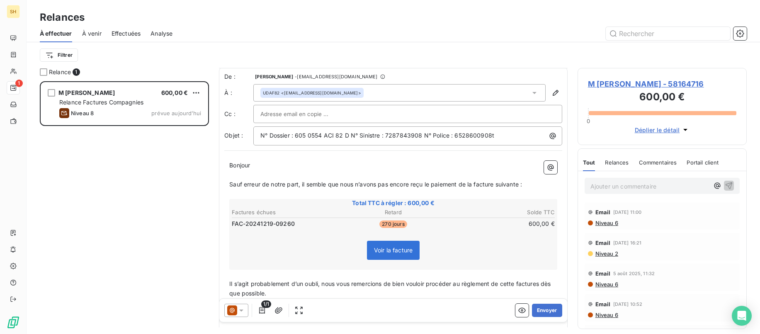
click at [541, 282] on span "Il s’agit probablement d’un oubli, nous vous remercions de bien vouloir procéde…" at bounding box center [390, 288] width 323 height 17
click at [552, 313] on button "Envoyer" at bounding box center [547, 310] width 30 height 13
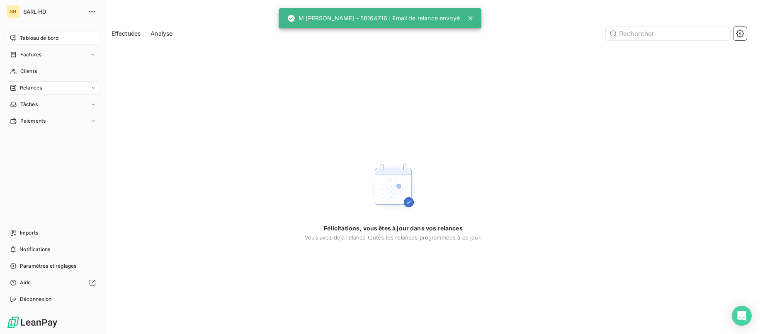
click at [30, 34] on span "Tableau de bord" at bounding box center [39, 37] width 39 height 7
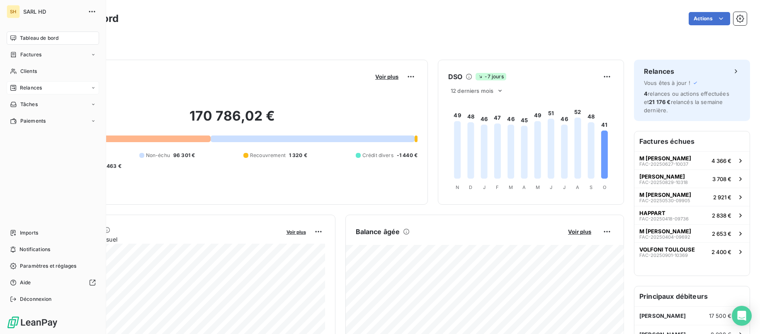
click at [27, 89] on span "Relances" at bounding box center [31, 87] width 22 height 7
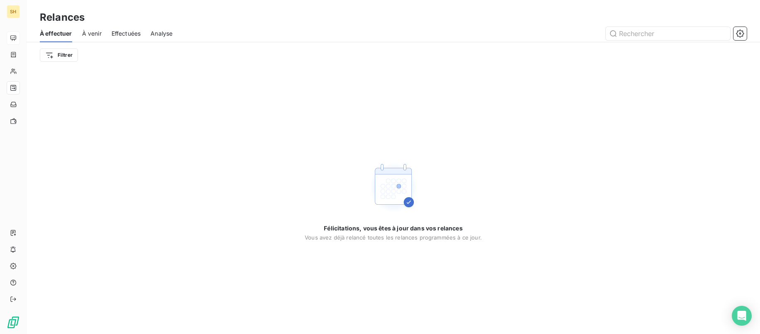
click at [95, 36] on span "À venir" at bounding box center [91, 33] width 19 height 8
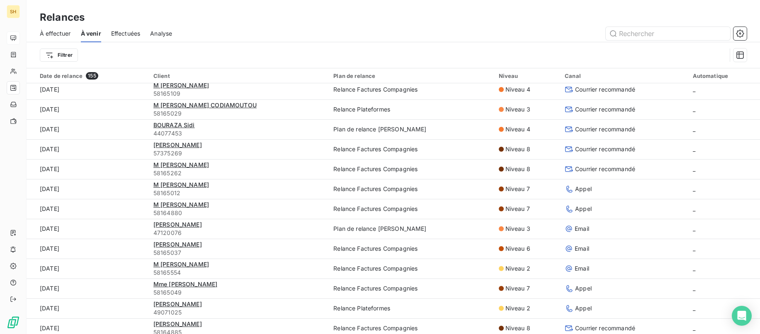
scroll to position [753, 0]
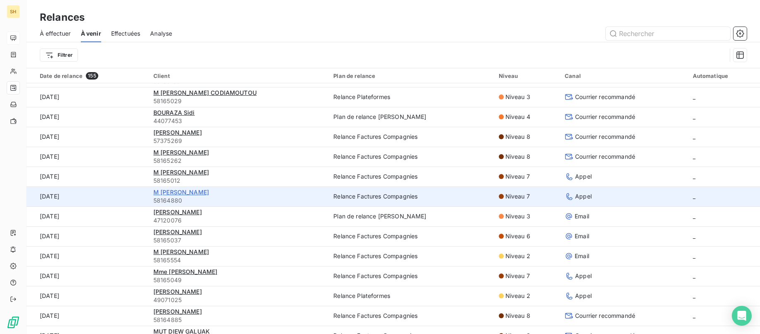
click at [187, 191] on span "M [PERSON_NAME]" at bounding box center [181, 192] width 56 height 7
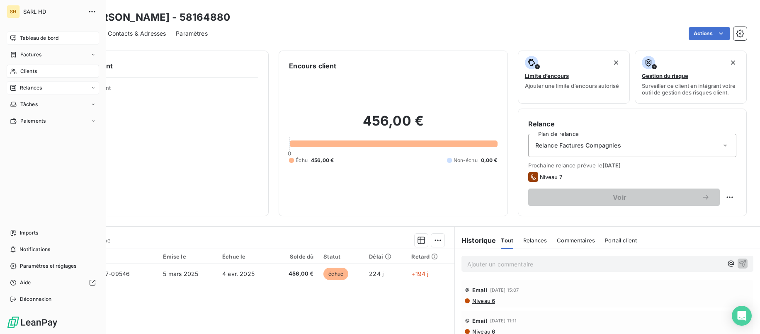
click at [18, 39] on div "Tableau de bord" at bounding box center [53, 38] width 92 height 13
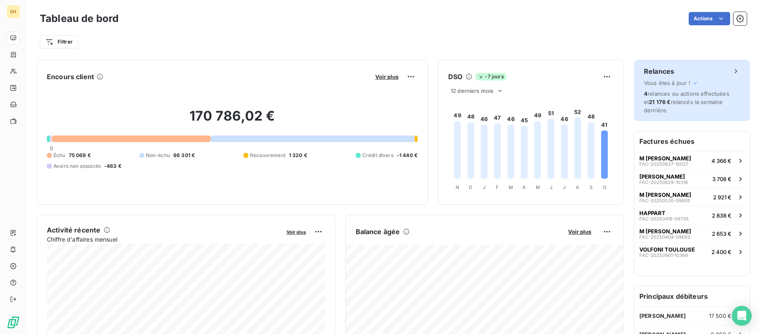
click at [708, 91] on span "4 relances ou actions effectuées et 21 176 € relancés la semaine dernière." at bounding box center [686, 101] width 85 height 23
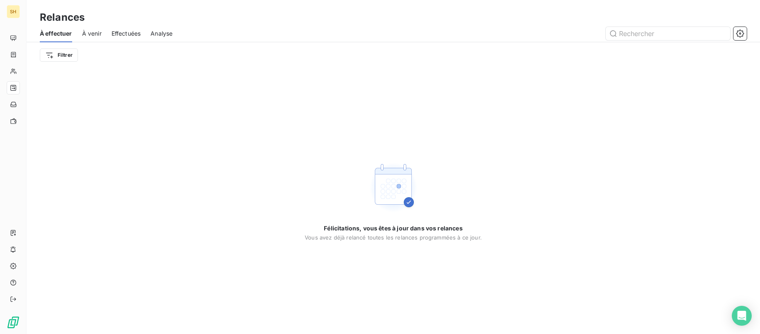
click at [125, 36] on span "Effectuées" at bounding box center [126, 33] width 29 height 8
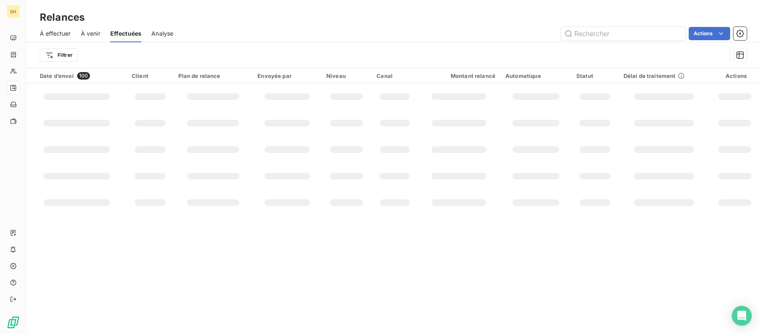
click at [67, 36] on span "À effectuer" at bounding box center [55, 33] width 31 height 8
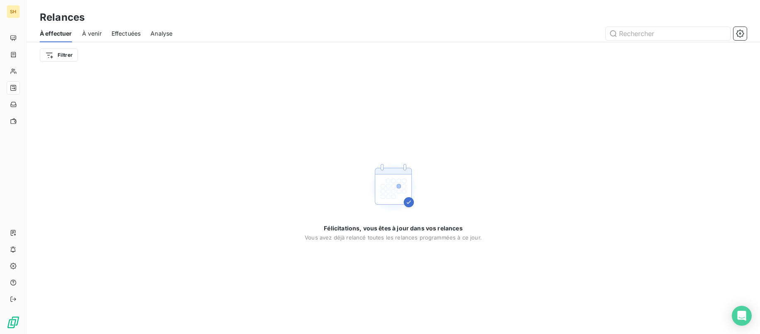
click at [87, 33] on span "À venir" at bounding box center [91, 33] width 19 height 8
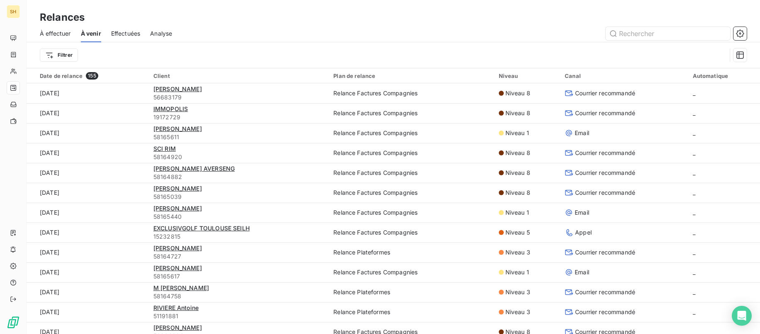
click at [124, 33] on span "Effectuées" at bounding box center [125, 33] width 29 height 8
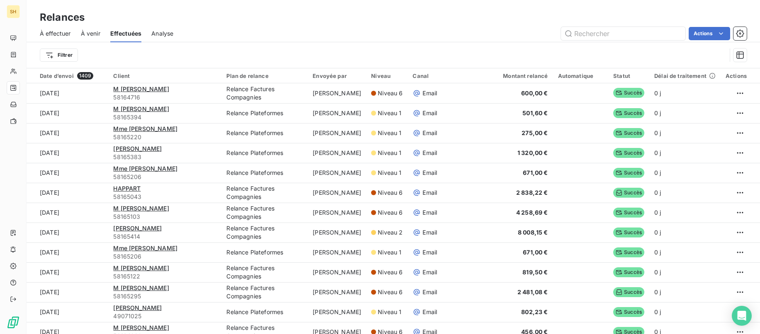
click at [94, 34] on span "À venir" at bounding box center [90, 33] width 19 height 8
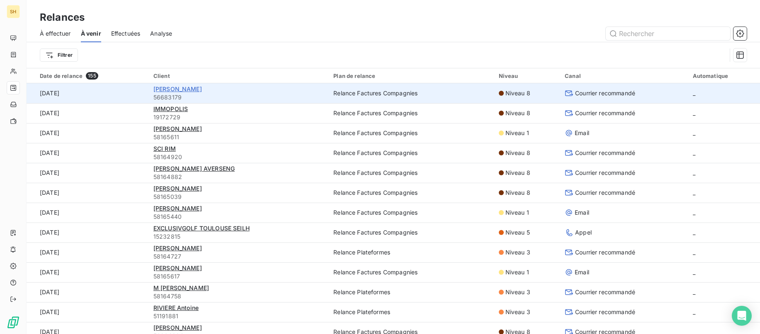
click at [187, 88] on span "[PERSON_NAME]" at bounding box center [177, 88] width 49 height 7
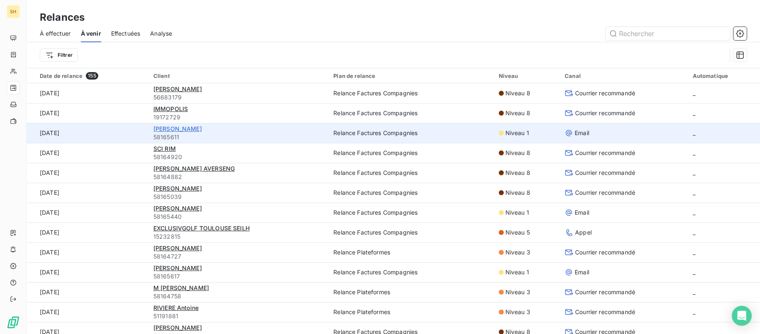
click at [202, 131] on span "[PERSON_NAME]" at bounding box center [177, 128] width 49 height 7
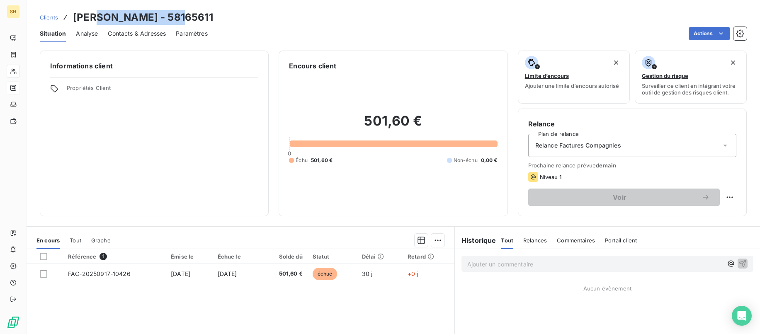
drag, startPoint x: 186, startPoint y: 12, endPoint x: 105, endPoint y: 17, distance: 81.9
click at [102, 17] on h3 "[PERSON_NAME] - 58165611" at bounding box center [143, 17] width 140 height 15
copy h3 "[PERSON_NAME]"
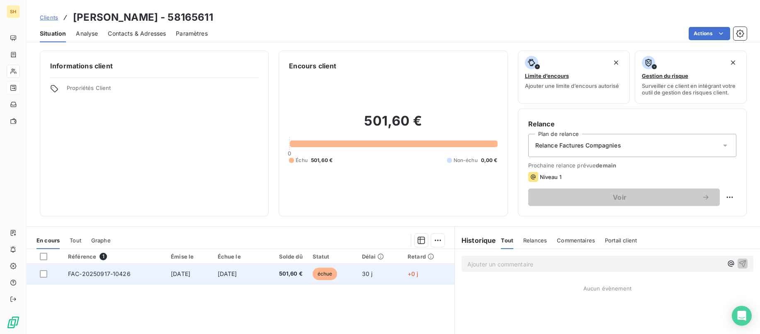
click at [209, 269] on td "[DATE]" at bounding box center [189, 274] width 46 height 20
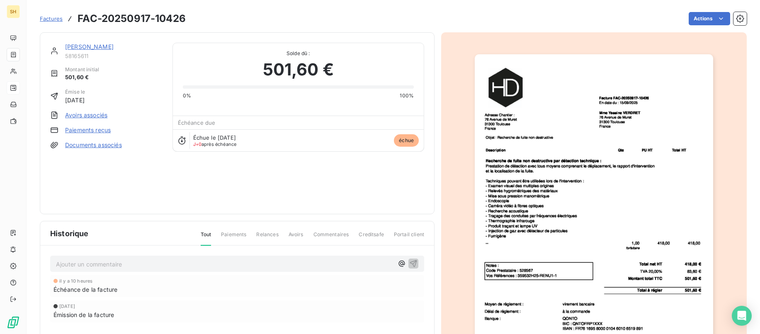
click at [111, 146] on link "Documents associés" at bounding box center [93, 145] width 57 height 8
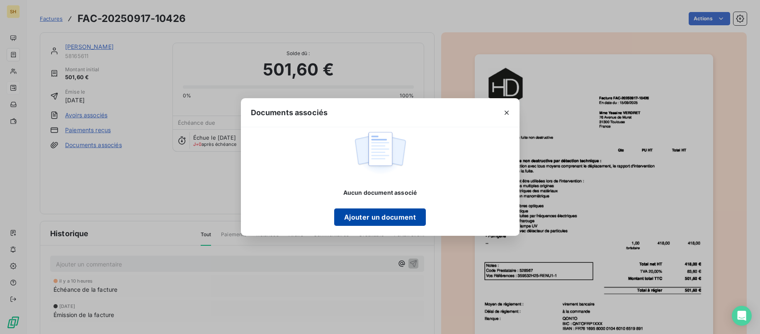
click at [359, 218] on button "Ajouter un document" at bounding box center [380, 217] width 92 height 17
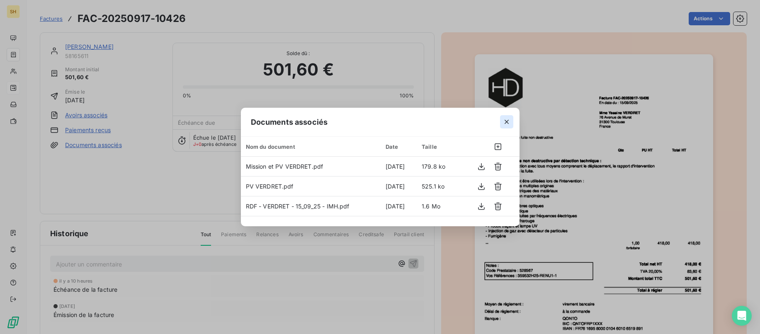
click at [504, 121] on icon "button" at bounding box center [507, 122] width 8 height 8
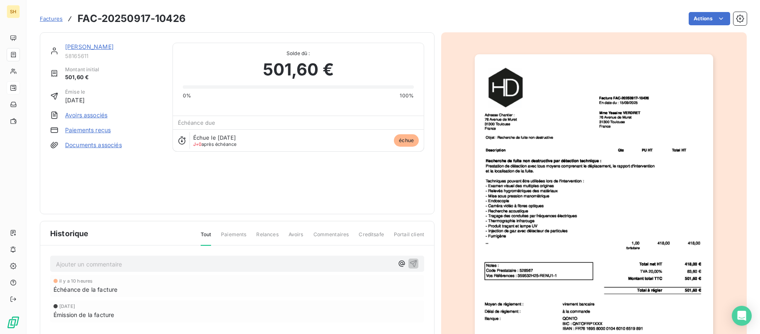
click at [114, 44] on link "[PERSON_NAME]" at bounding box center [89, 46] width 49 height 7
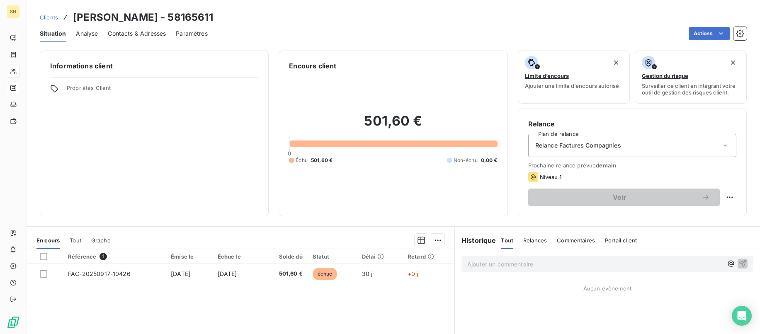
click at [155, 30] on span "Contacts & Adresses" at bounding box center [137, 33] width 58 height 8
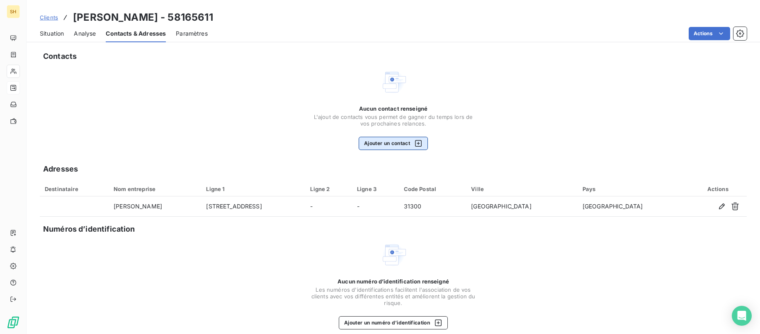
click at [392, 146] on button "Ajouter un contact" at bounding box center [393, 143] width 69 height 13
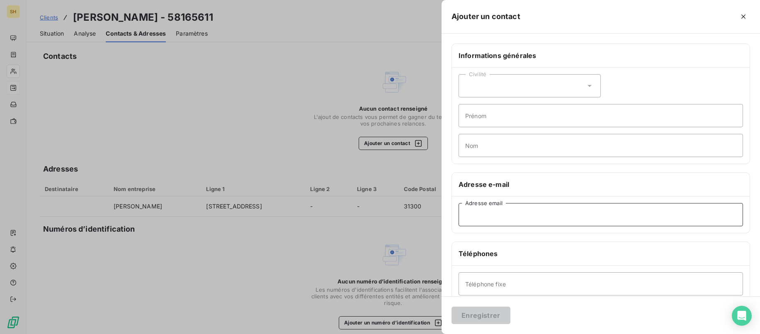
click at [490, 217] on input "Adresse email" at bounding box center [601, 214] width 285 height 23
type input "[EMAIL_ADDRESS][DOMAIN_NAME]"
click at [514, 146] on input "Nom" at bounding box center [601, 145] width 285 height 23
type input "IMH"
click at [493, 314] on button "Enregistrer" at bounding box center [481, 315] width 59 height 17
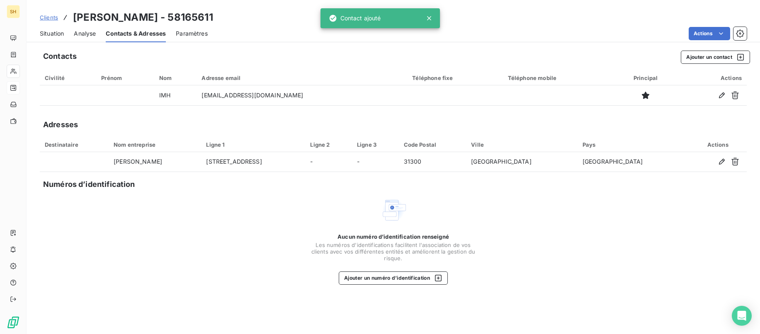
click at [60, 30] on span "Situation" at bounding box center [52, 33] width 24 height 8
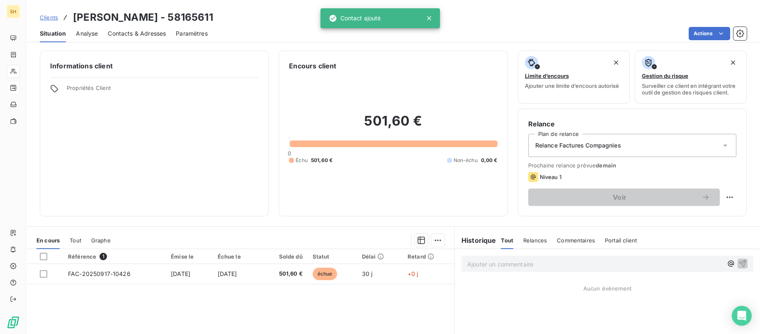
click at [657, 150] on div "Relance Factures Compagnies" at bounding box center [632, 145] width 208 height 23
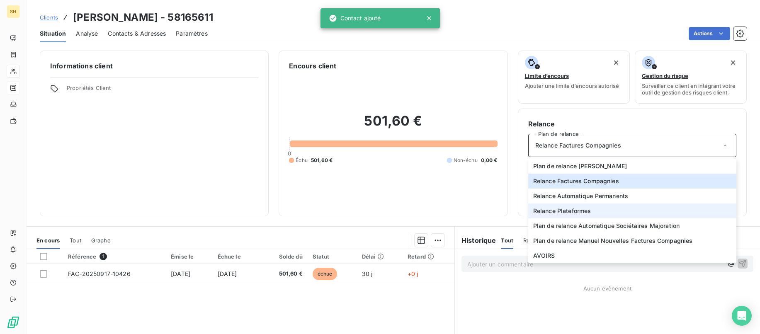
click at [574, 207] on span "Relance Plateformes" at bounding box center [562, 211] width 58 height 8
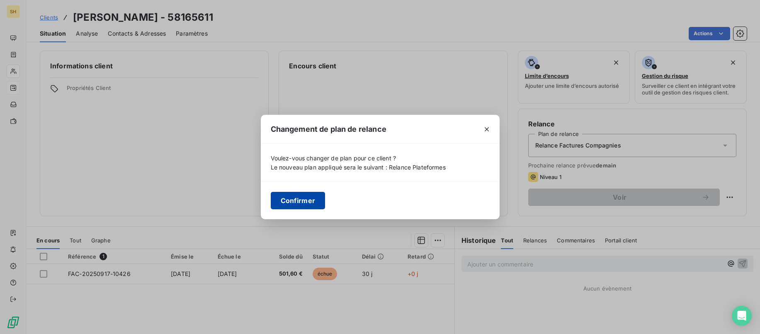
click at [295, 198] on button "Confirmer" at bounding box center [298, 200] width 55 height 17
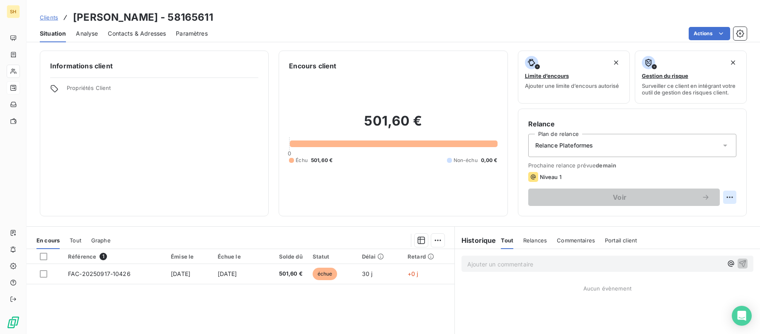
click at [716, 200] on html "SH Clients [PERSON_NAME] - 58165611 Situation Analyse Contacts & Adresses Param…" at bounding box center [380, 167] width 760 height 334
click at [702, 218] on div "Replanifier cette action" at bounding box center [696, 215] width 74 height 13
select select "9"
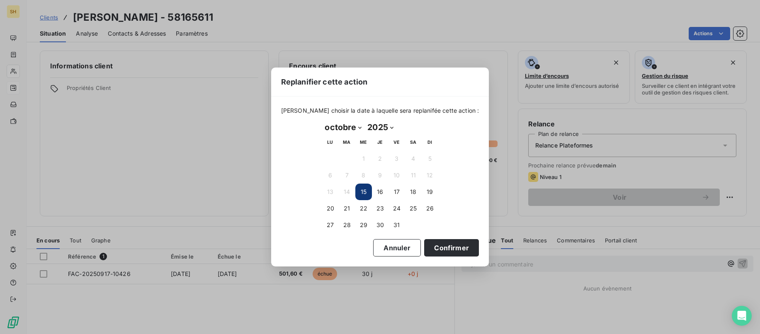
click at [370, 190] on button "15" at bounding box center [363, 192] width 17 height 17
click at [438, 240] on button "Confirmer" at bounding box center [451, 247] width 55 height 17
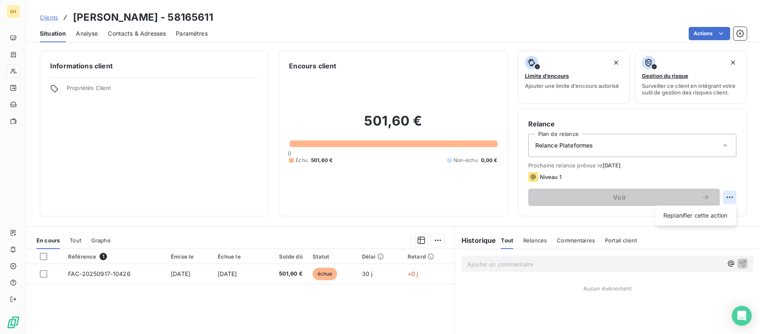
click at [716, 198] on html "SH Clients [PERSON_NAME] - 58165611 Situation Analyse Contacts & Adresses Param…" at bounding box center [380, 167] width 760 height 334
click at [674, 216] on div "Replanifier cette action" at bounding box center [696, 215] width 74 height 13
select select "9"
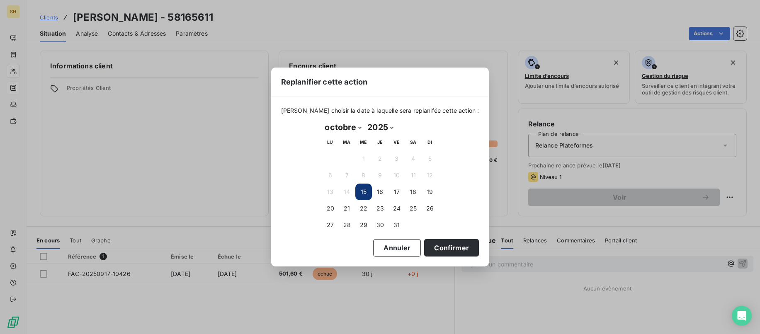
click at [365, 193] on button "15" at bounding box center [363, 192] width 17 height 17
click at [436, 253] on button "Confirmer" at bounding box center [451, 247] width 55 height 17
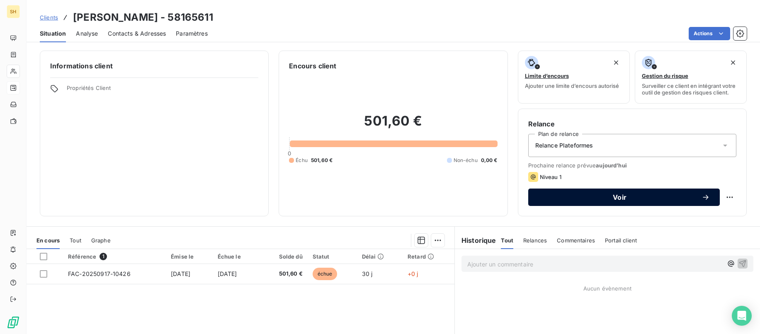
click at [631, 203] on button "Voir" at bounding box center [624, 197] width 192 height 17
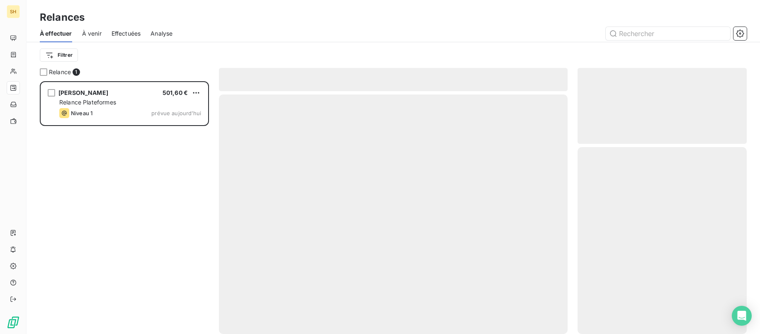
scroll to position [253, 170]
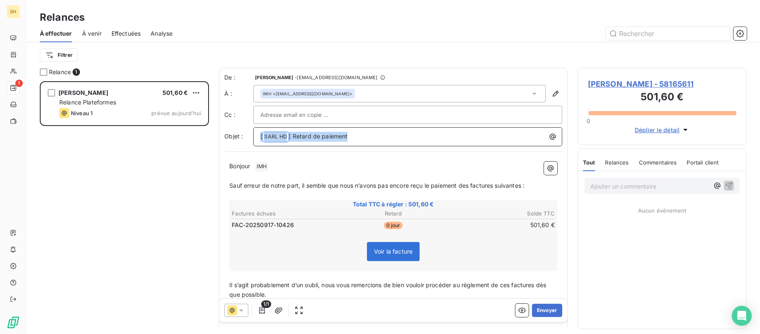
drag, startPoint x: 365, startPoint y: 135, endPoint x: 230, endPoint y: 131, distance: 134.4
click at [230, 131] on div "Objet : [ SARL HD ﻿ ] Retard de paiement" at bounding box center [393, 136] width 338 height 19
click at [334, 134] on span "Code Prestataire : 528567Vos Références : 359532H25-RENU1-1" at bounding box center [350, 136] width 181 height 7
click at [286, 177] on p "﻿" at bounding box center [393, 177] width 328 height 10
click at [284, 170] on p "Bonjour ﻿ IMH ﻿ ﻿" at bounding box center [393, 167] width 328 height 10
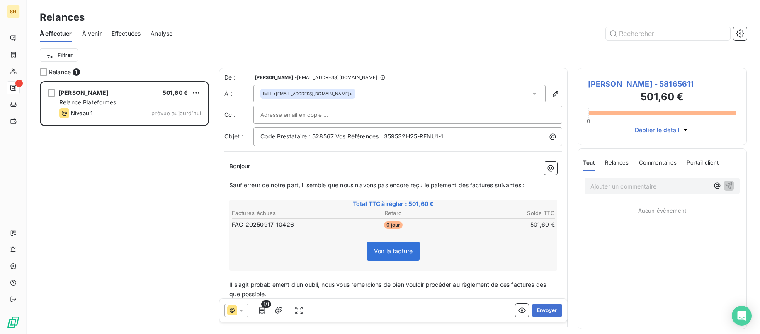
click at [471, 185] on span "Sauf erreur de notre part, il semble que nous n’avons pas encore reçu le paieme…" at bounding box center [376, 185] width 295 height 7
click at [499, 185] on span "Sauf erreur de notre part, il semble que nous n’avons pas encore reçu le paieme…" at bounding box center [378, 185] width 299 height 7
click at [524, 185] on span "Sauf erreur de notre part, il semble que nous n’avons pas encore reçu le paieme…" at bounding box center [377, 185] width 296 height 7
click at [513, 285] on span "Il s’agit probablement d’un oubli, nous vous remercions de bien vouloir procéde…" at bounding box center [388, 289] width 319 height 17
click at [542, 282] on span "Il s’agit probablement d’un oubli, nous vous remercions de bien vouloir procéde…" at bounding box center [390, 289] width 323 height 17
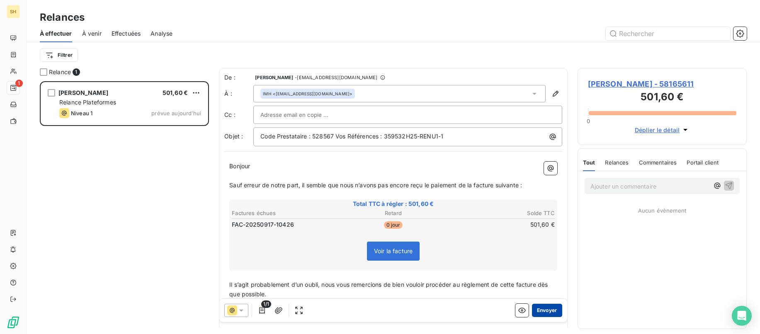
click at [547, 312] on button "Envoyer" at bounding box center [547, 310] width 30 height 13
